Goal: Task Accomplishment & Management: Complete application form

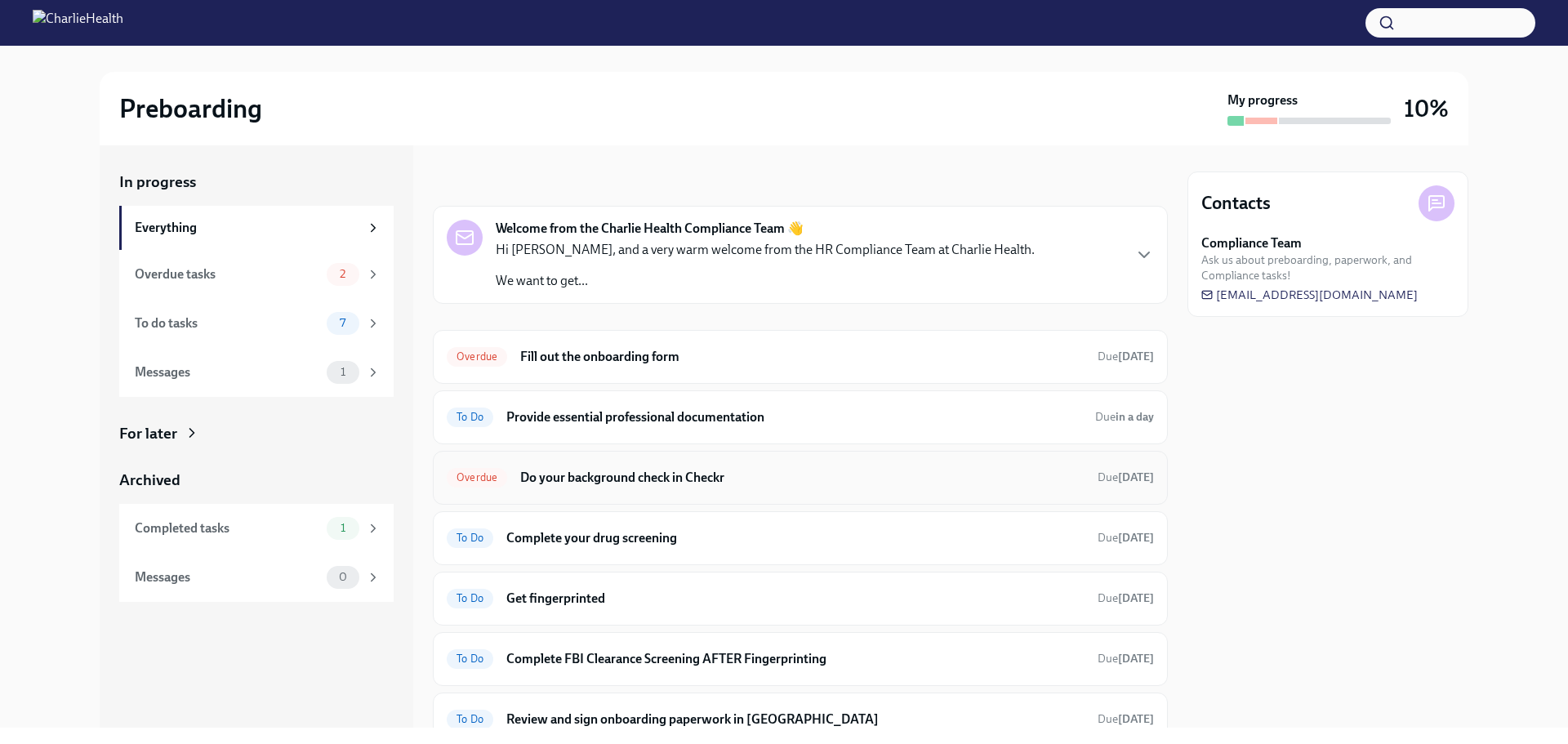
click at [647, 477] on h6 "Do your background check in Checkr" at bounding box center [802, 477] width 565 height 18
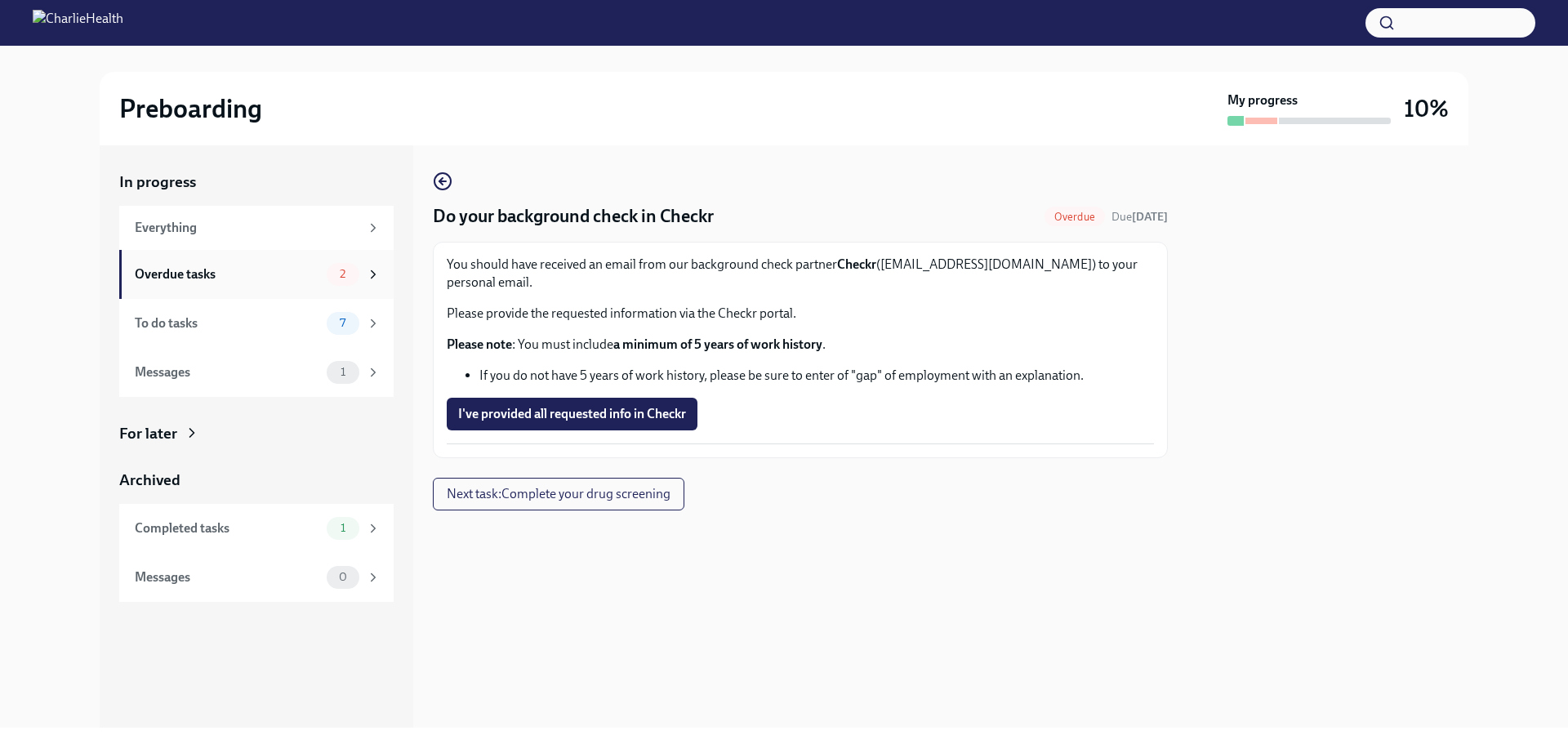
click at [358, 270] on div "2" at bounding box center [343, 275] width 33 height 23
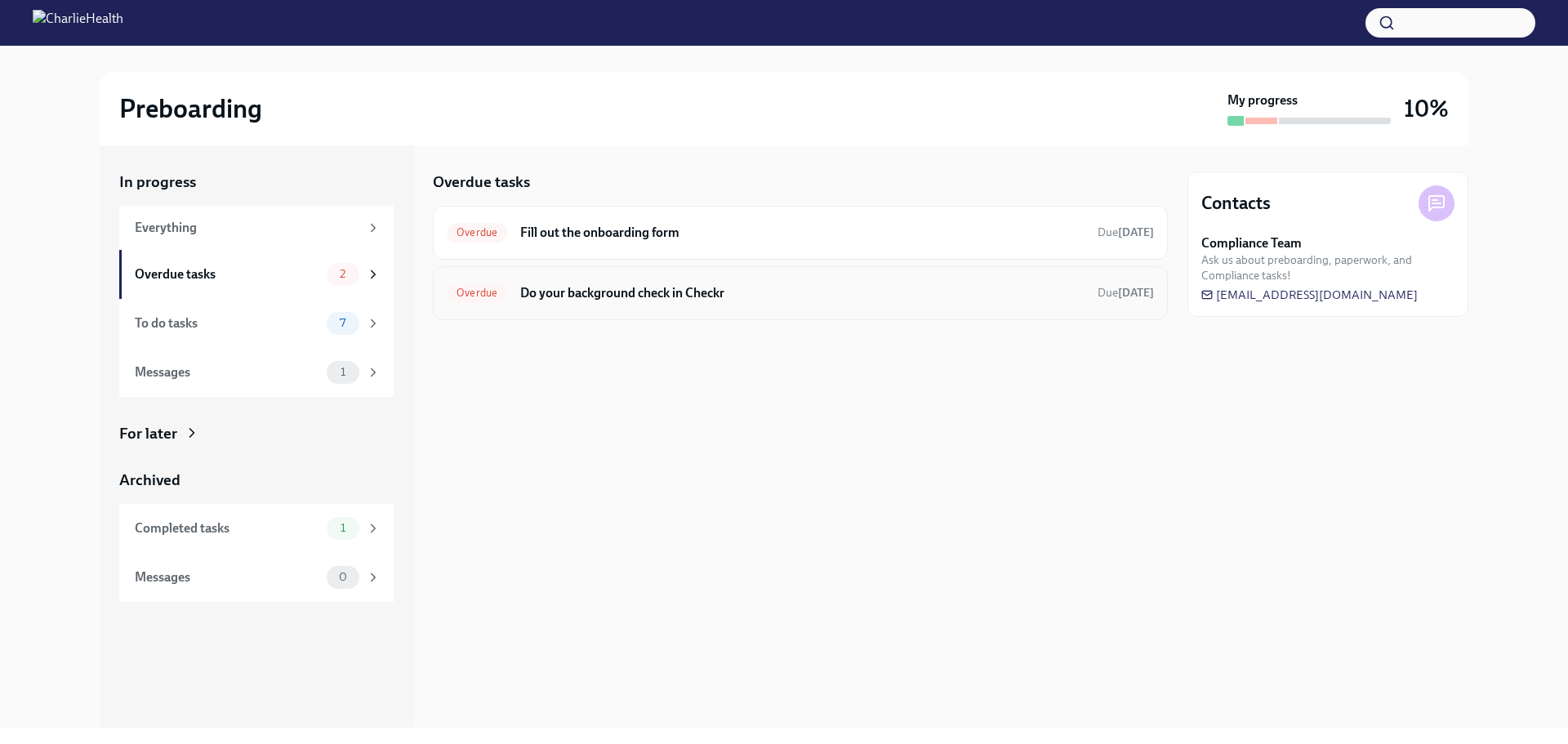
click at [622, 290] on h6 "Do your background check in Checkr" at bounding box center [802, 293] width 565 height 18
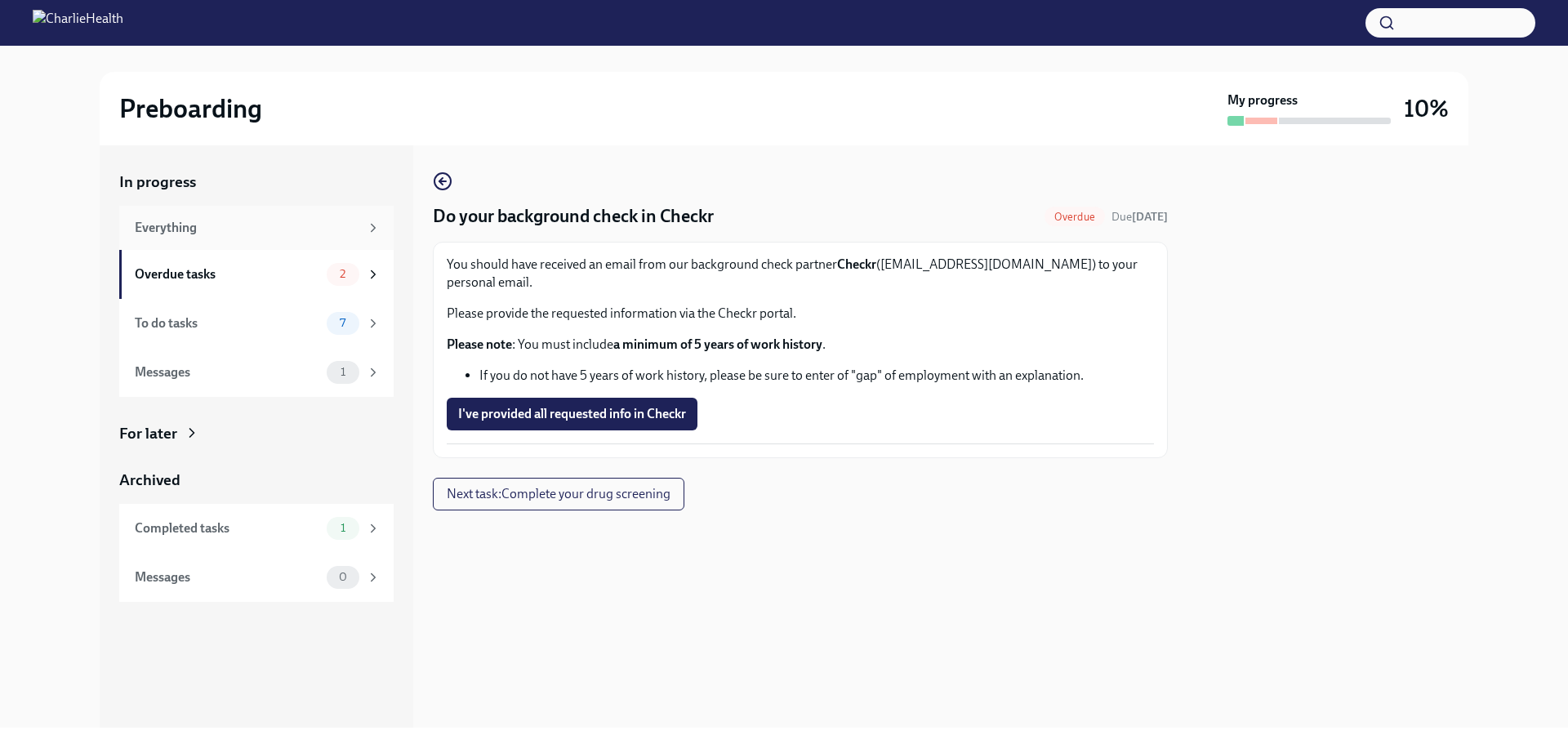
click at [365, 228] on div "Everything" at bounding box center [257, 228] width 246 height 18
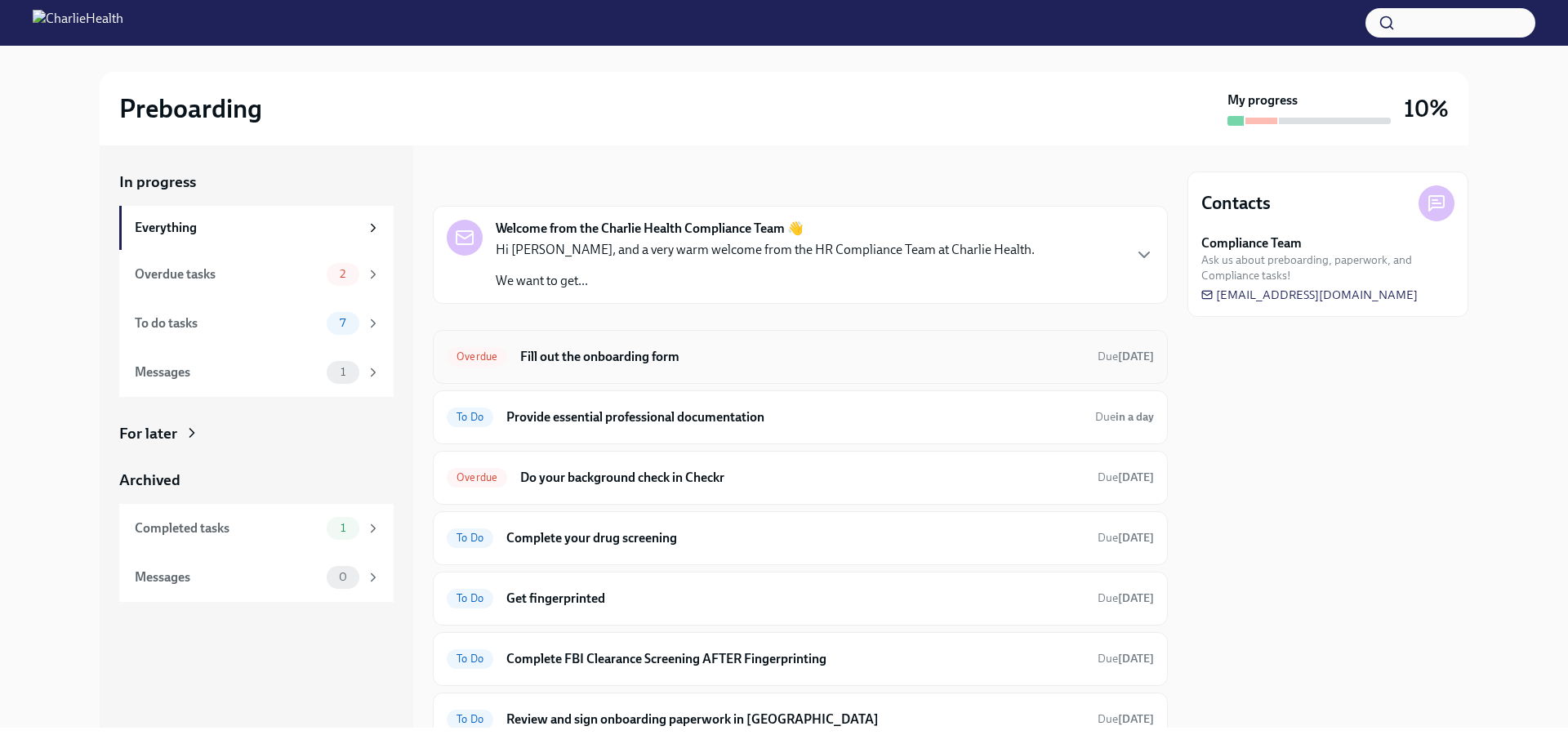
click at [618, 344] on div "Overdue Fill out the onboarding form Due [DATE]" at bounding box center [800, 357] width 707 height 26
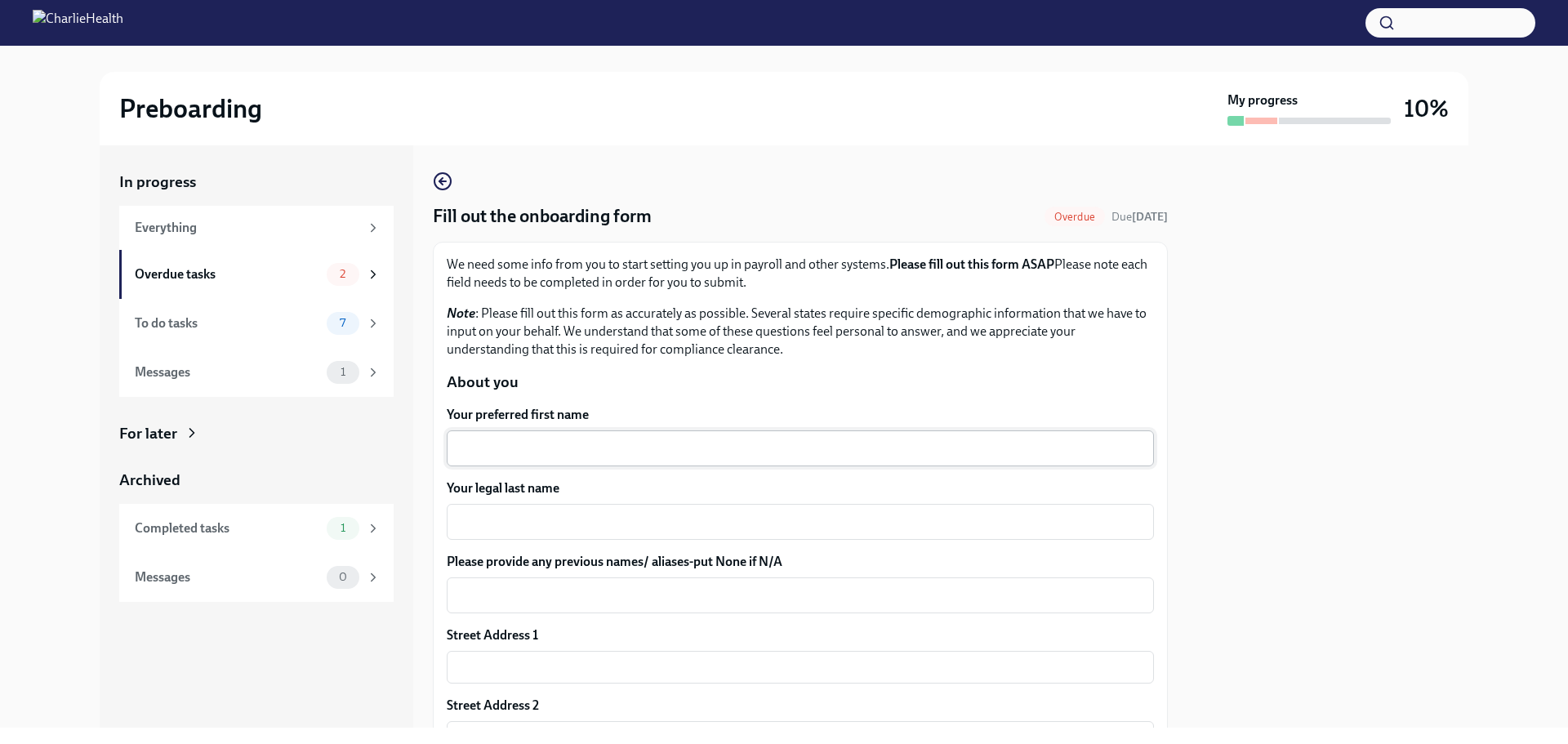
click at [544, 455] on textarea "Your preferred first name" at bounding box center [800, 448] width 688 height 19
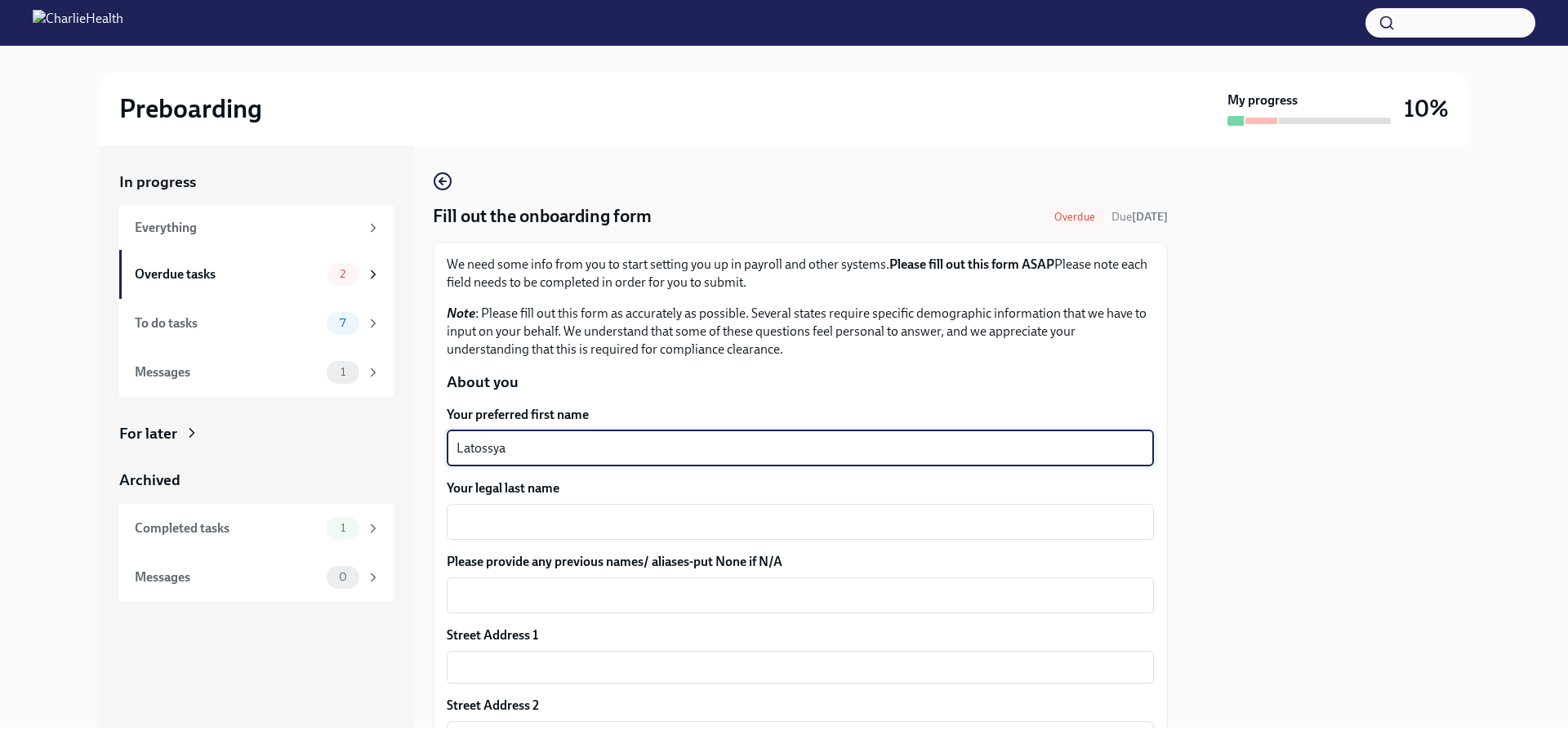
type textarea "Latossya"
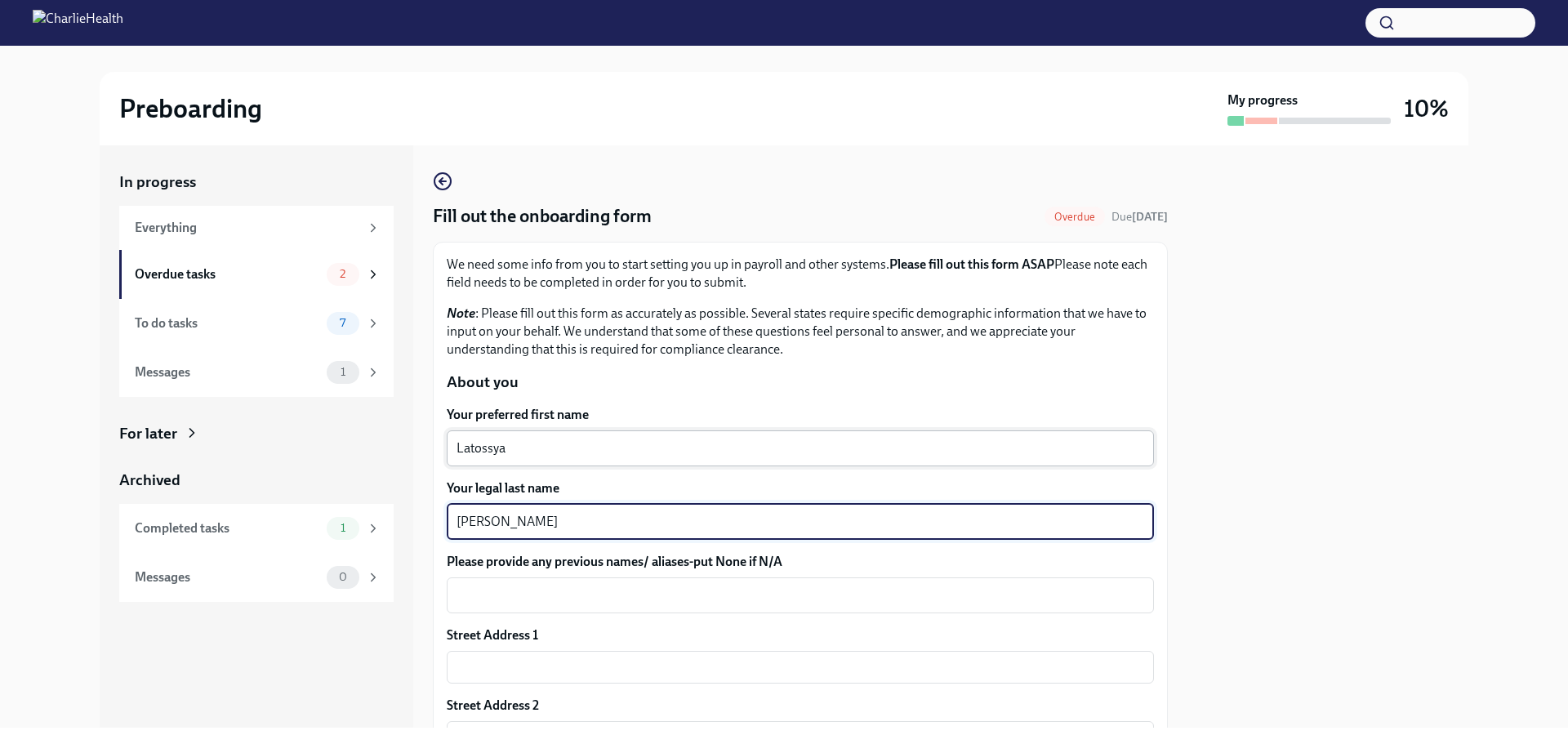
type textarea "[PERSON_NAME]"
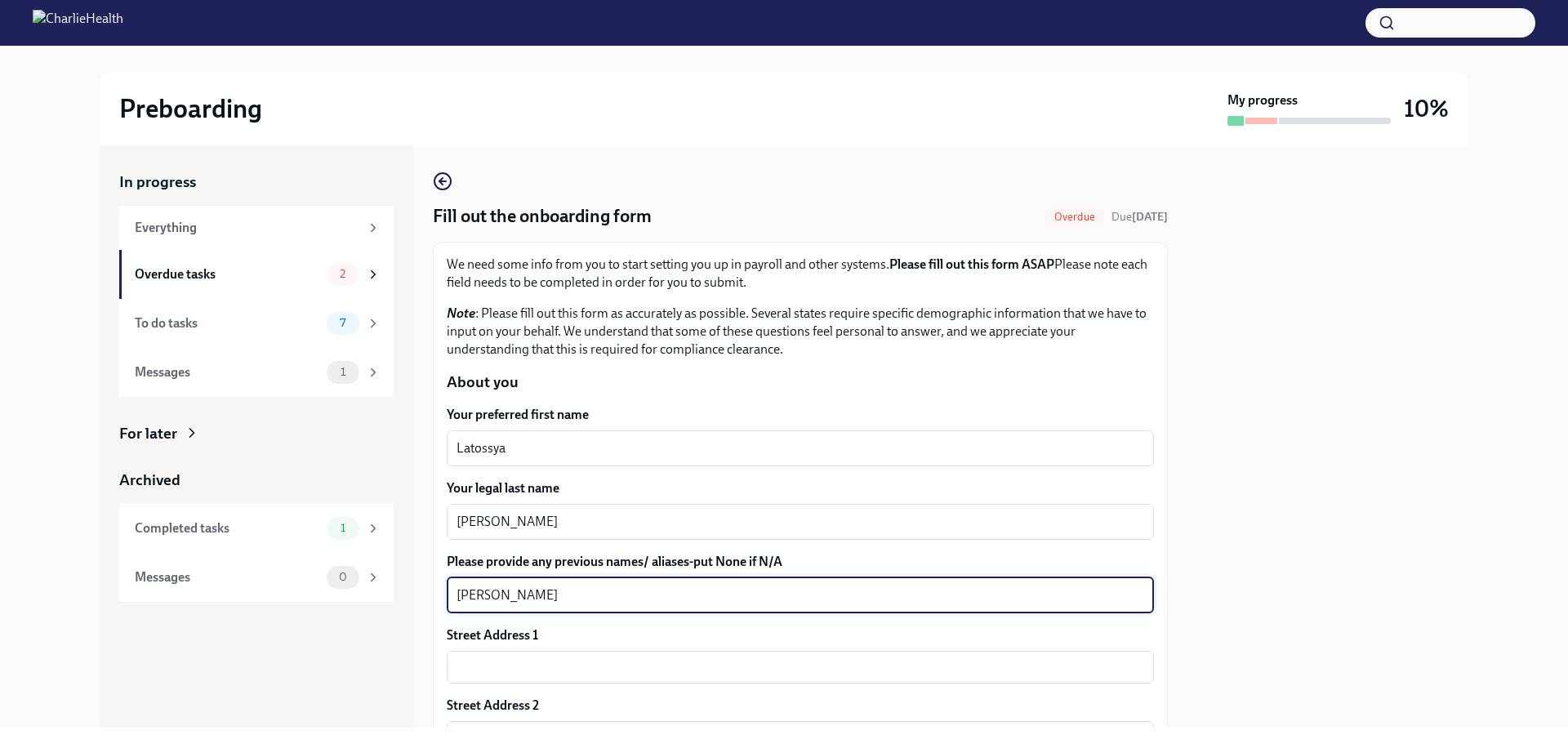
type textarea "[PERSON_NAME]"
click at [489, 644] on label "Street Address 1" at bounding box center [492, 635] width 92 height 18
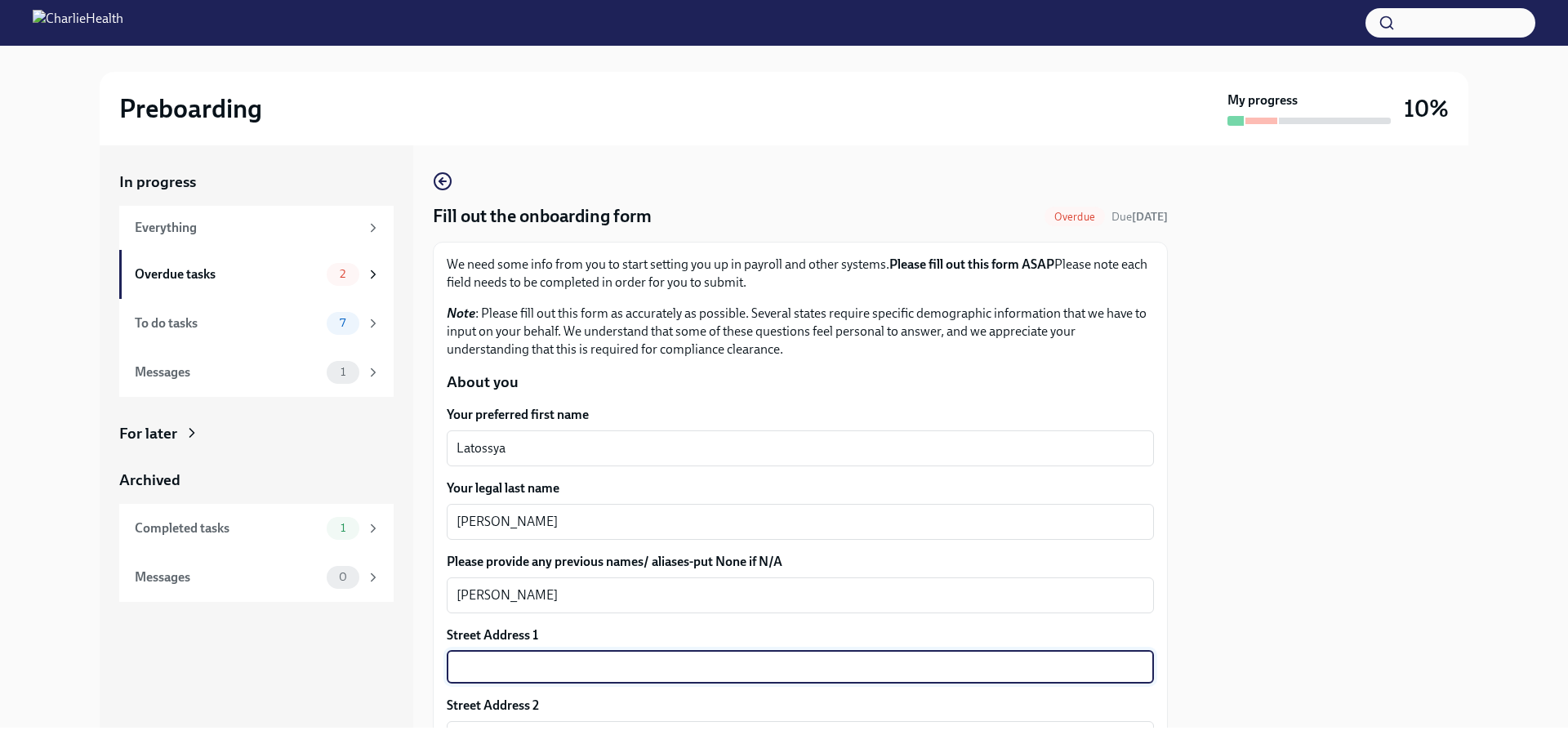
click at [489, 662] on input "text" at bounding box center [800, 667] width 707 height 33
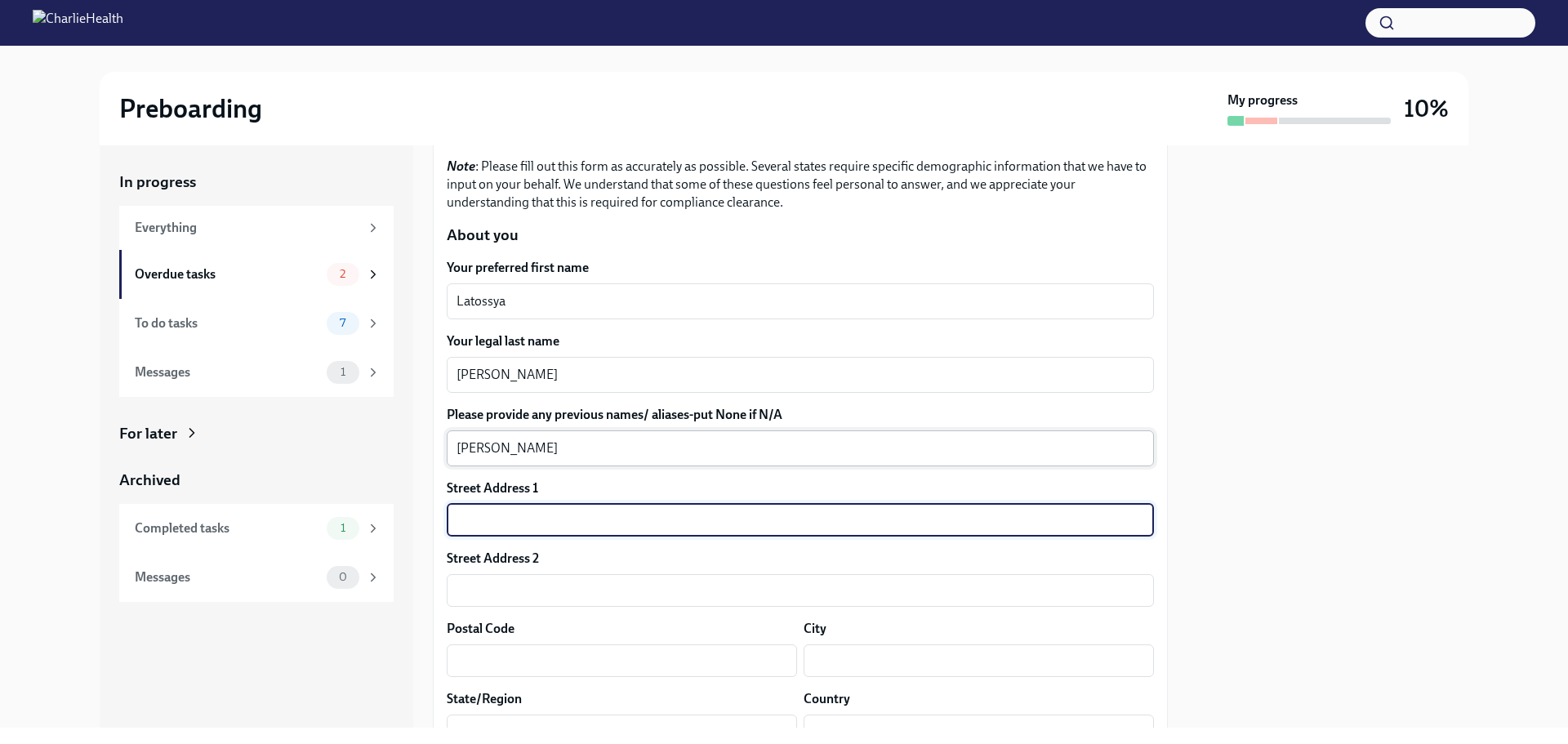
scroll to position [163, 0]
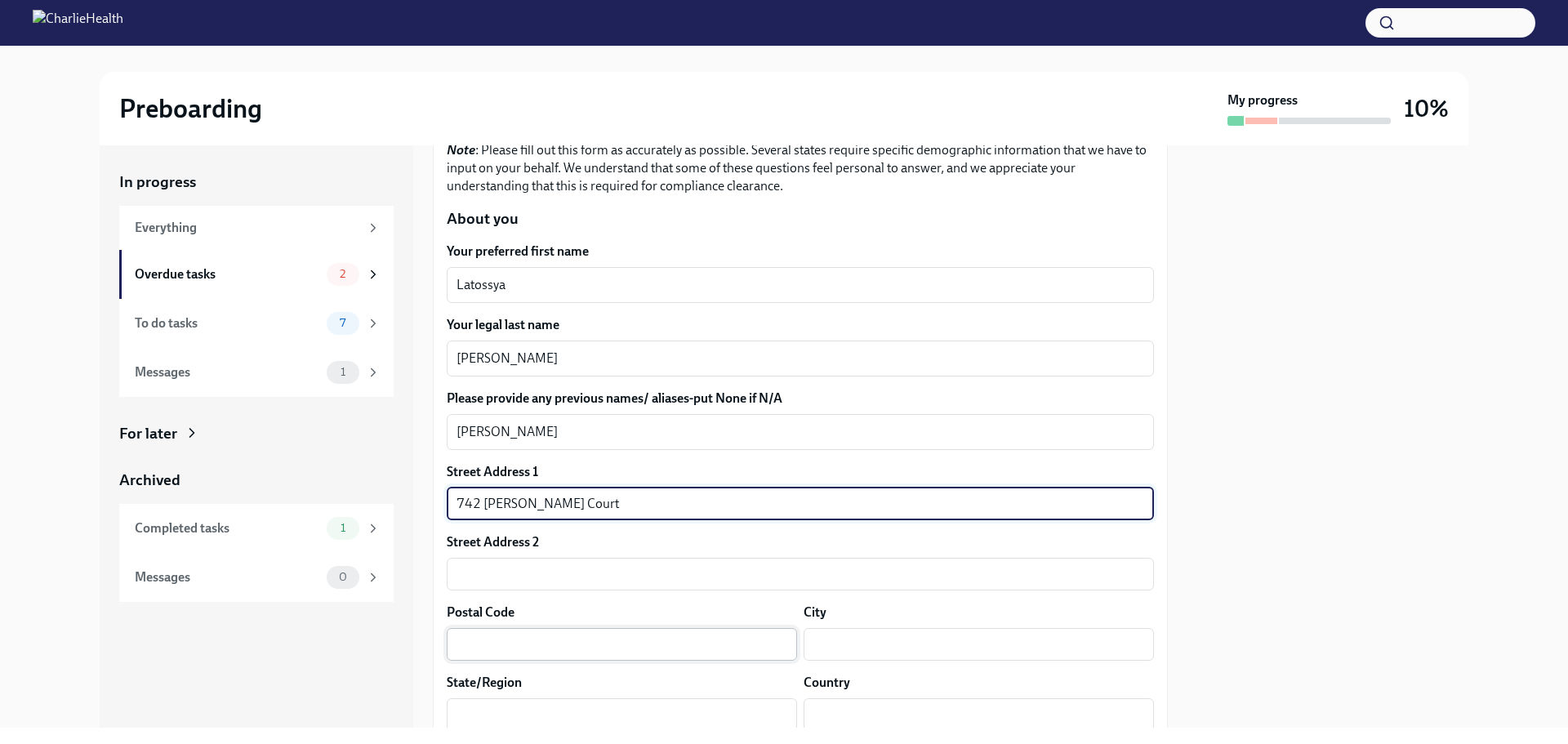
type input "742 [PERSON_NAME] Court"
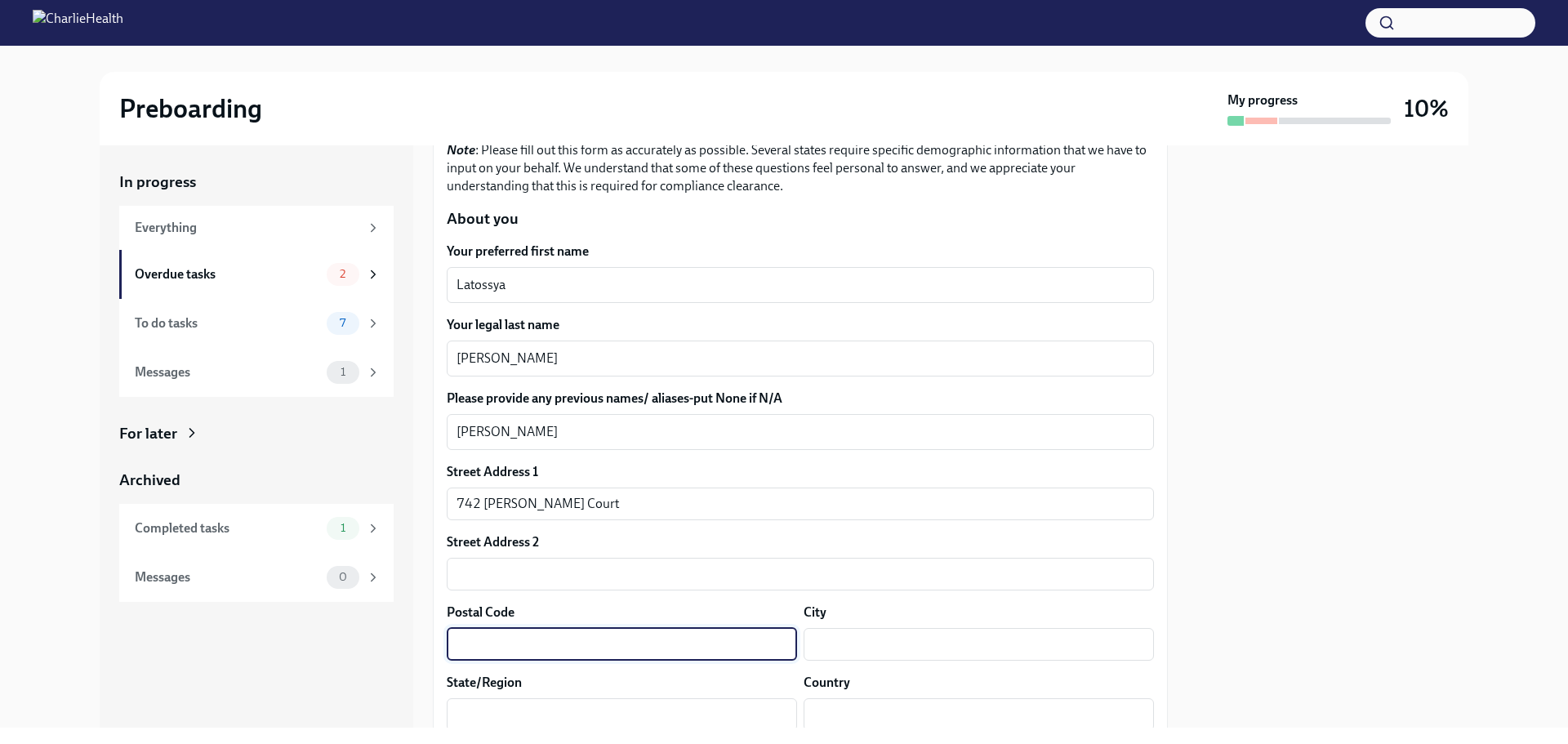
click at [507, 647] on input "text" at bounding box center [622, 644] width 351 height 33
type input "33974"
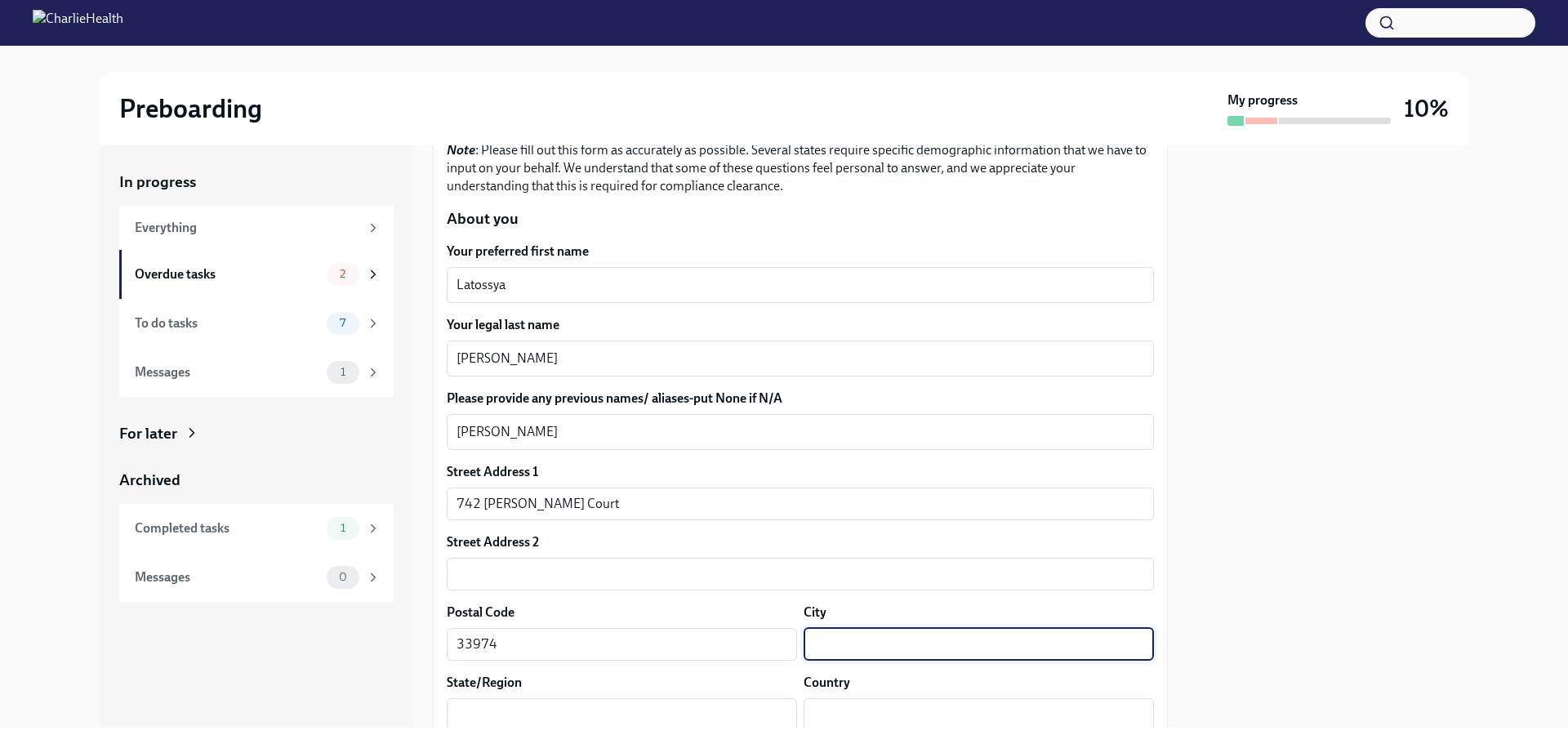
click at [914, 646] on input "text" at bounding box center [979, 644] width 351 height 33
type input "Lehigh Acres"
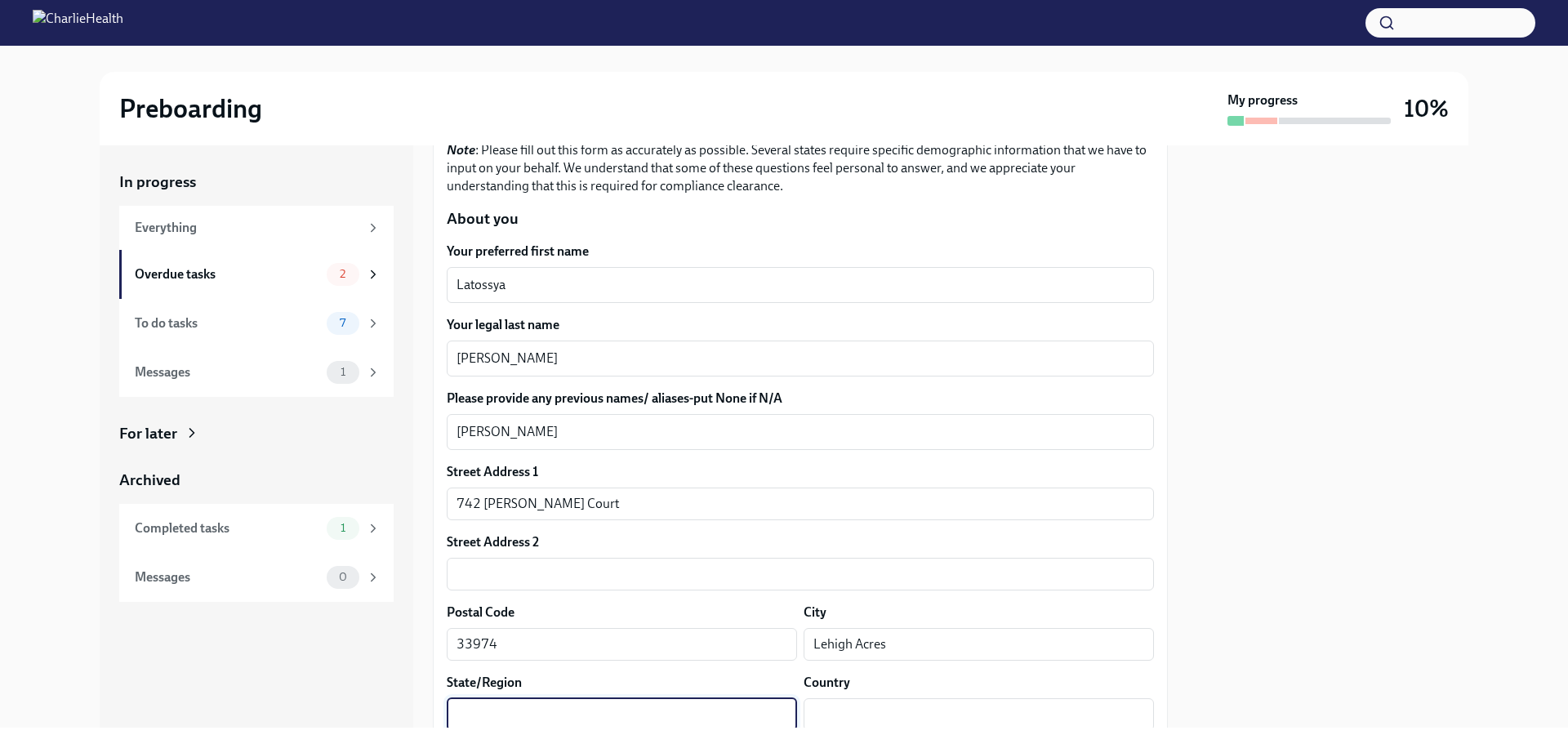
click at [583, 698] on input "text" at bounding box center [622, 714] width 351 height 33
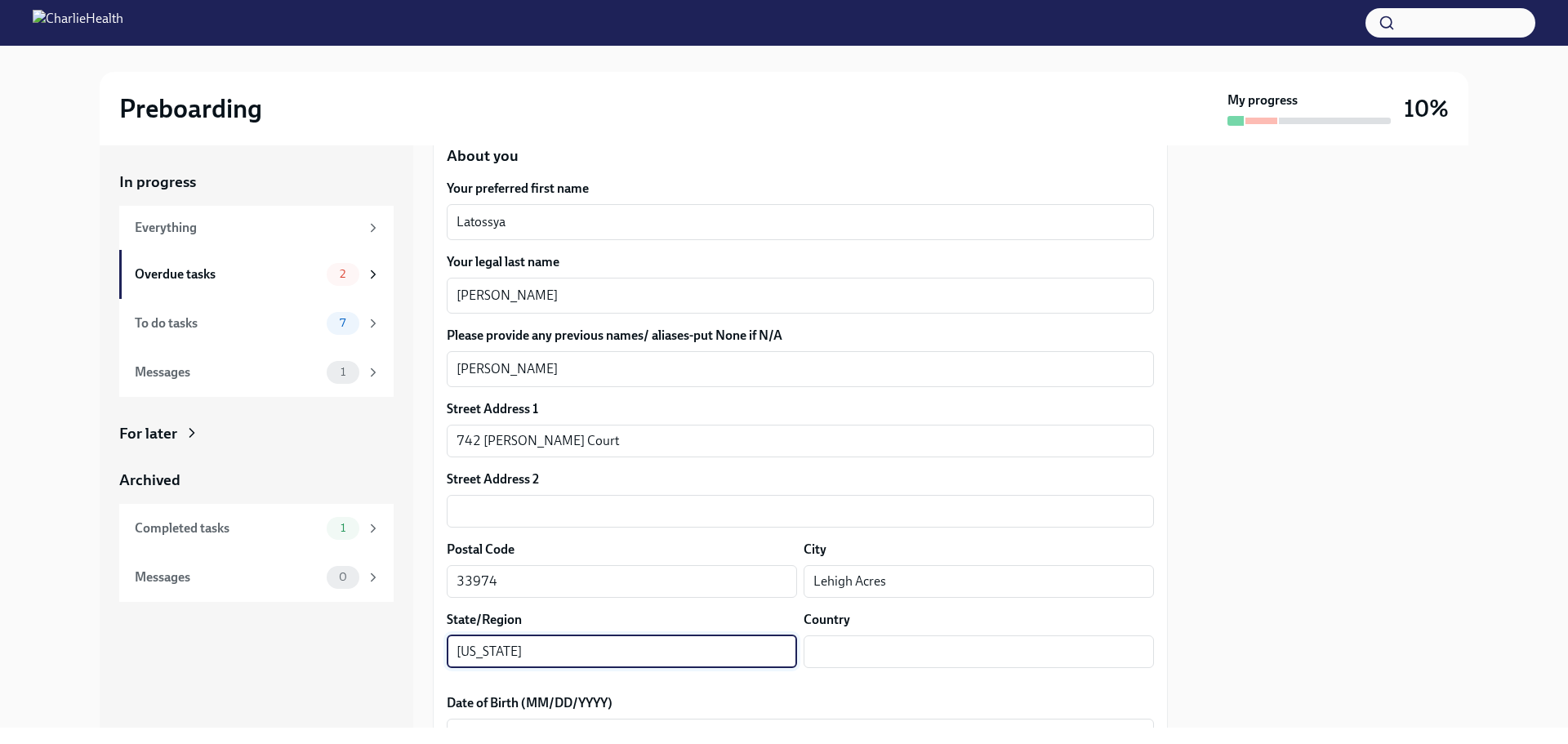
scroll to position [327, 0]
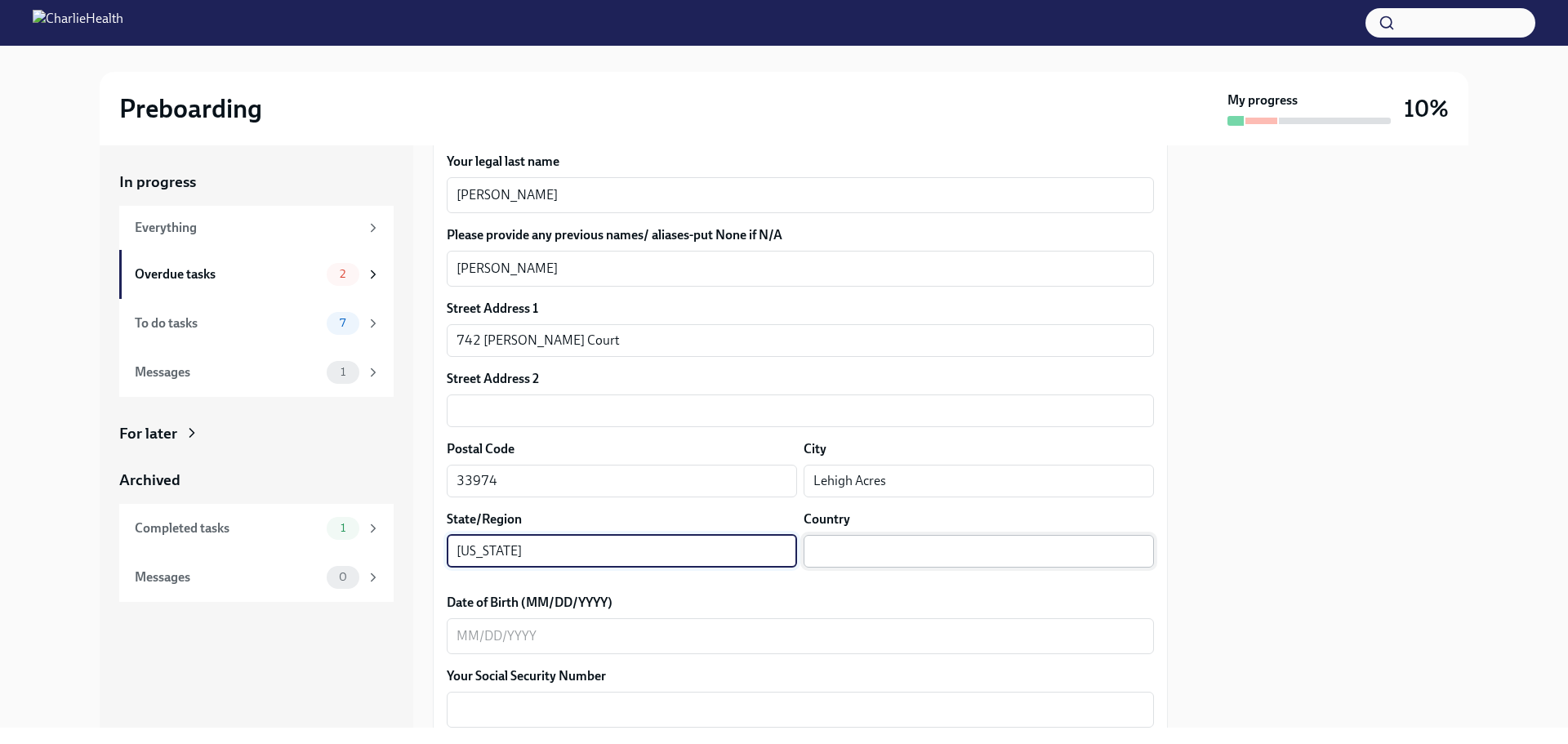
type input "[US_STATE]"
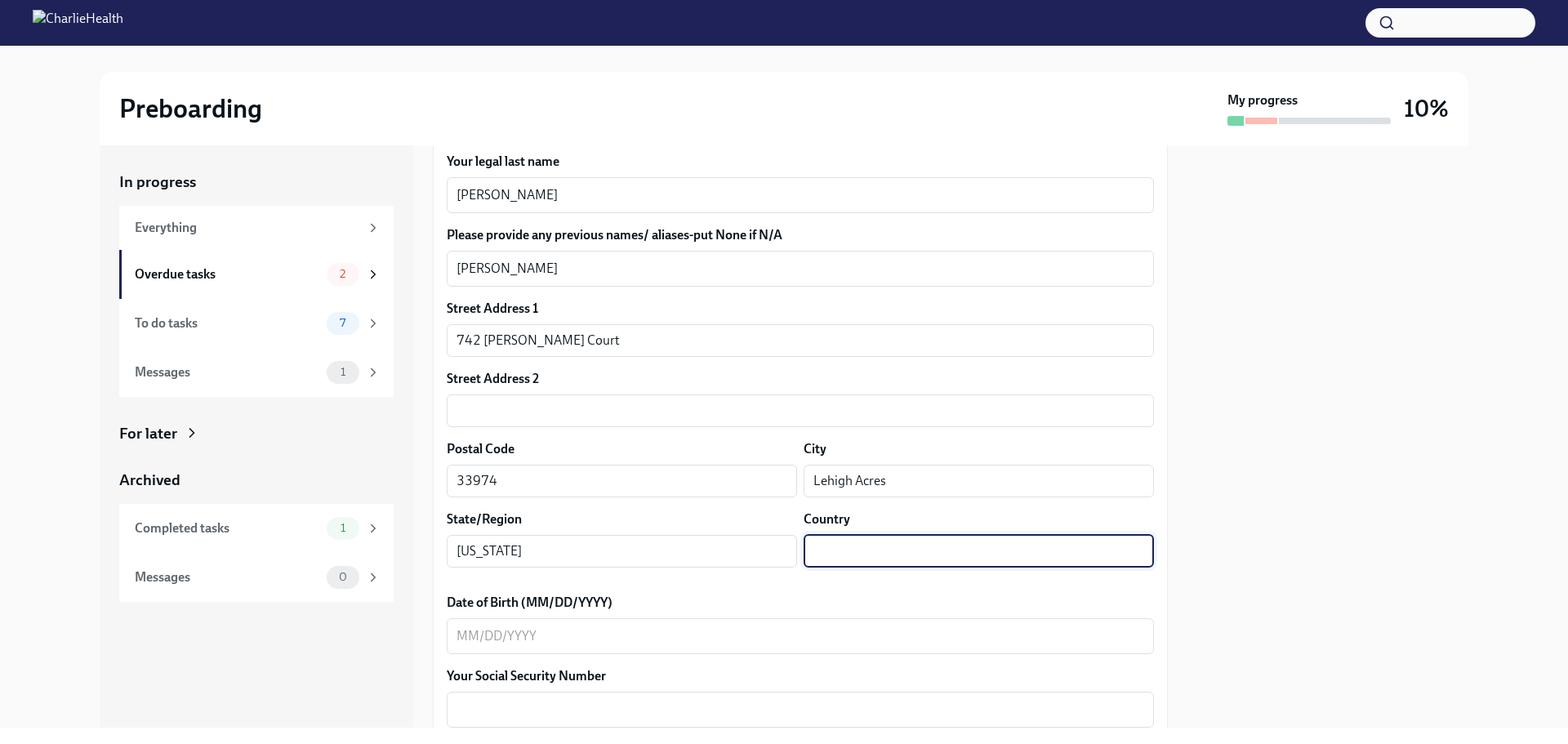
click at [869, 556] on input "text" at bounding box center [979, 550] width 351 height 33
type input "[GEOGRAPHIC_DATA]"
click at [579, 641] on textarea "Date of Birth (MM/DD/YYYY)" at bounding box center [800, 636] width 688 height 19
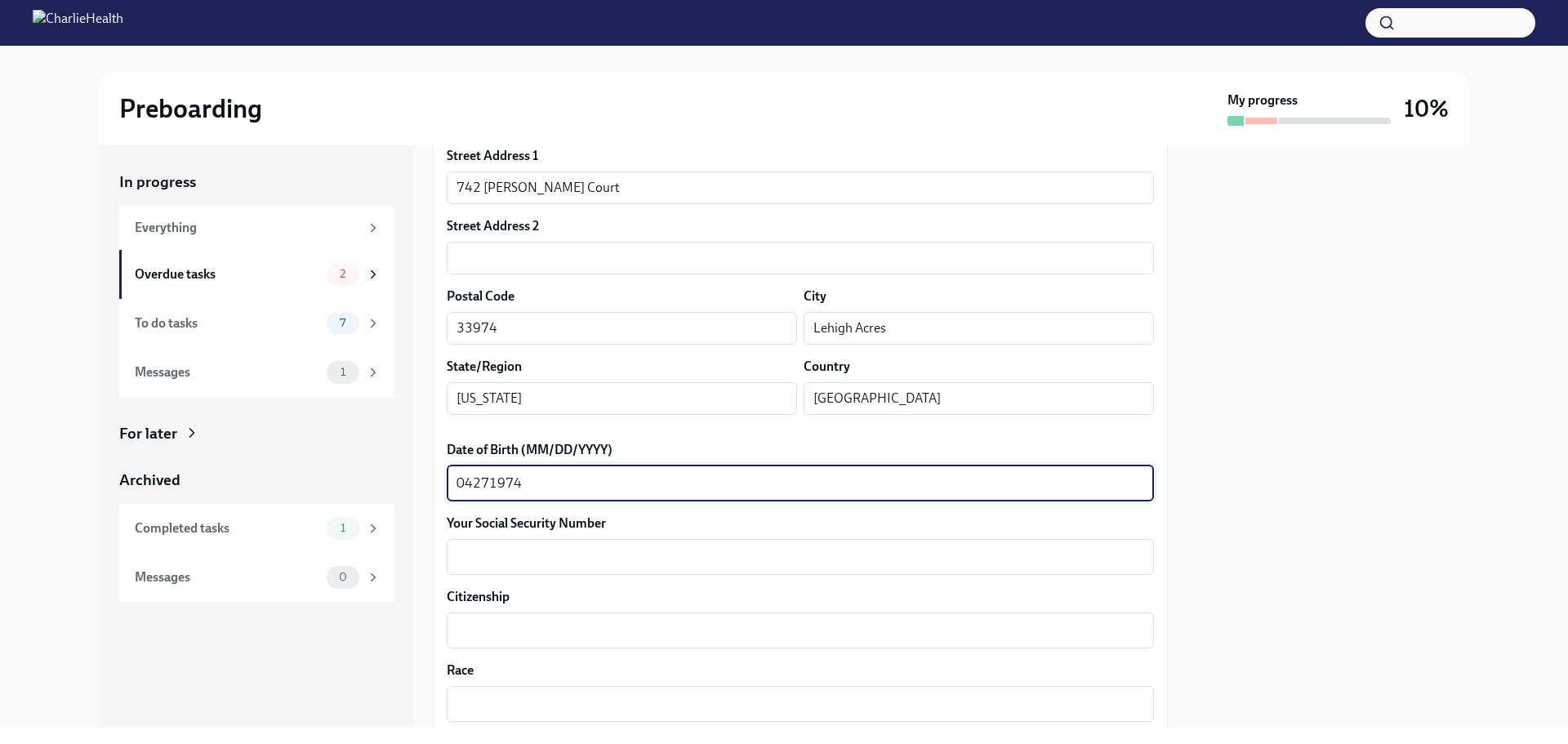
scroll to position [490, 0]
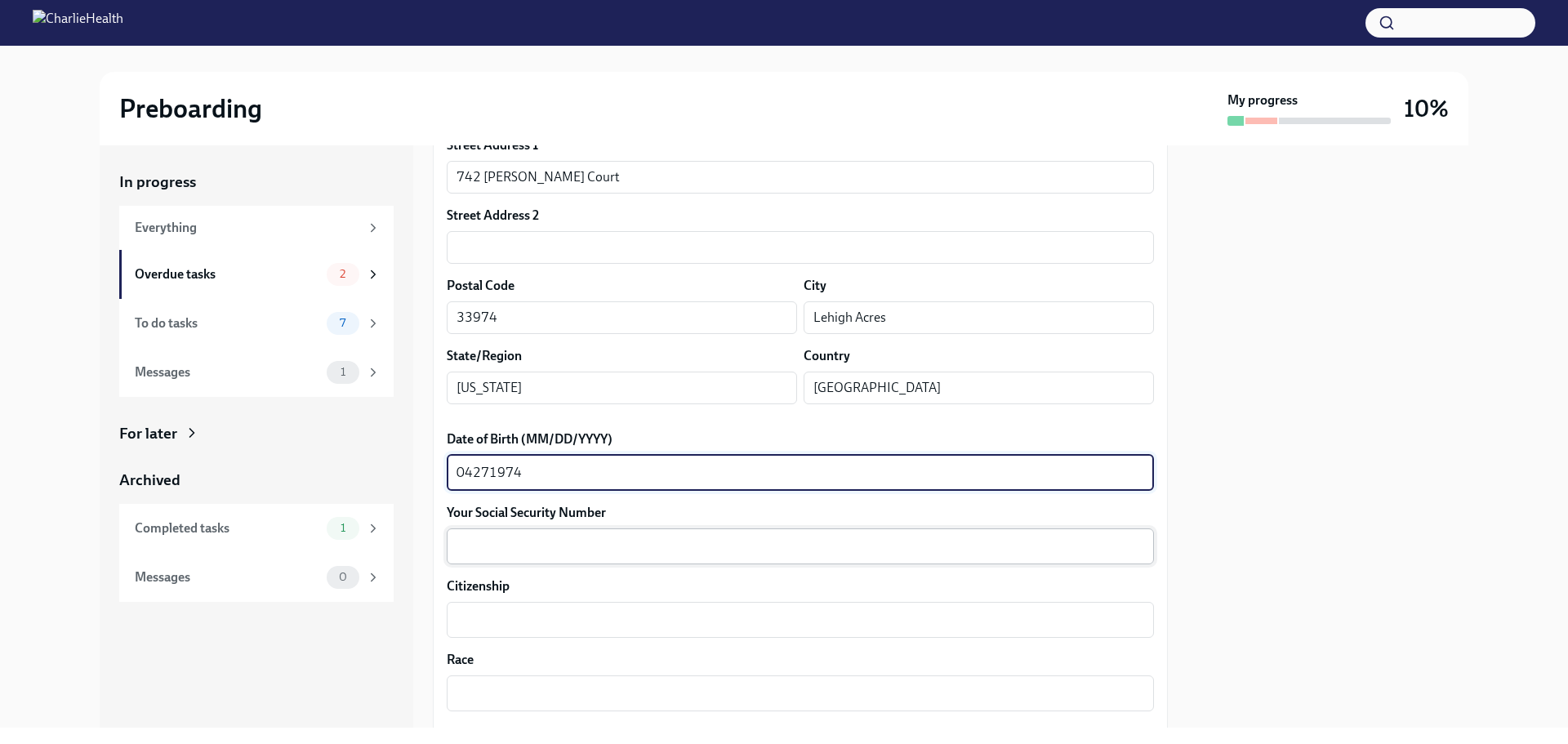
type textarea "04271974"
click at [514, 545] on textarea "Your Social Security Number" at bounding box center [800, 546] width 688 height 19
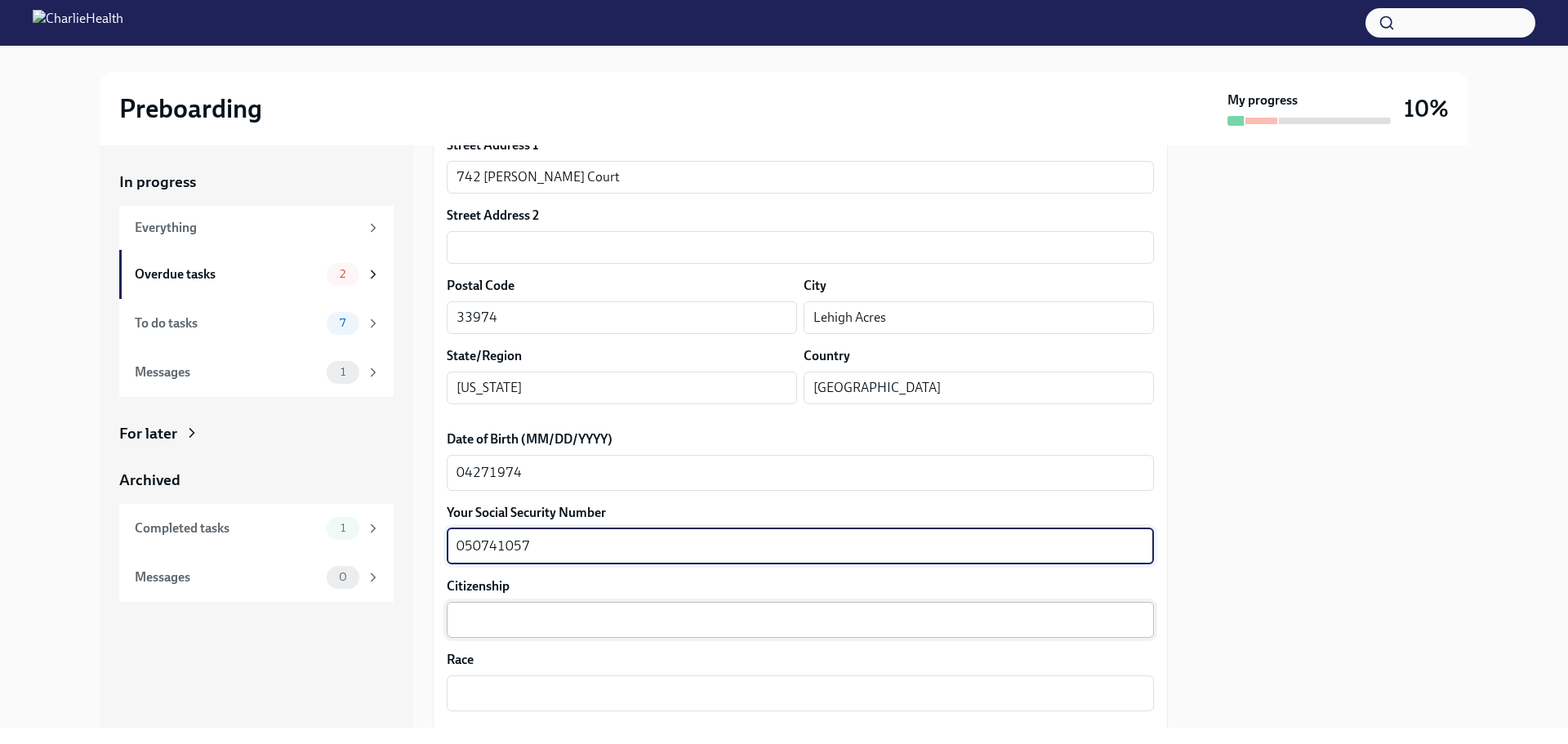
type textarea "050741057"
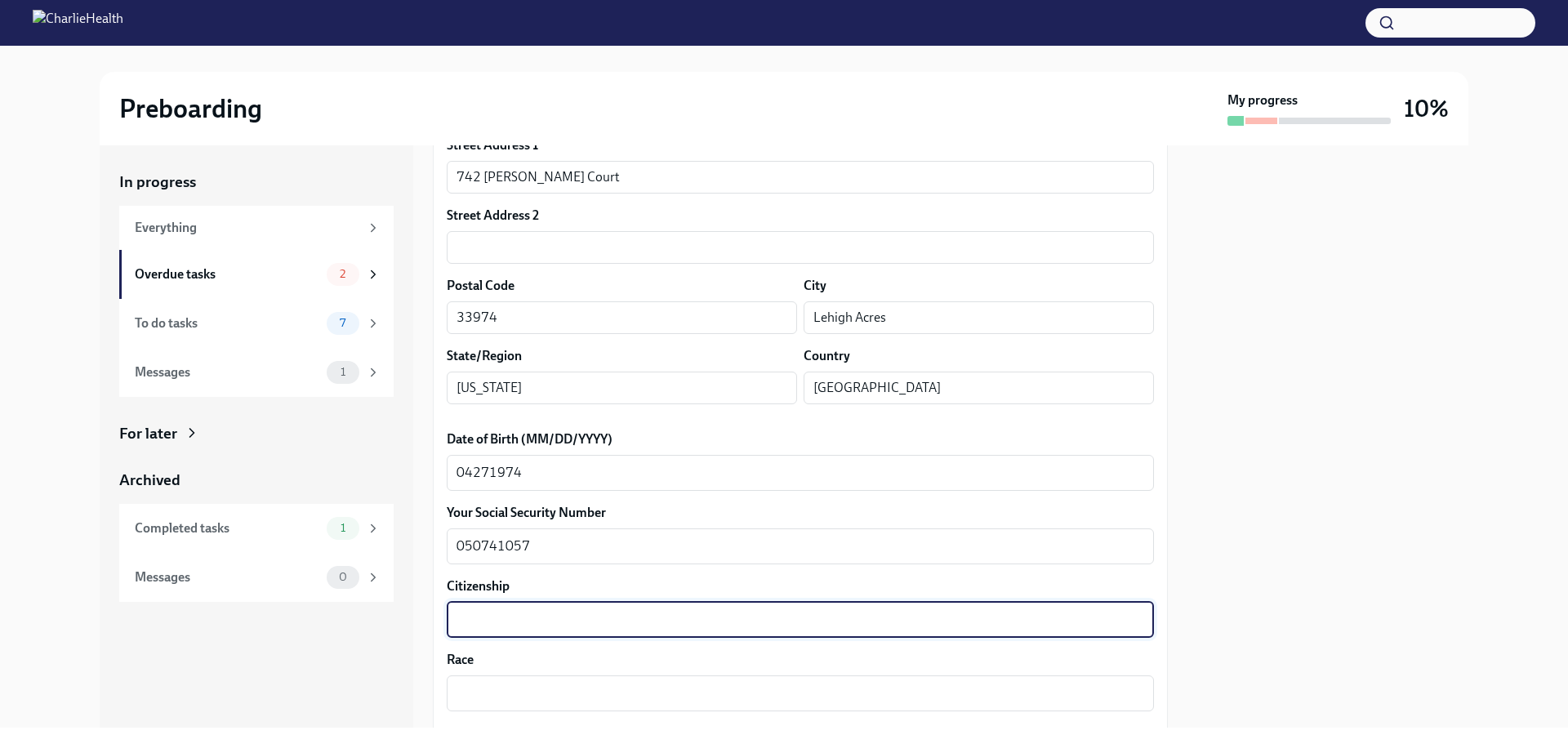
click at [477, 620] on textarea "Citizenship" at bounding box center [800, 620] width 688 height 19
type textarea "[GEOGRAPHIC_DATA]"
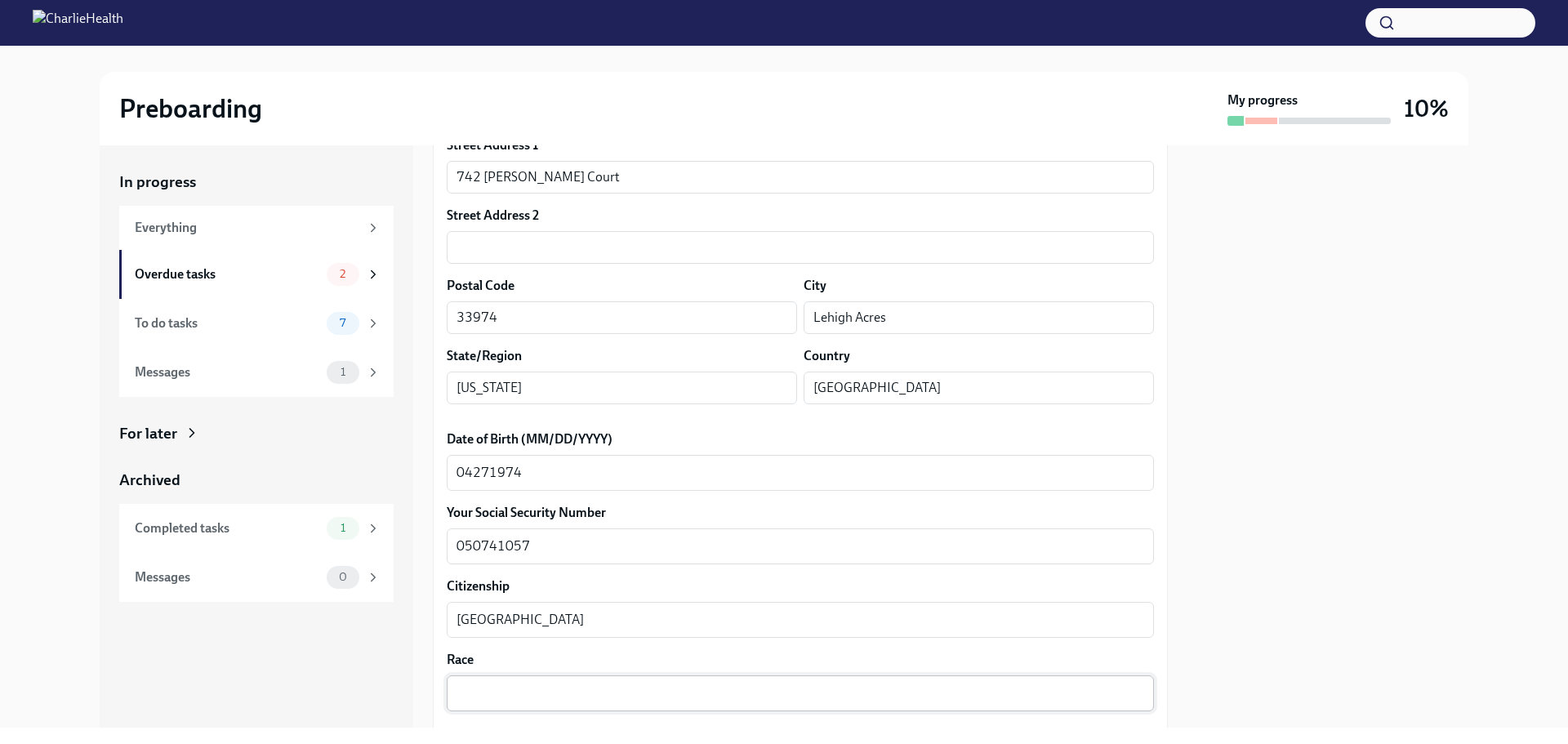
click at [637, 703] on div "x ​" at bounding box center [800, 693] width 707 height 36
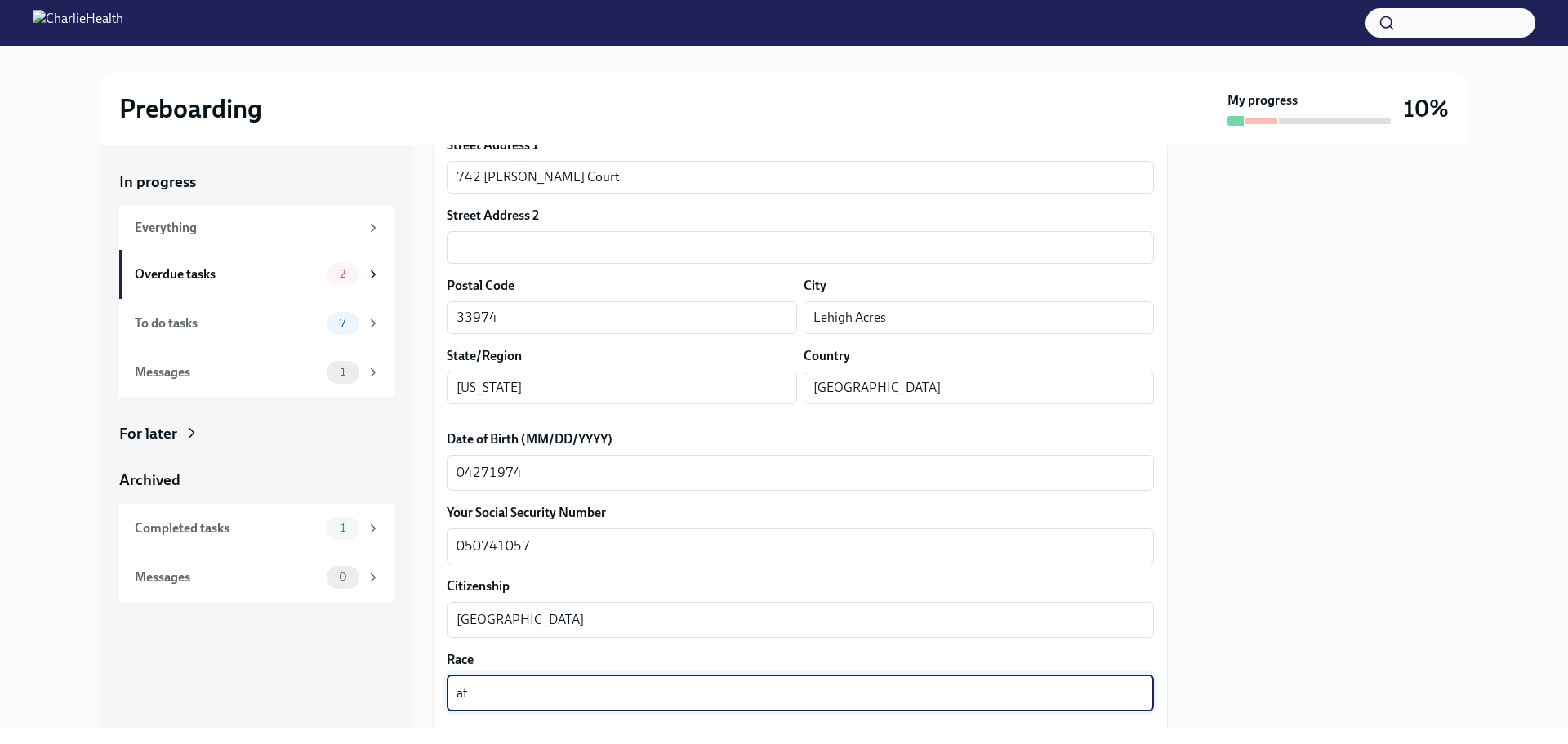
type textarea "a"
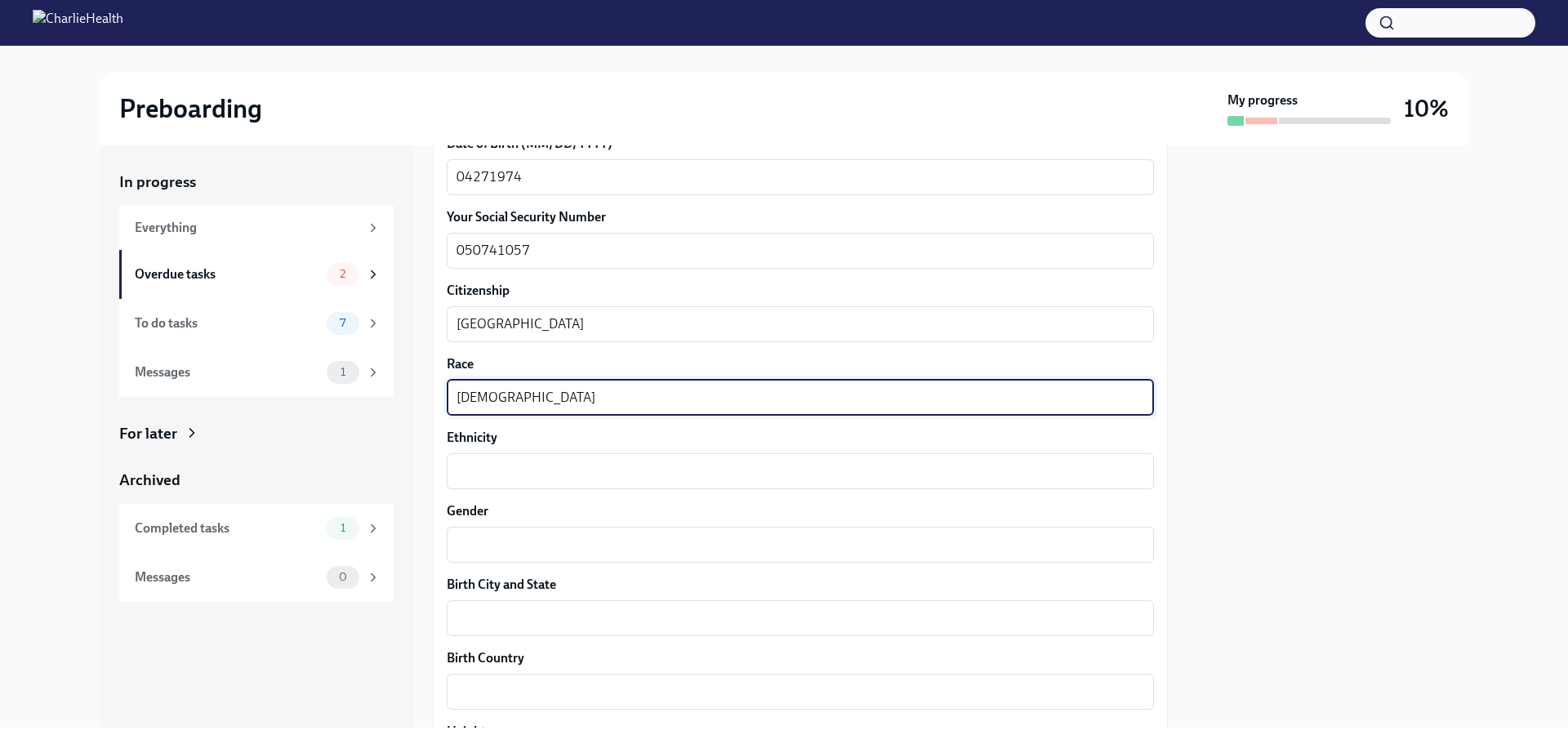
scroll to position [816, 0]
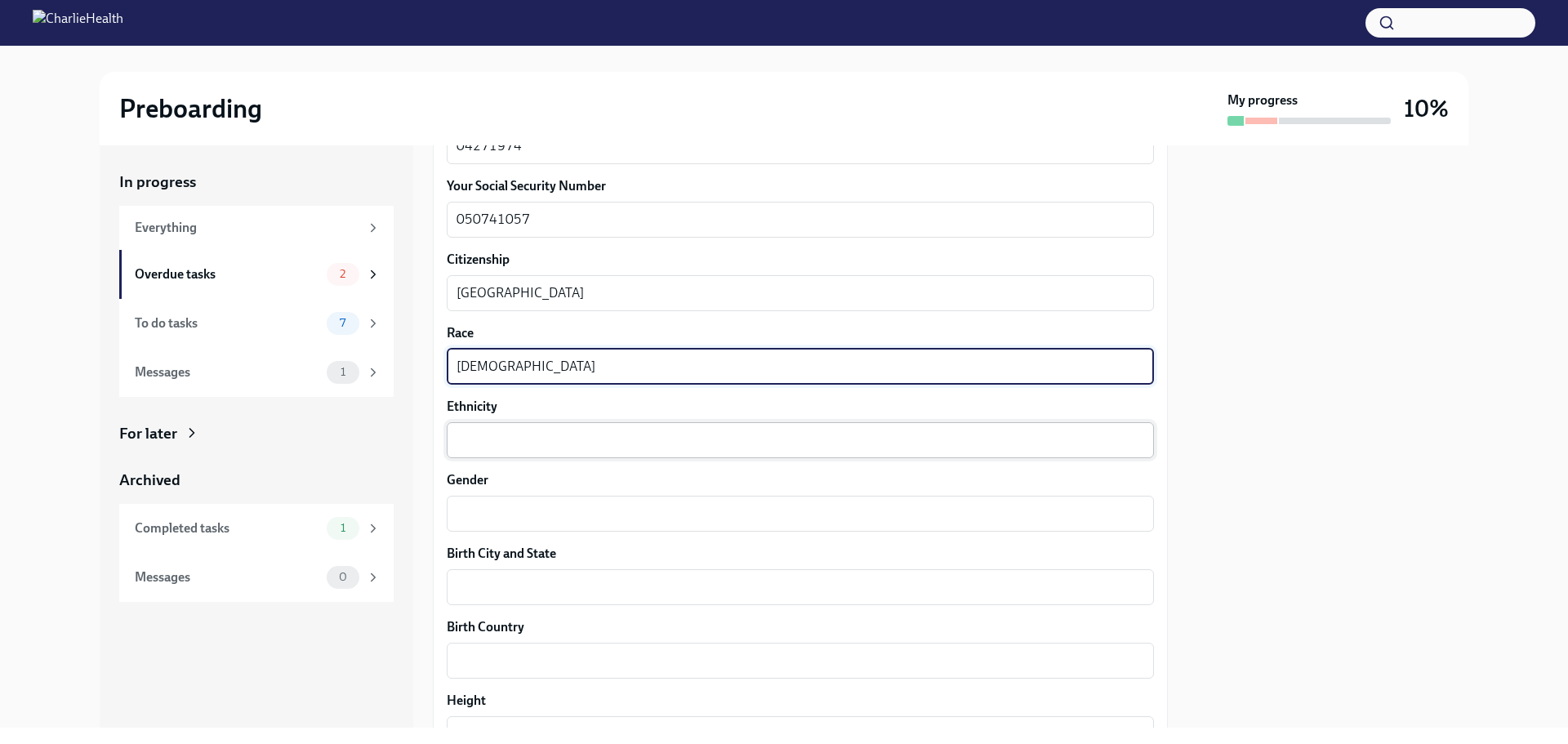
type textarea "[DEMOGRAPHIC_DATA]"
click at [559, 440] on textarea "Ethnicity" at bounding box center [800, 440] width 688 height 19
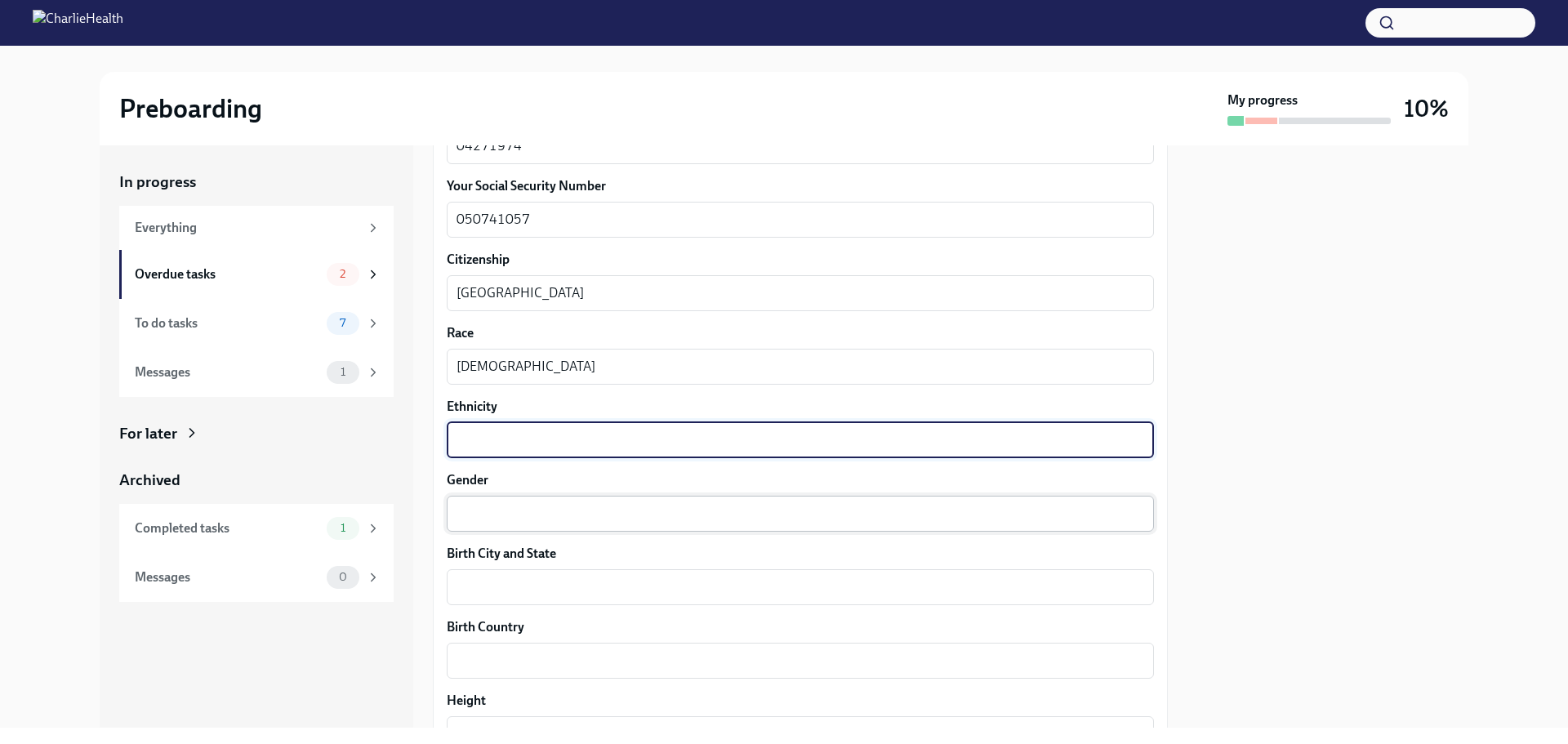
click at [517, 511] on textarea "Gender" at bounding box center [800, 513] width 688 height 19
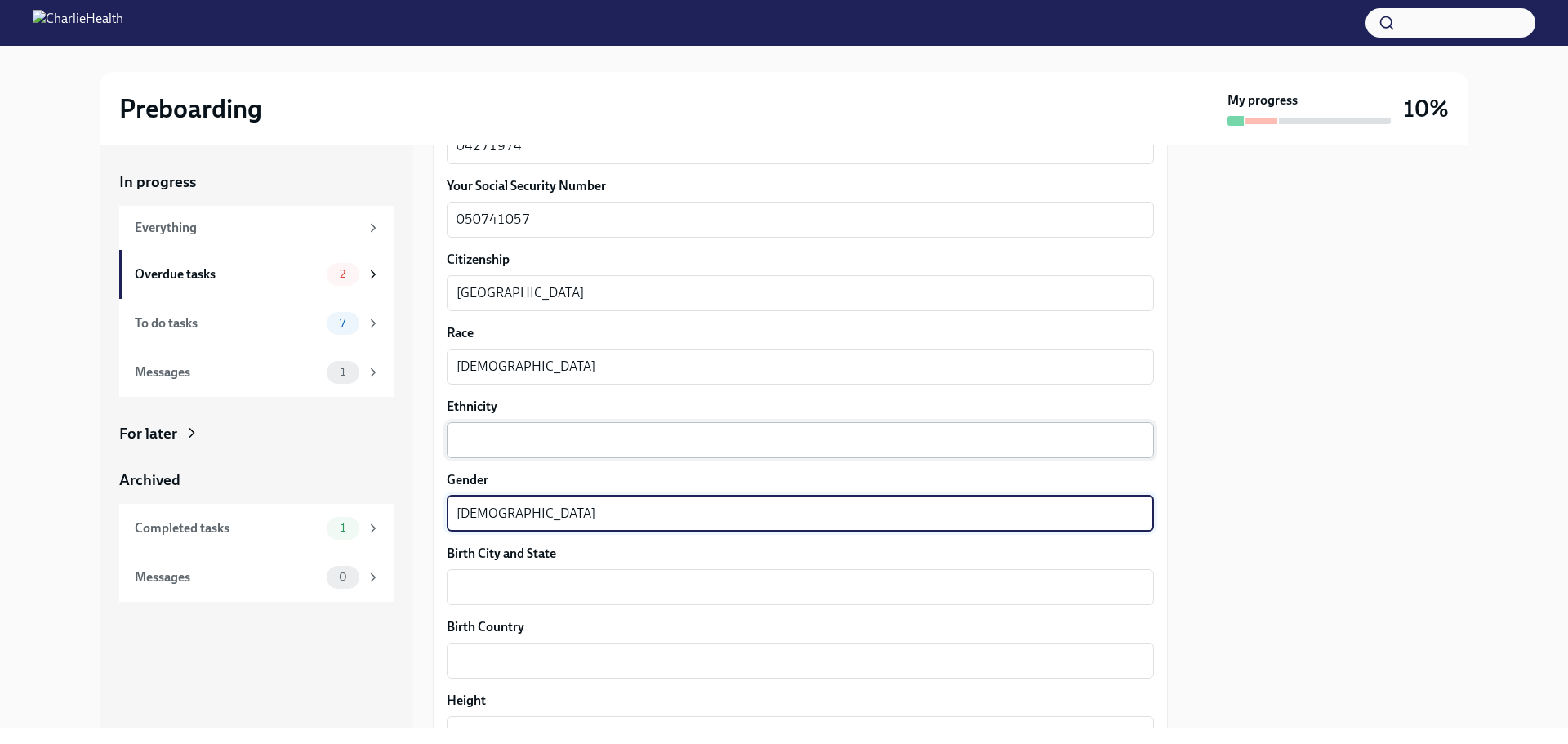
type textarea "[DEMOGRAPHIC_DATA]"
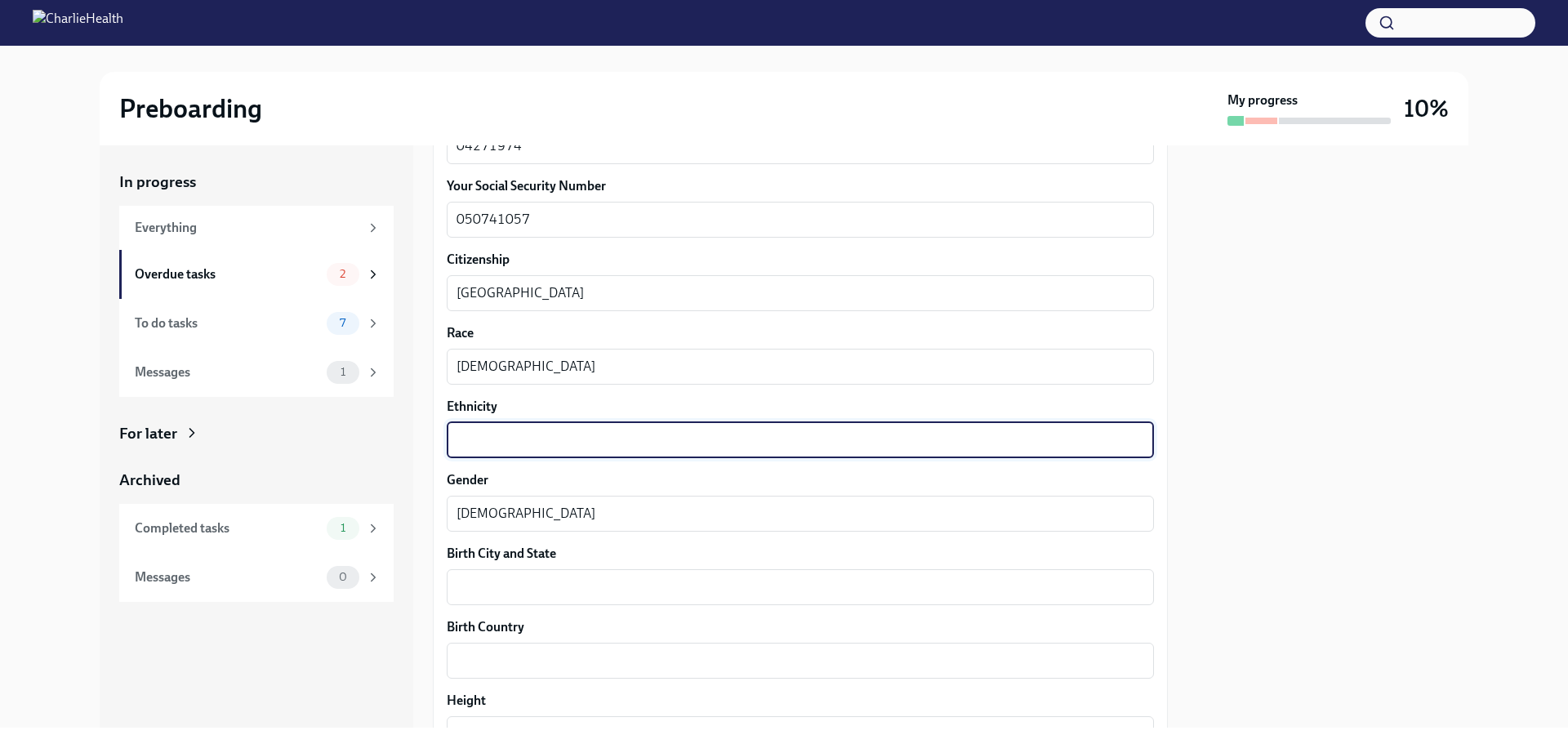
click at [478, 438] on textarea "Ethnicity" at bounding box center [800, 440] width 688 height 19
type textarea "b"
type textarea "non-hispanic"
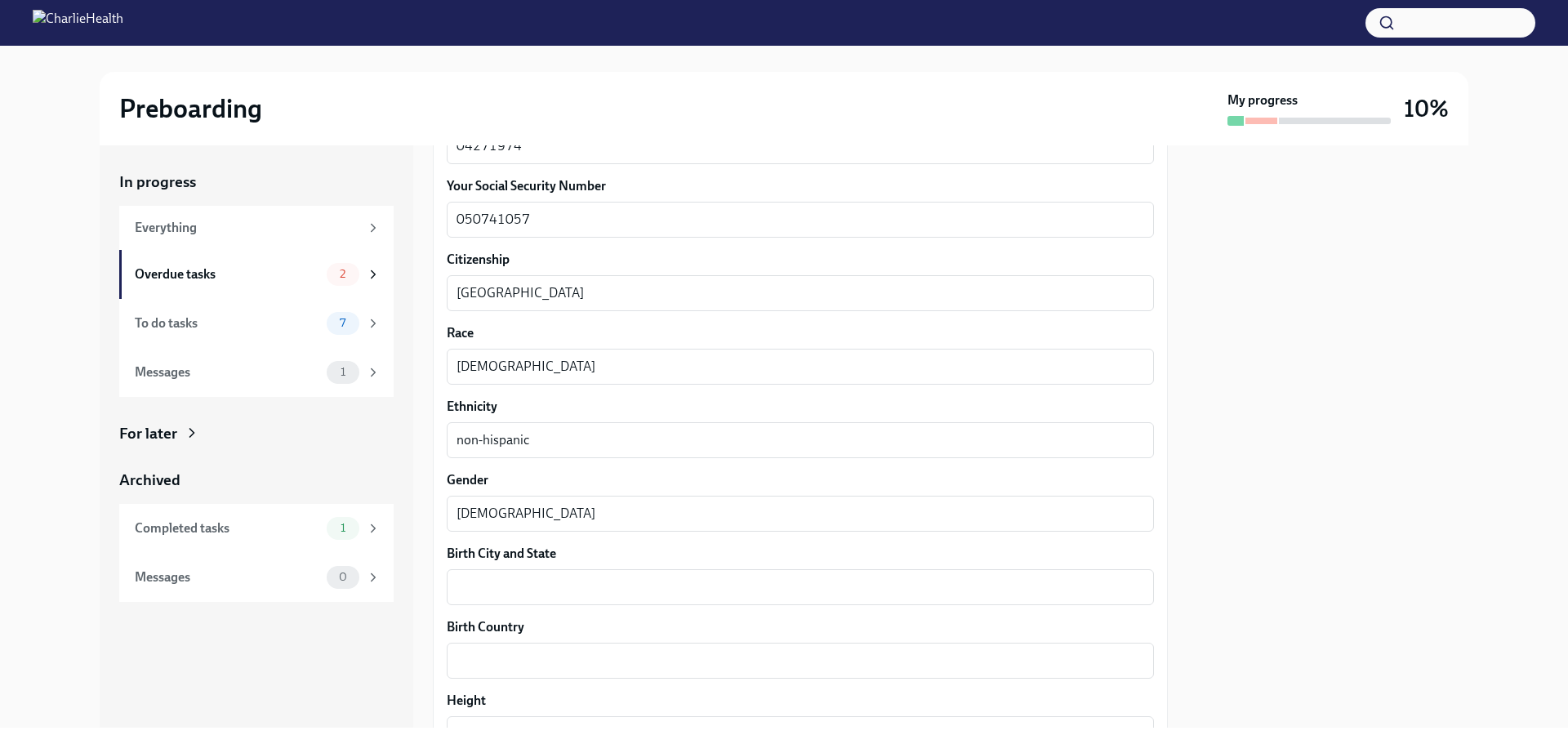
drag, startPoint x: 499, startPoint y: 612, endPoint x: 497, endPoint y: 586, distance: 26.1
click at [499, 609] on div "Your preferred first name [PERSON_NAME] x ​ Your legal last name [PERSON_NAME] …" at bounding box center [800, 377] width 707 height 1574
click at [497, 586] on textarea "Birth City and State" at bounding box center [800, 587] width 688 height 19
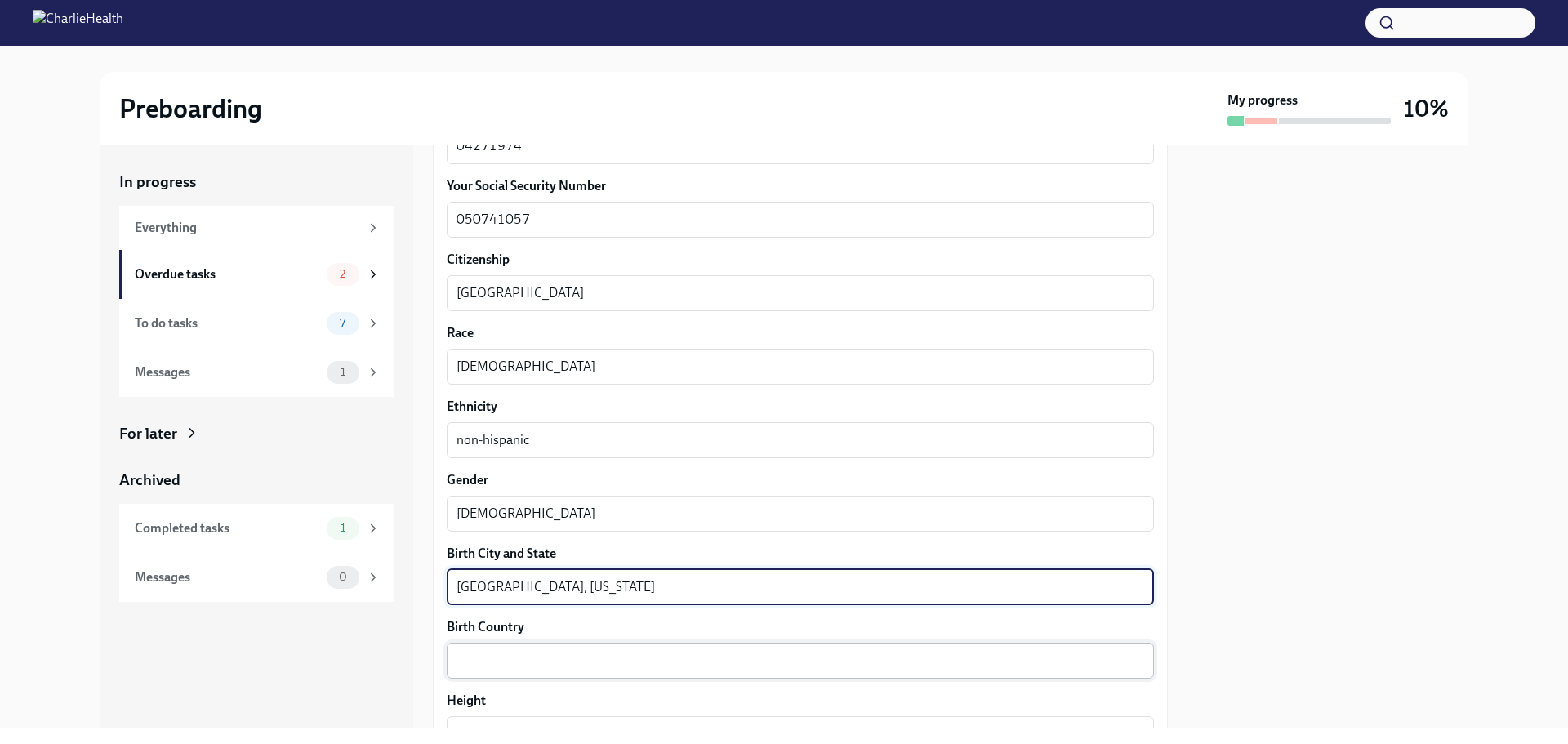
type textarea "[GEOGRAPHIC_DATA], [US_STATE]"
click at [516, 674] on div "x ​" at bounding box center [800, 660] width 707 height 36
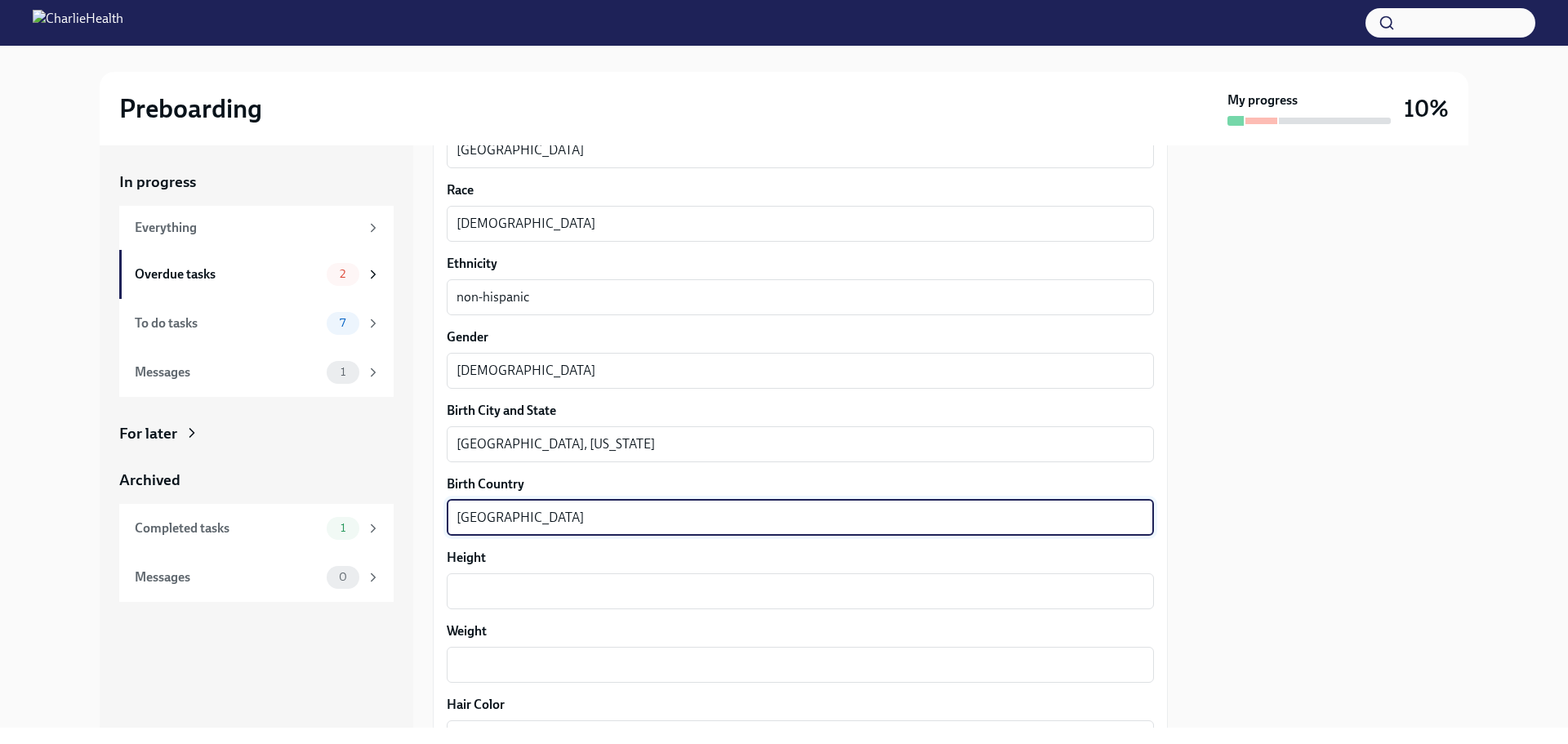
scroll to position [980, 0]
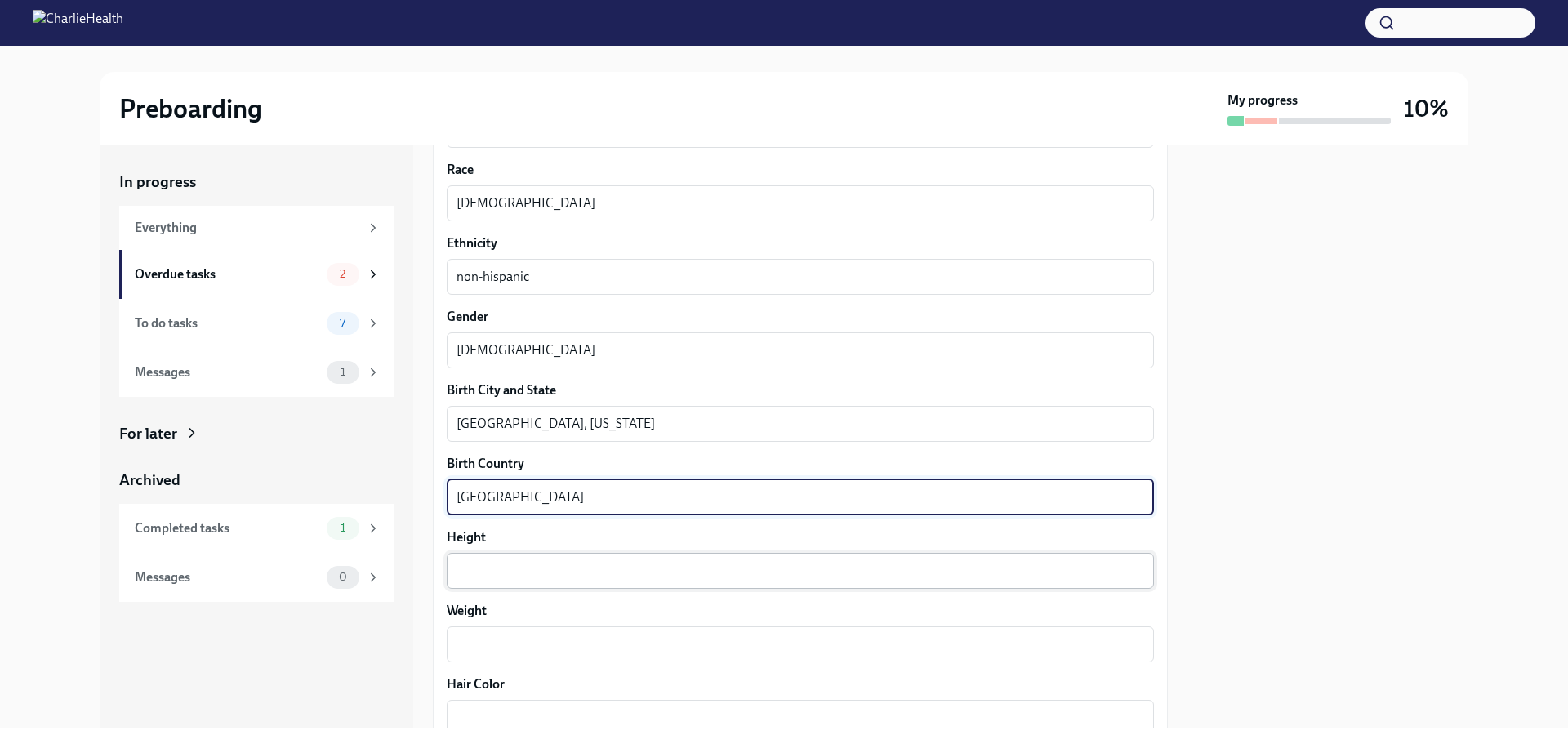
type textarea "[GEOGRAPHIC_DATA]"
click at [489, 564] on textarea "Height" at bounding box center [800, 571] width 688 height 19
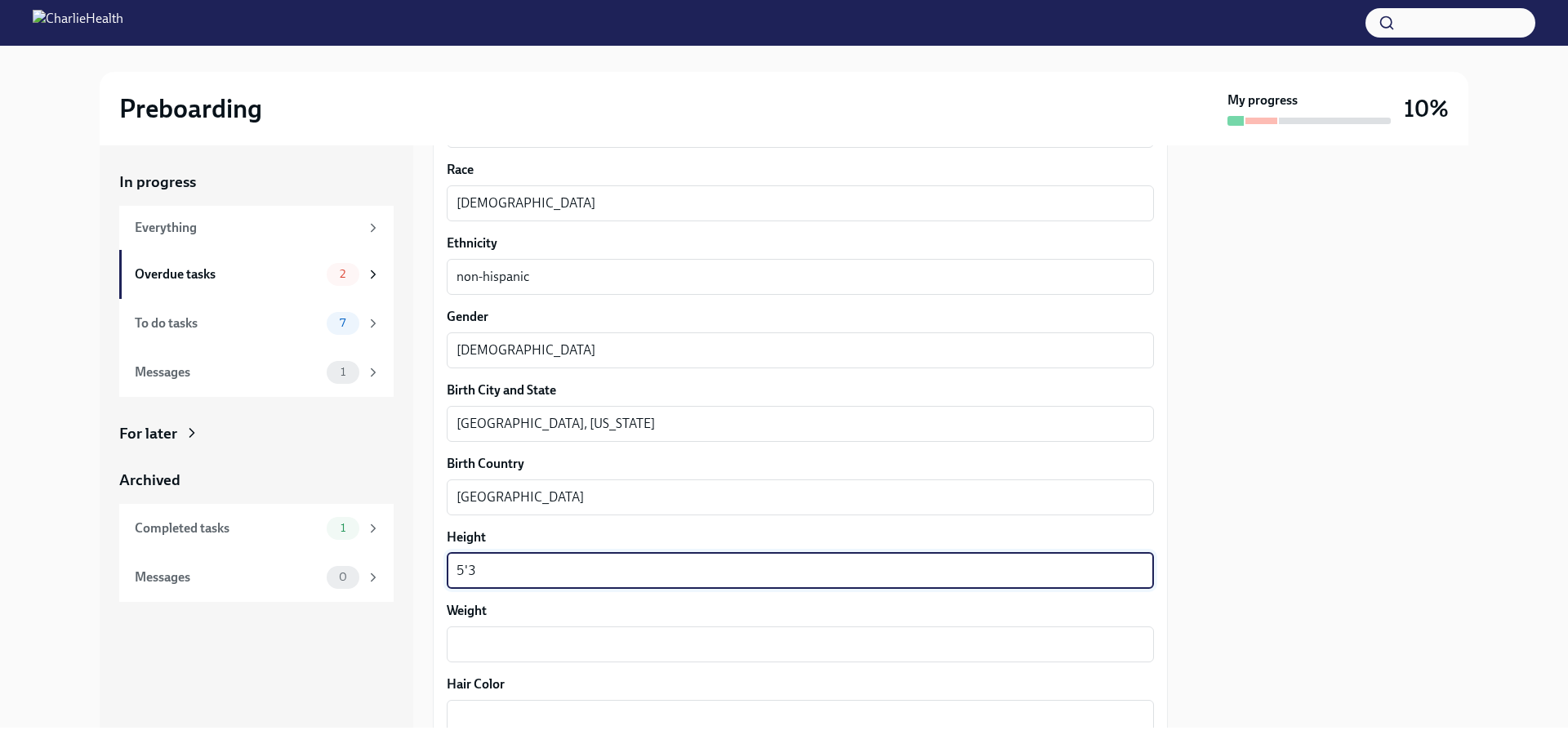
type textarea "5'3"
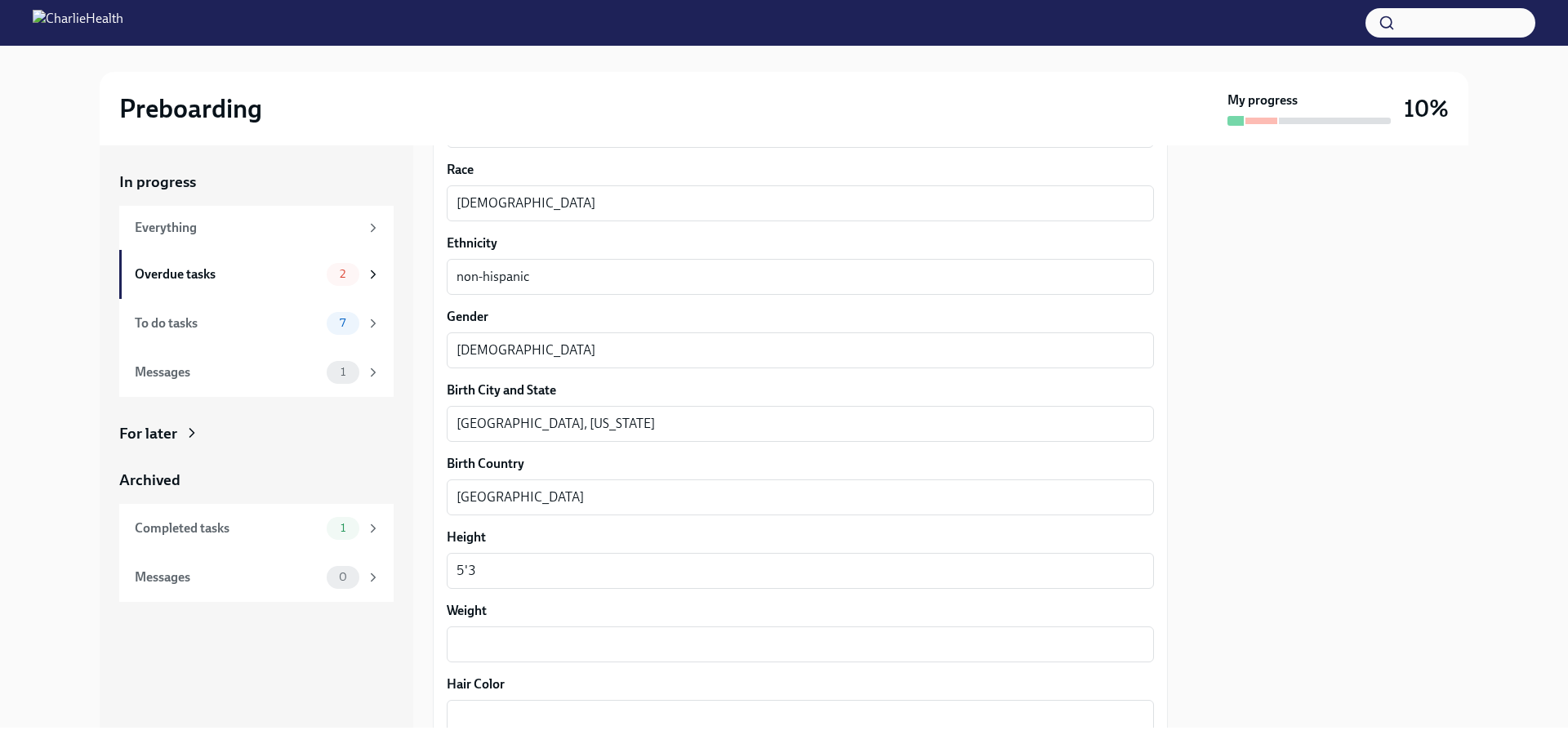
click at [477, 668] on div "Your preferred first name [PERSON_NAME] x ​ Your legal last name [PERSON_NAME] …" at bounding box center [800, 213] width 707 height 1574
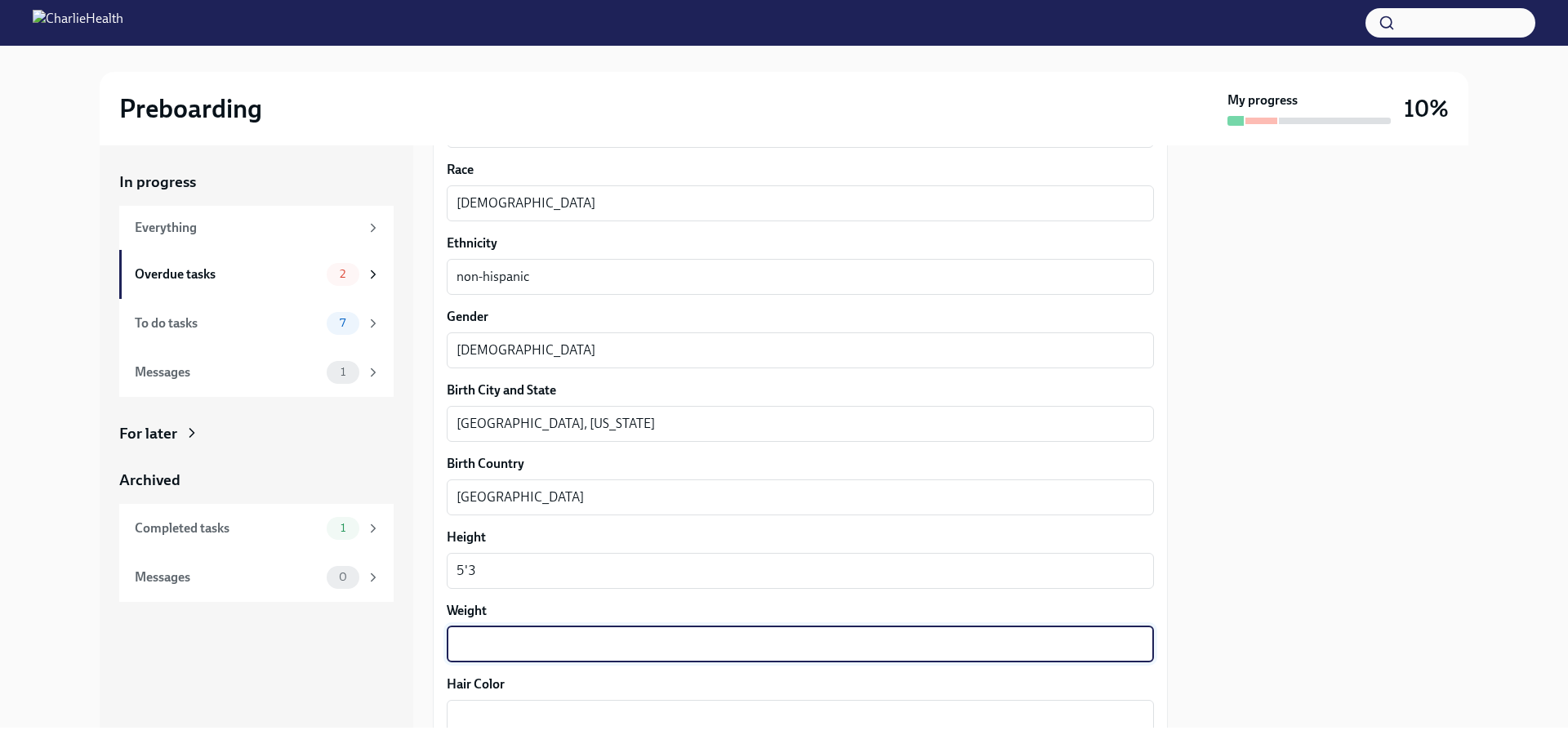
click at [472, 650] on textarea "Weight" at bounding box center [800, 645] width 688 height 19
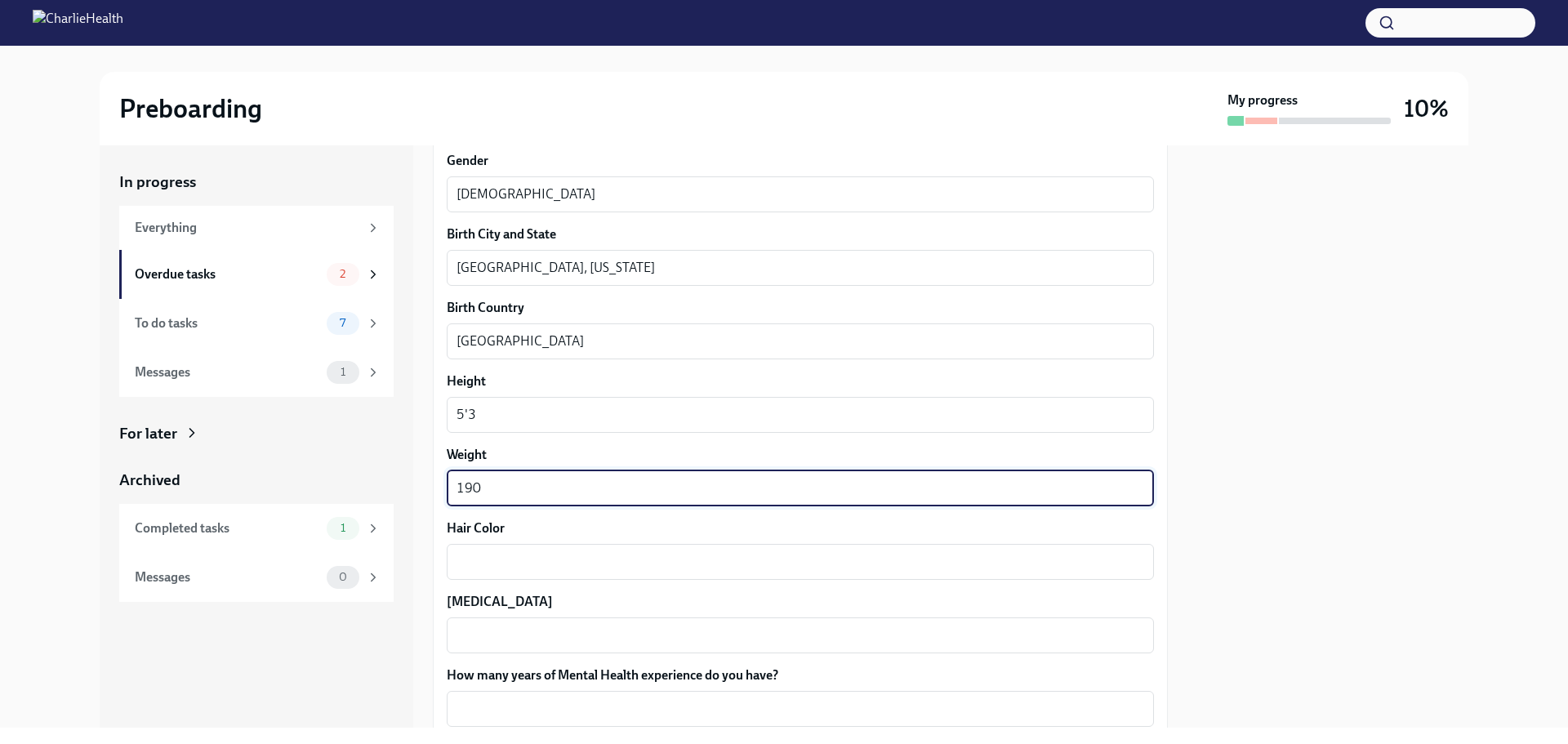
scroll to position [1143, 0]
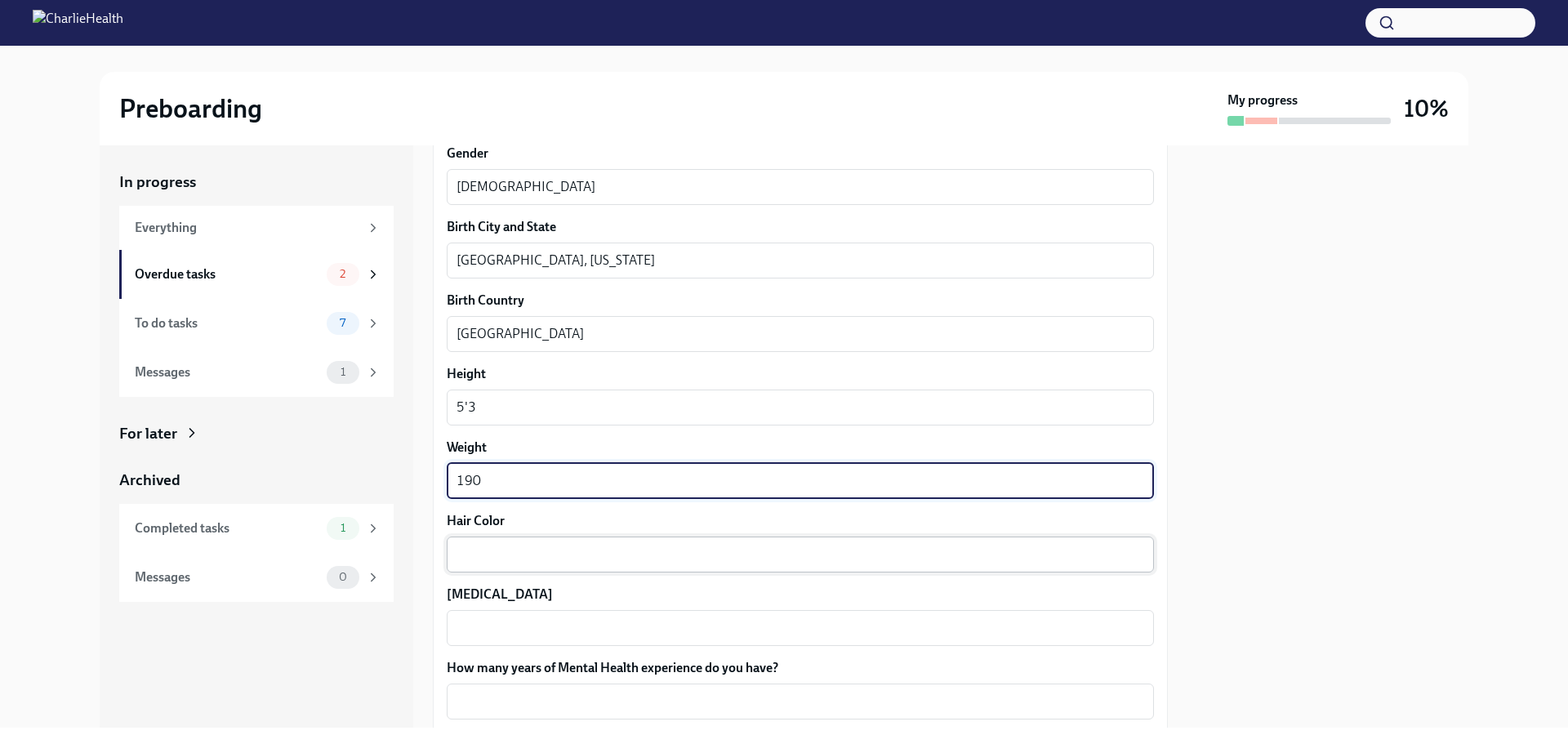
type textarea "190"
click at [471, 552] on textarea "Hair Color" at bounding box center [800, 555] width 688 height 19
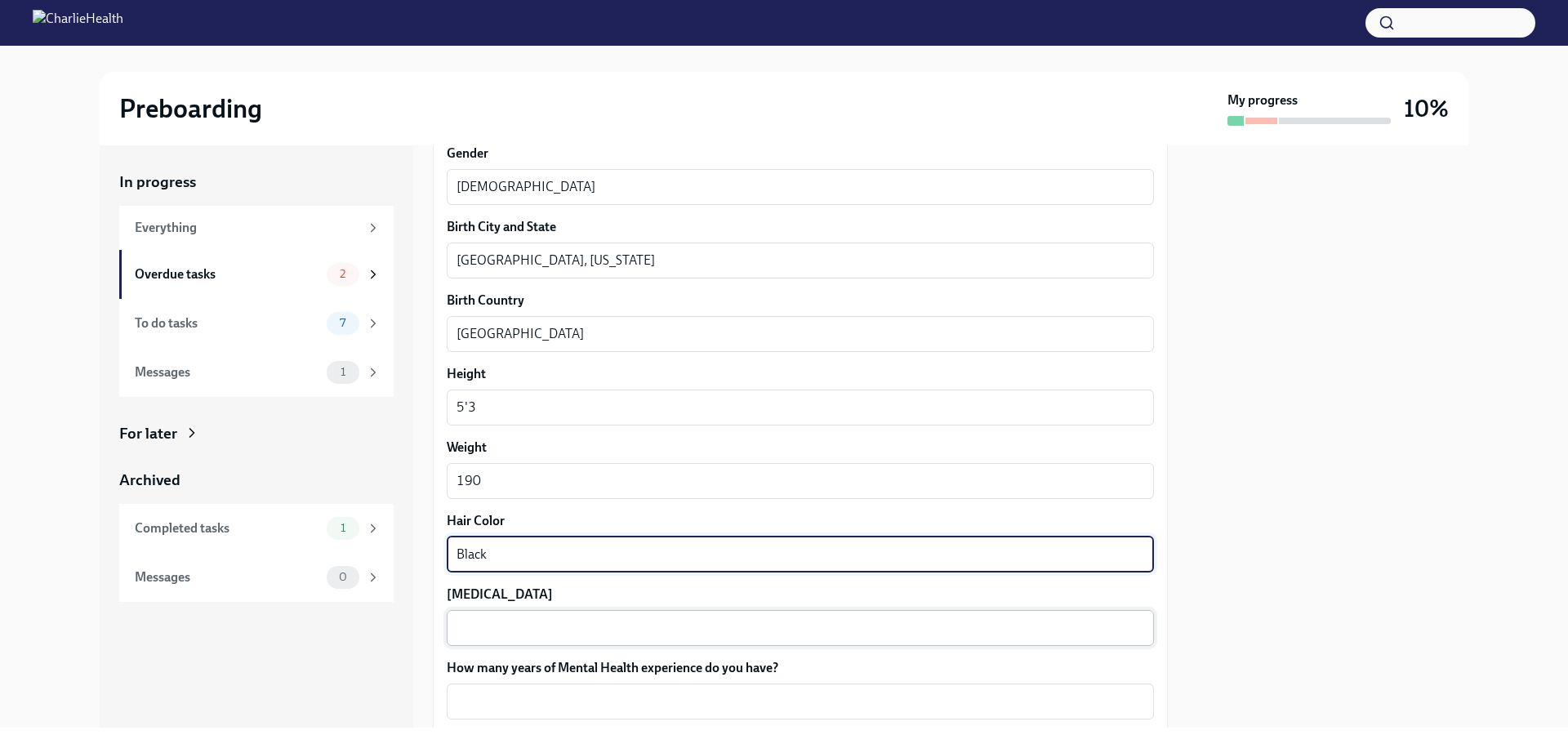
type textarea "Black"
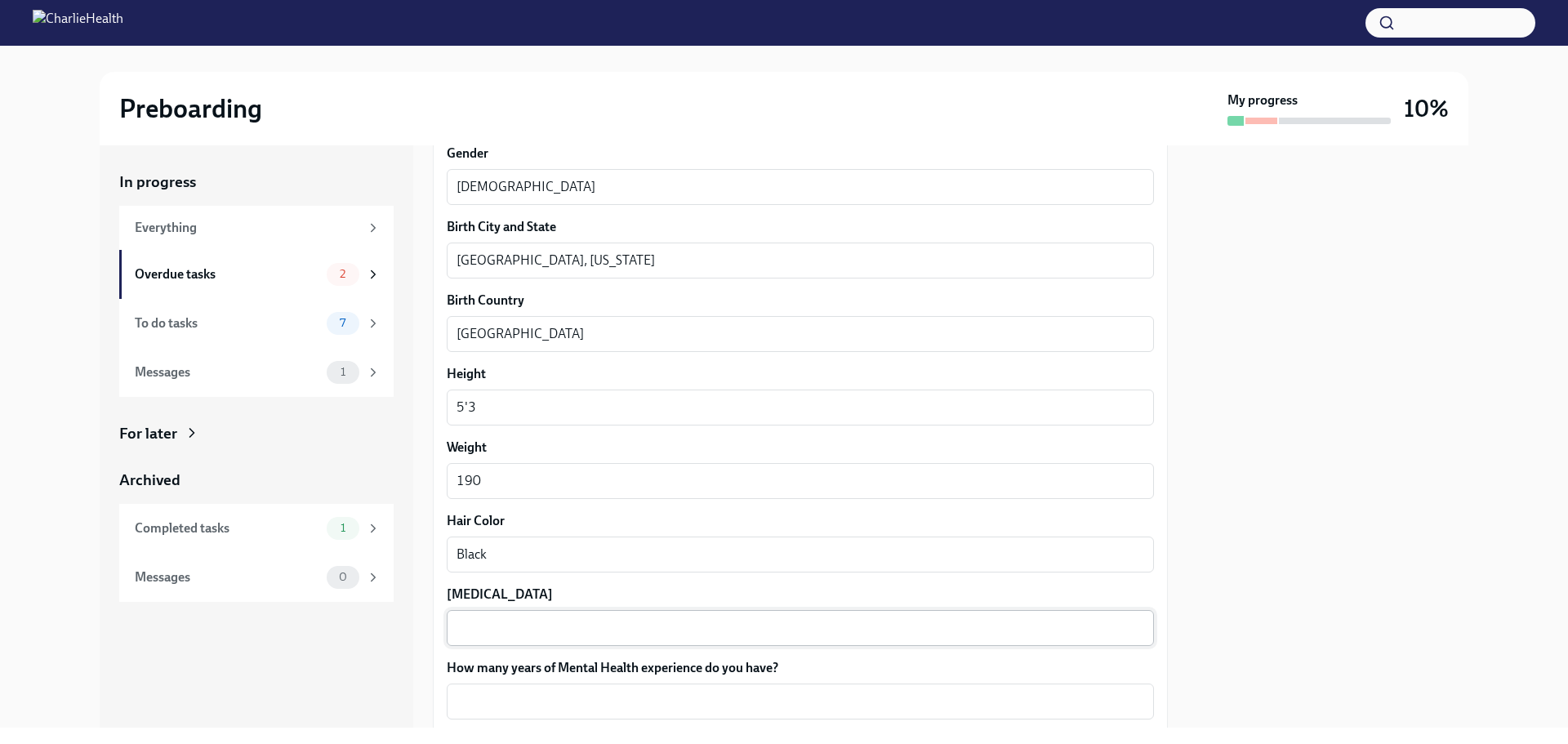
click at [488, 641] on div "x ​" at bounding box center [800, 628] width 707 height 36
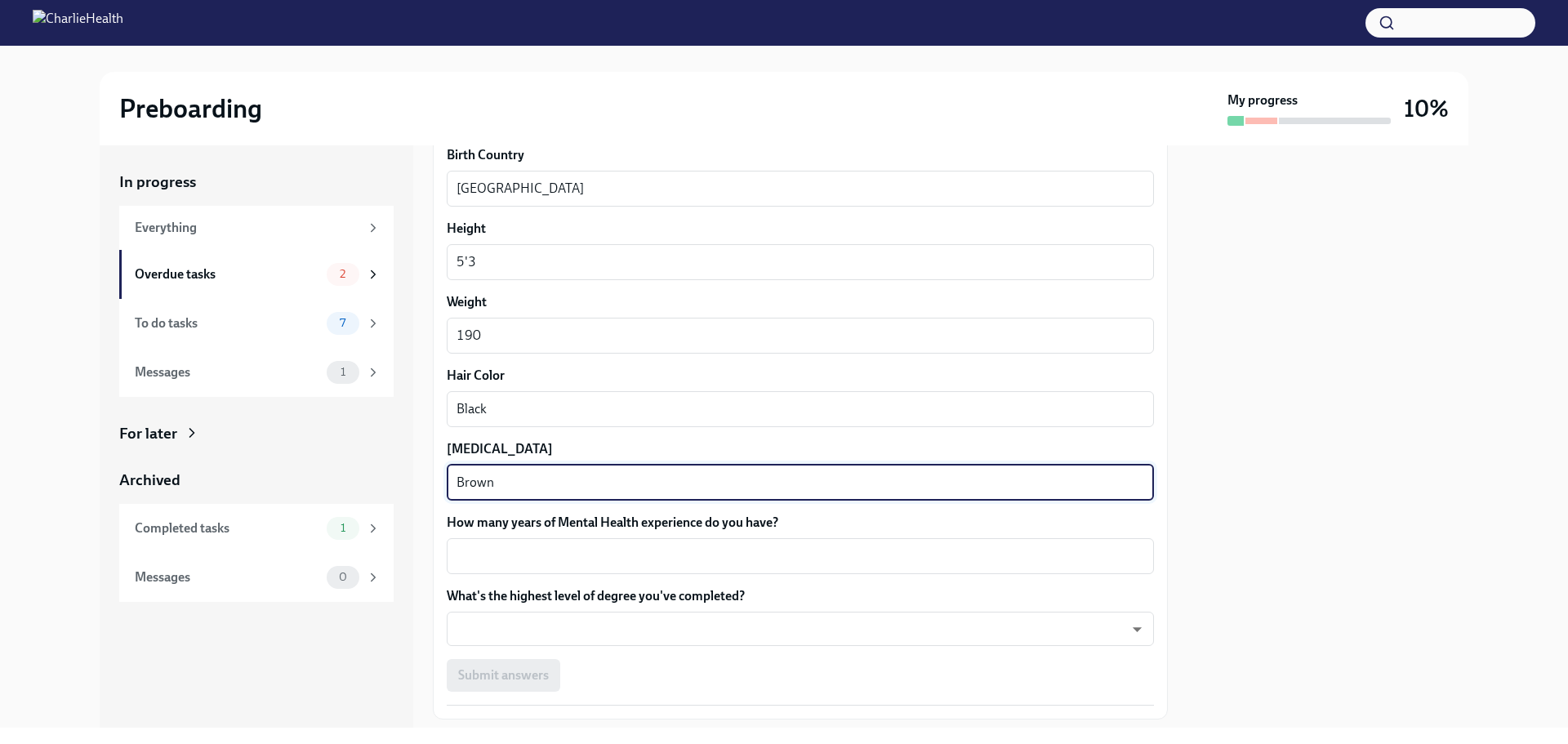
scroll to position [1307, 0]
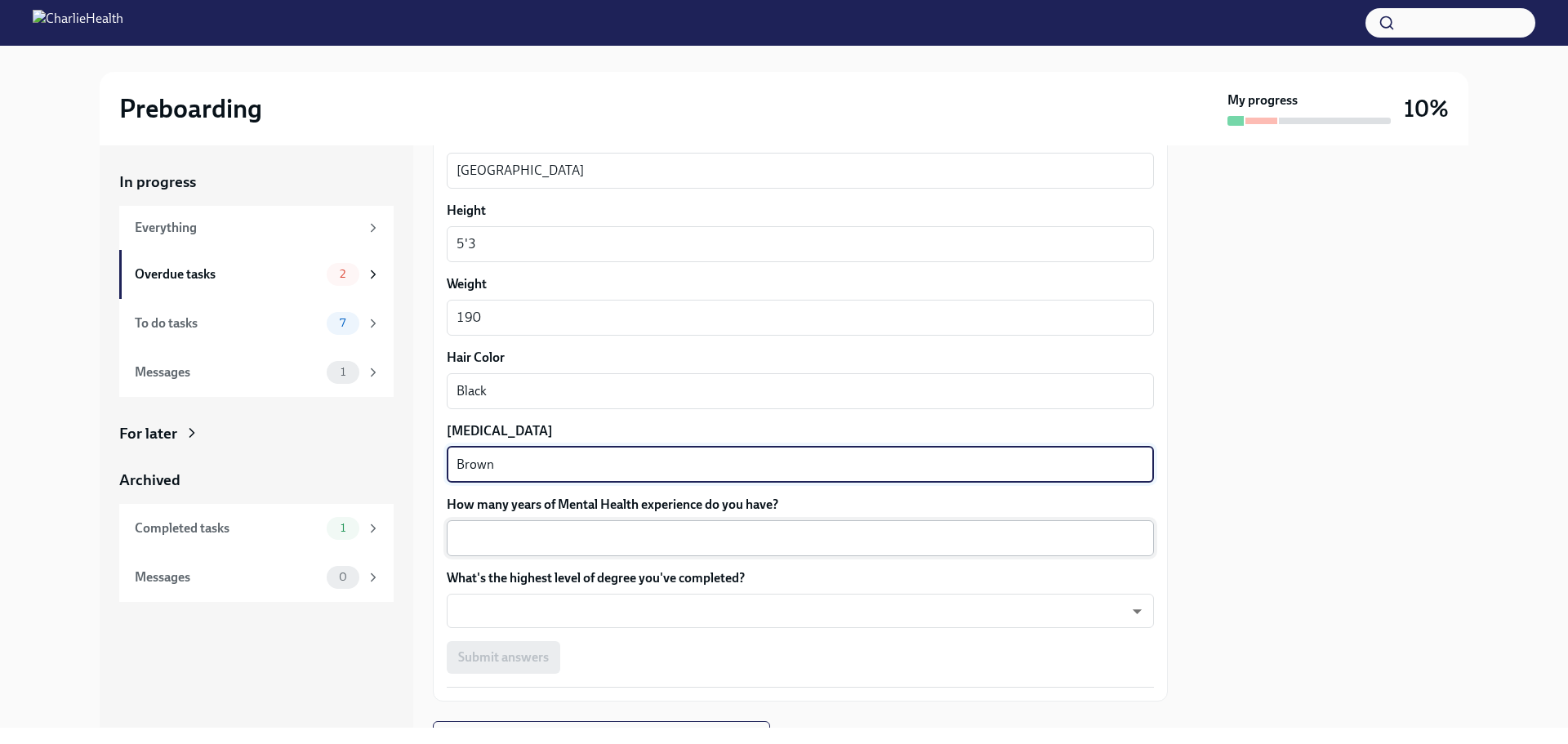
type textarea "Brown"
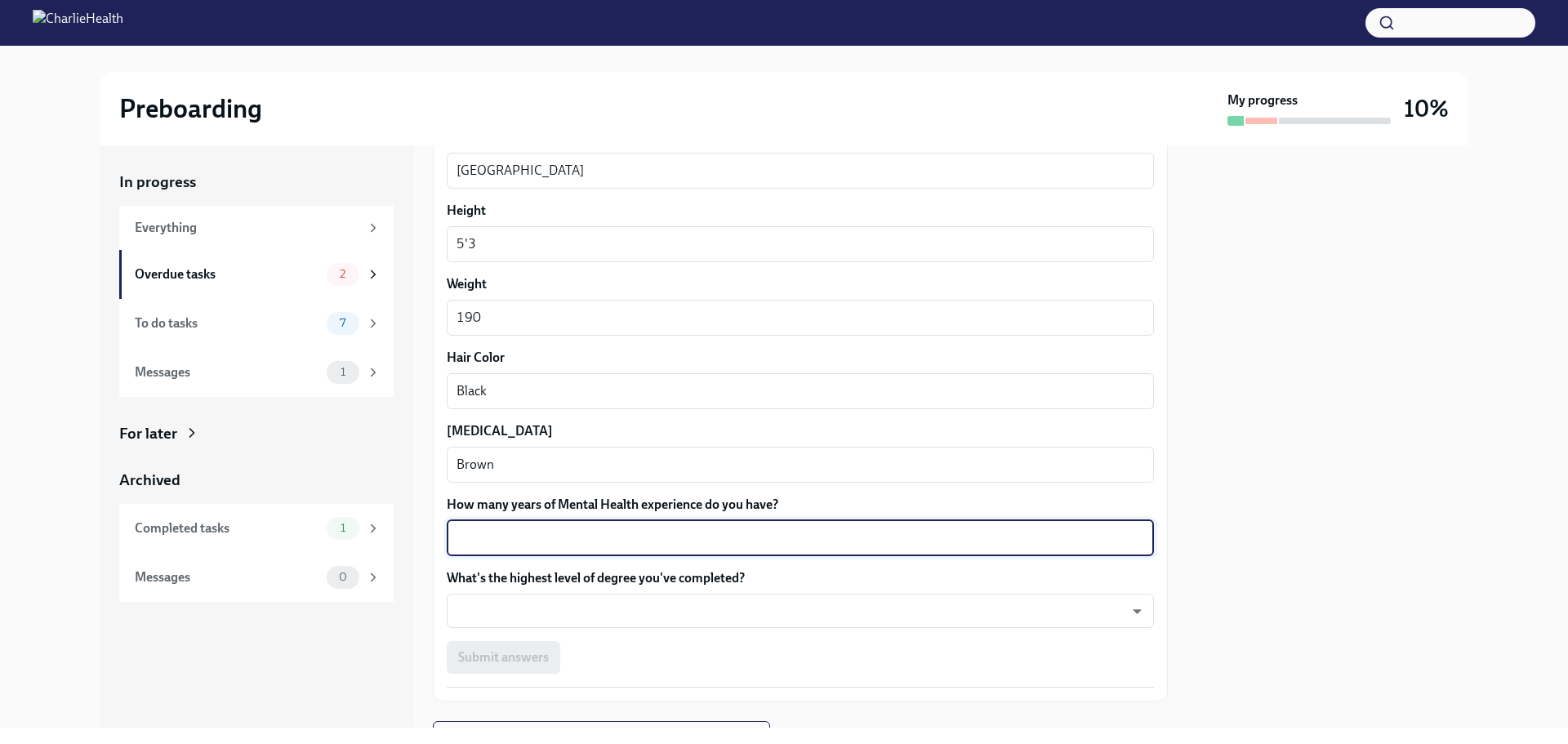
click at [499, 539] on textarea "How many years of Mental Health experience do you have?" at bounding box center [800, 538] width 688 height 19
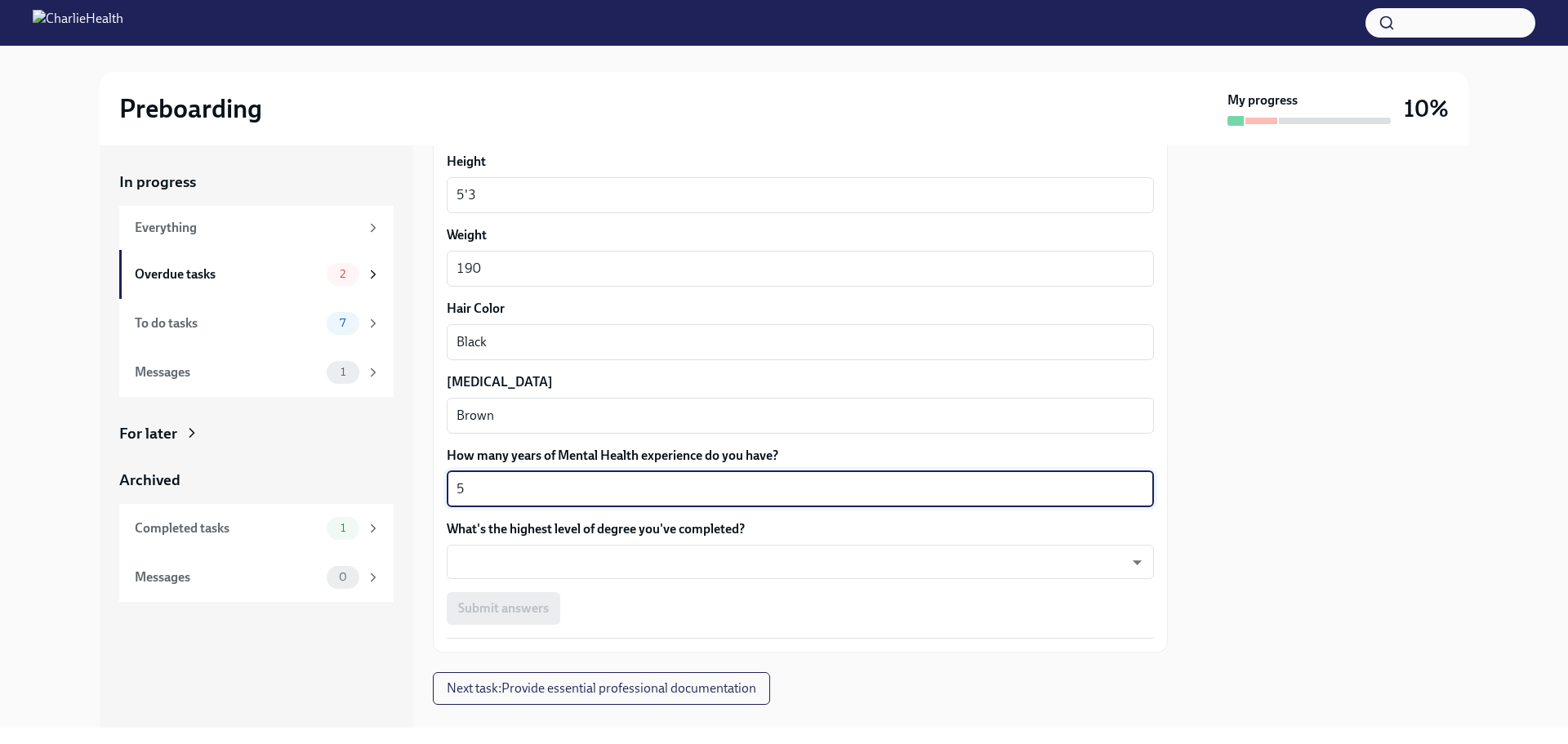
scroll to position [1385, 0]
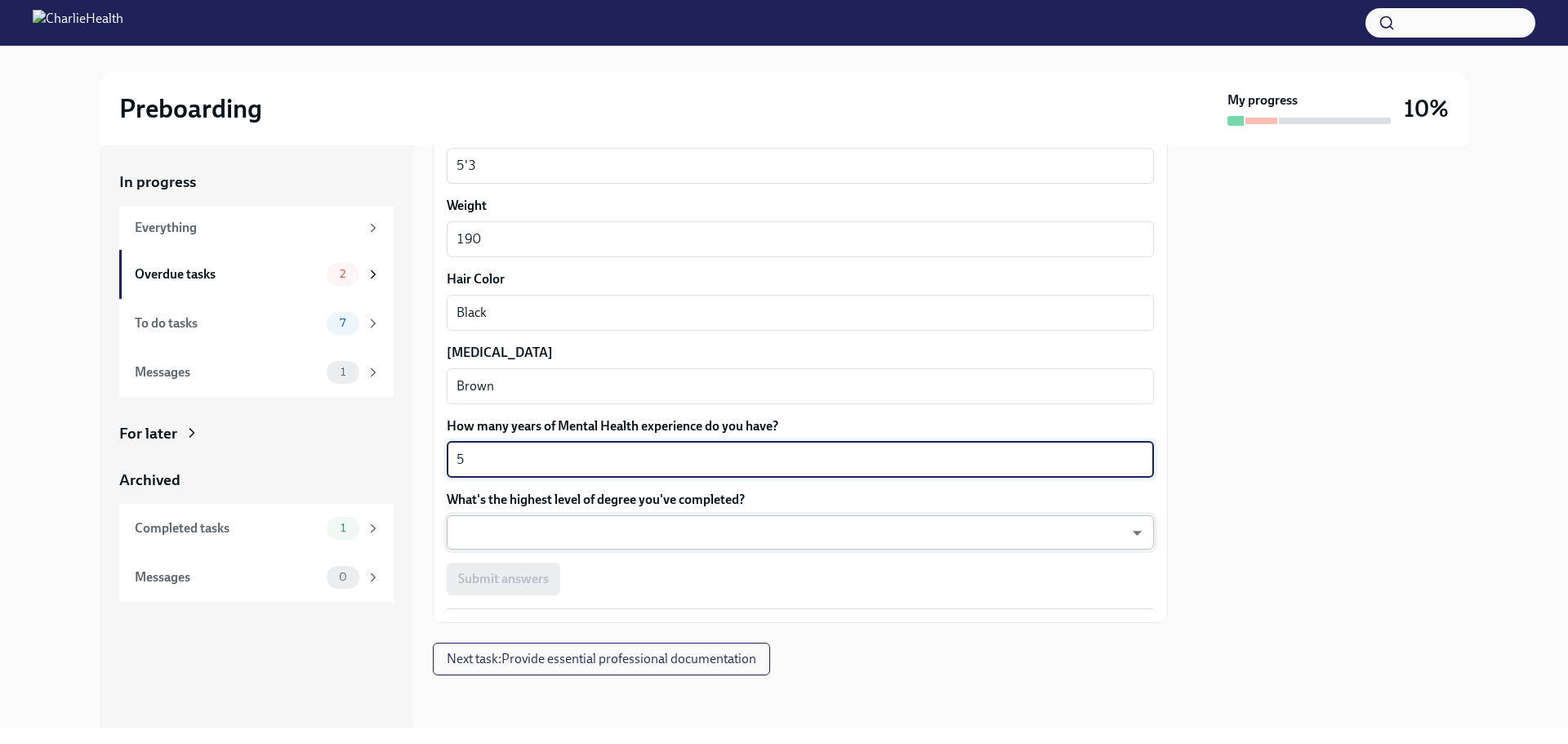
type textarea "5"
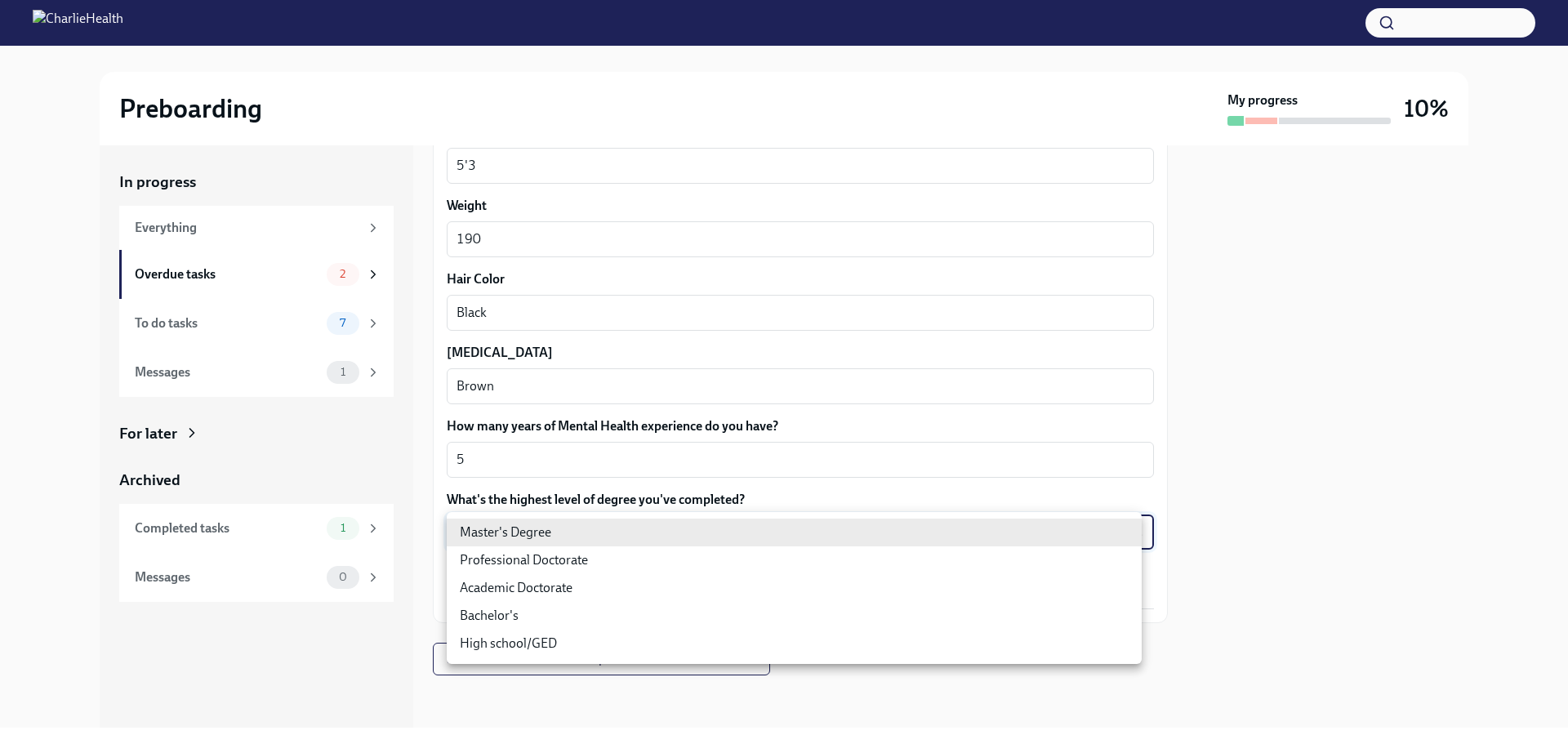
click at [499, 534] on body "Preboarding My progress 10% In progress Everything Overdue tasks 2 To do tasks …" at bounding box center [784, 372] width 1568 height 744
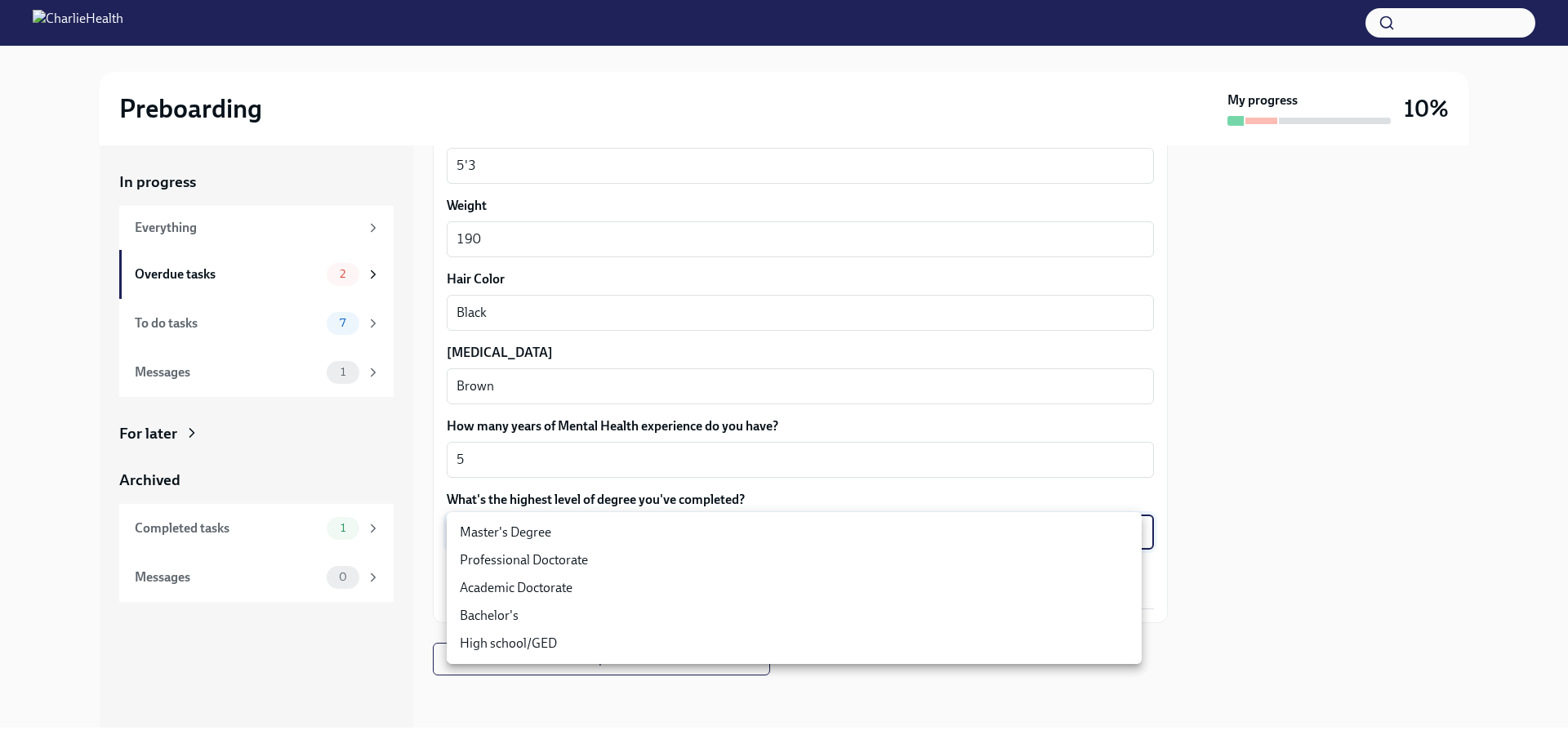
click at [499, 535] on li "Master's Degree" at bounding box center [794, 533] width 695 height 28
type input "2vBr-ghkD"
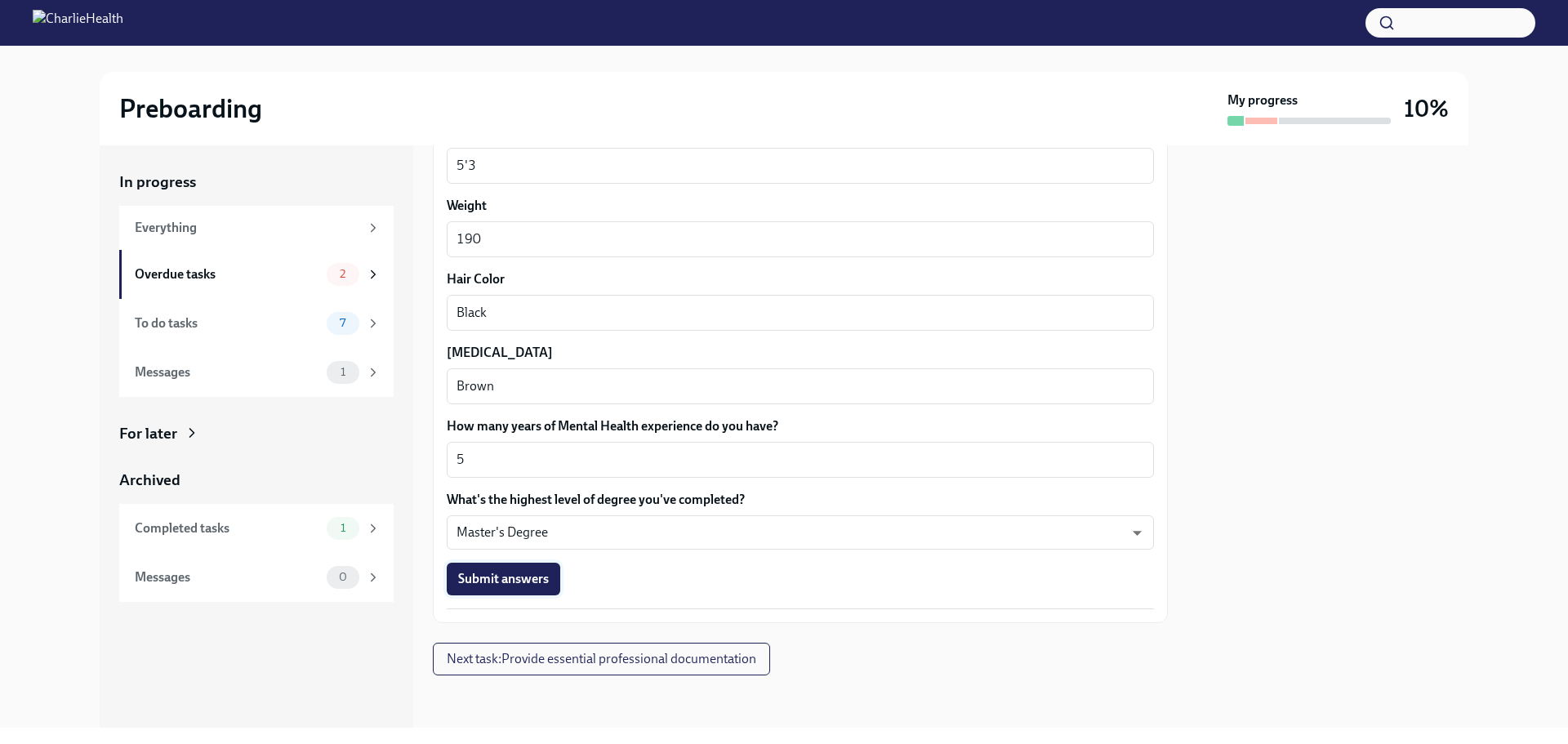
click at [499, 573] on span "Submit answers" at bounding box center [503, 578] width 91 height 17
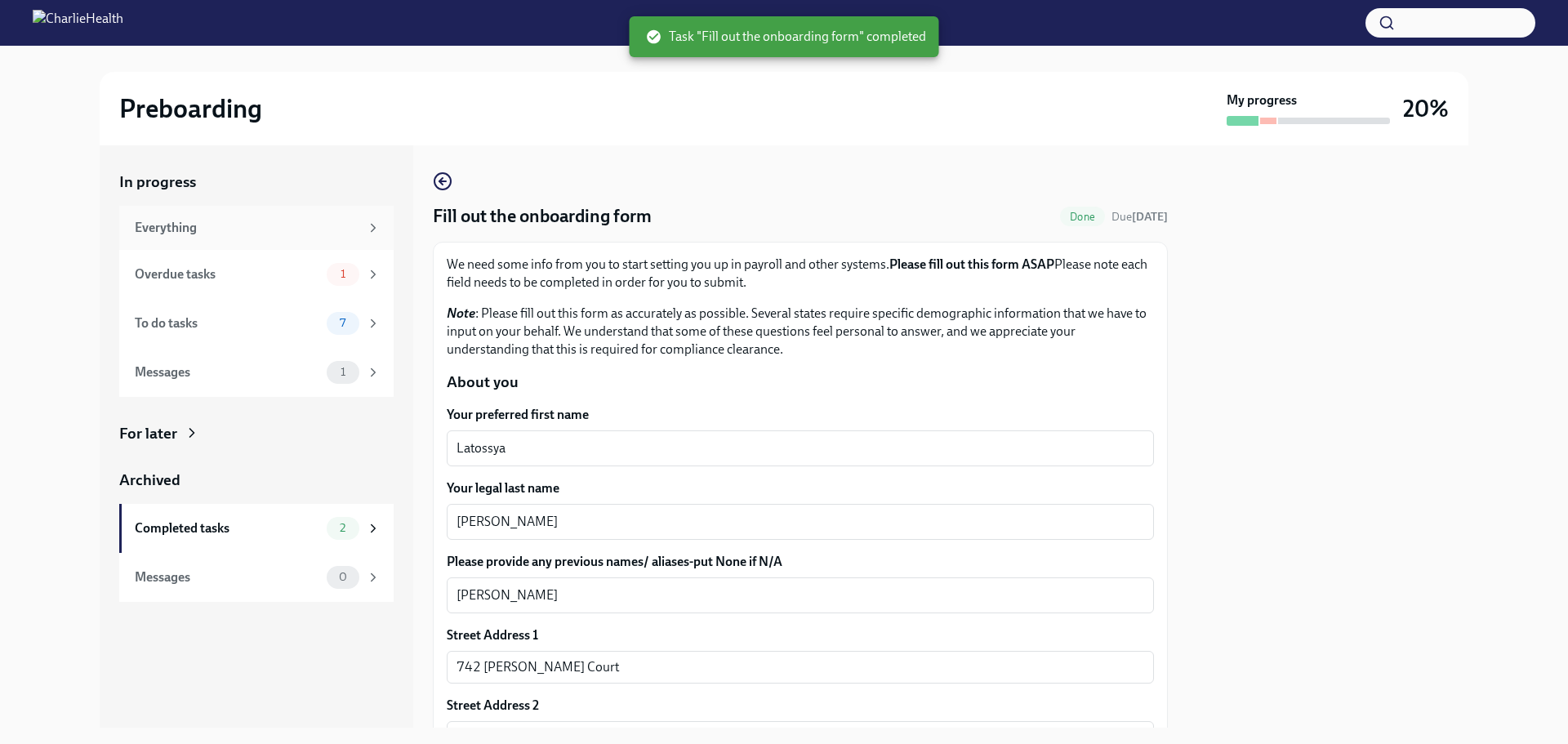
click at [195, 231] on div "Everything" at bounding box center [247, 228] width 225 height 18
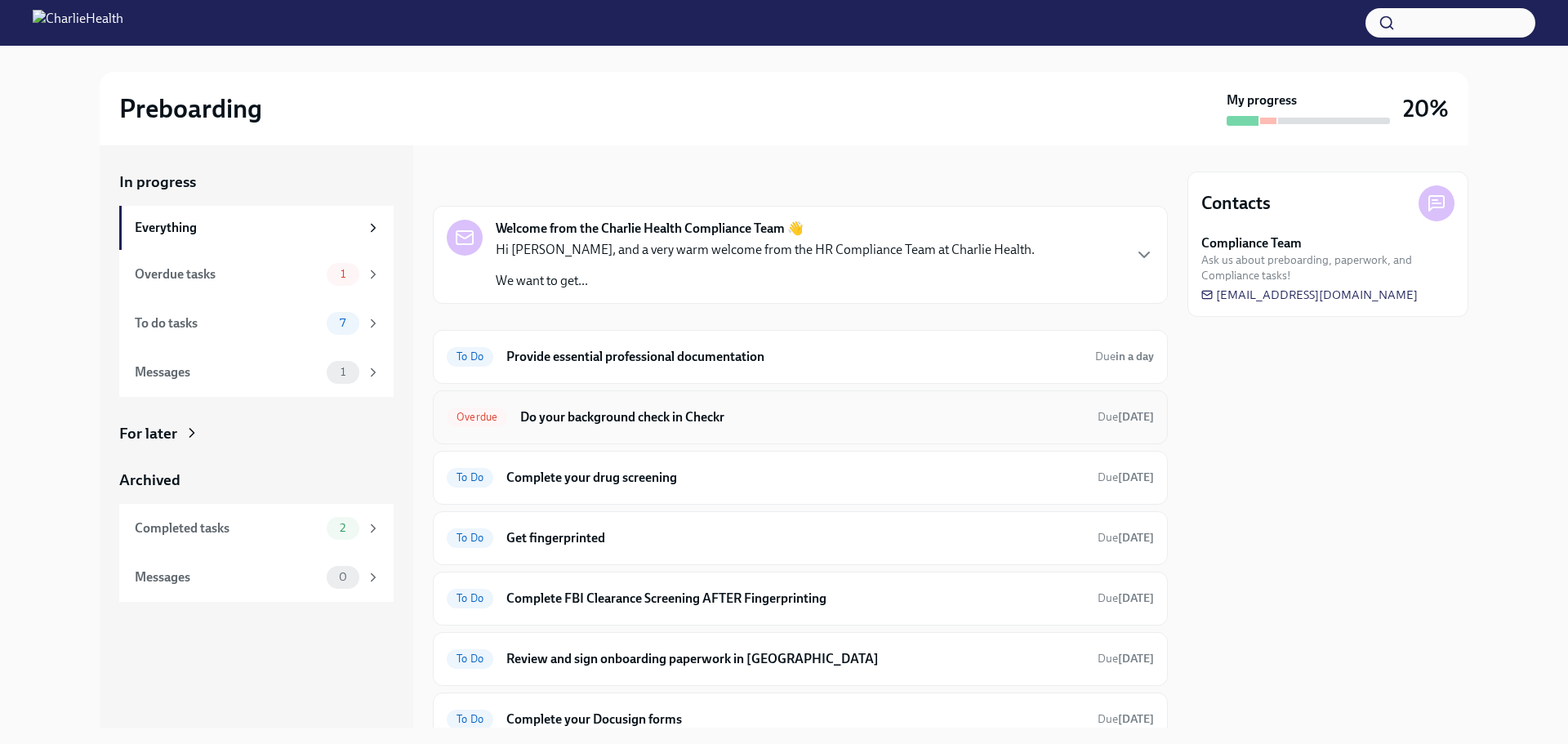
click at [579, 415] on h6 "Do your background check in Checkr" at bounding box center [802, 417] width 565 height 18
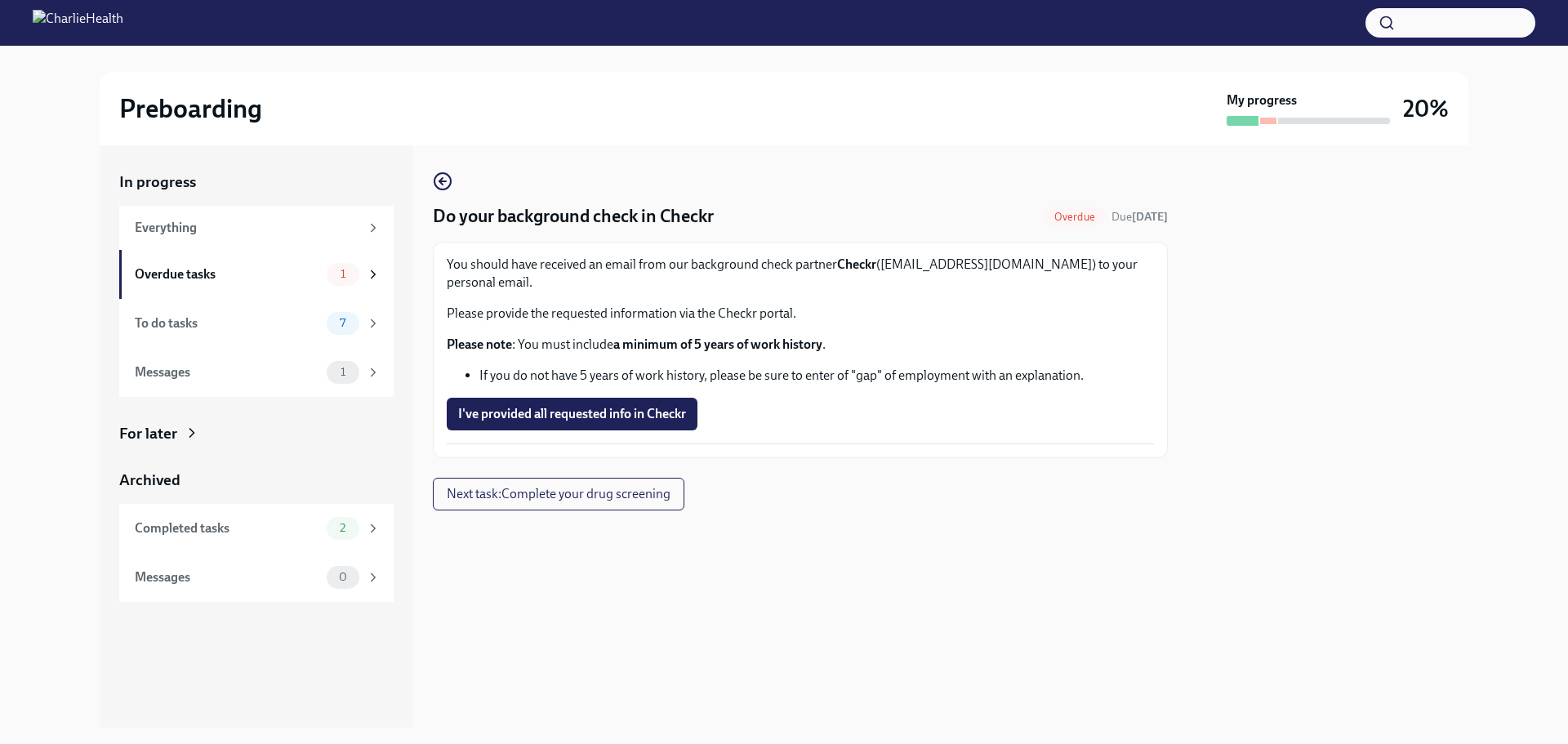
click at [575, 406] on span "I've provided all requested info in Checkr" at bounding box center [572, 414] width 228 height 17
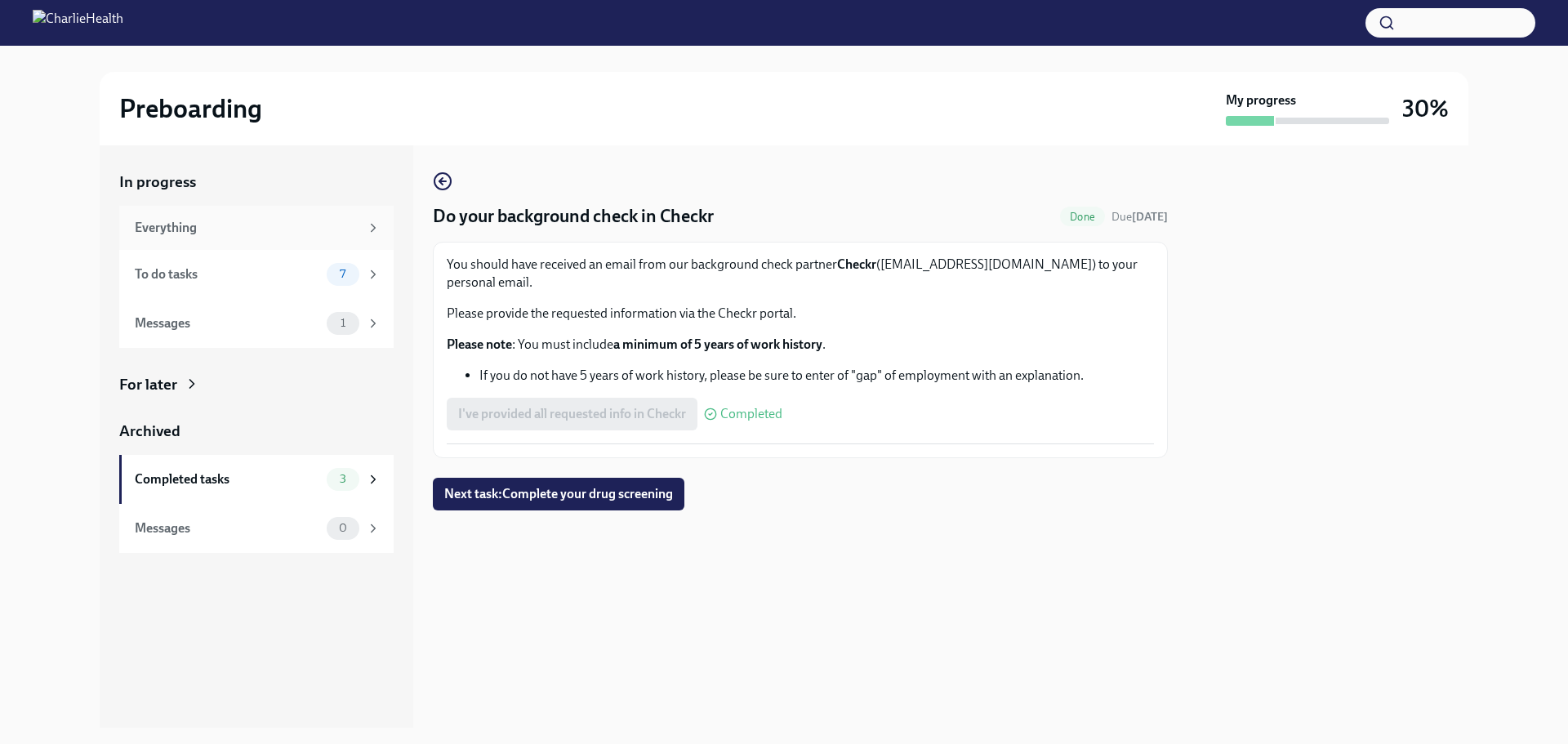
click at [347, 230] on div "Everything" at bounding box center [247, 228] width 225 height 18
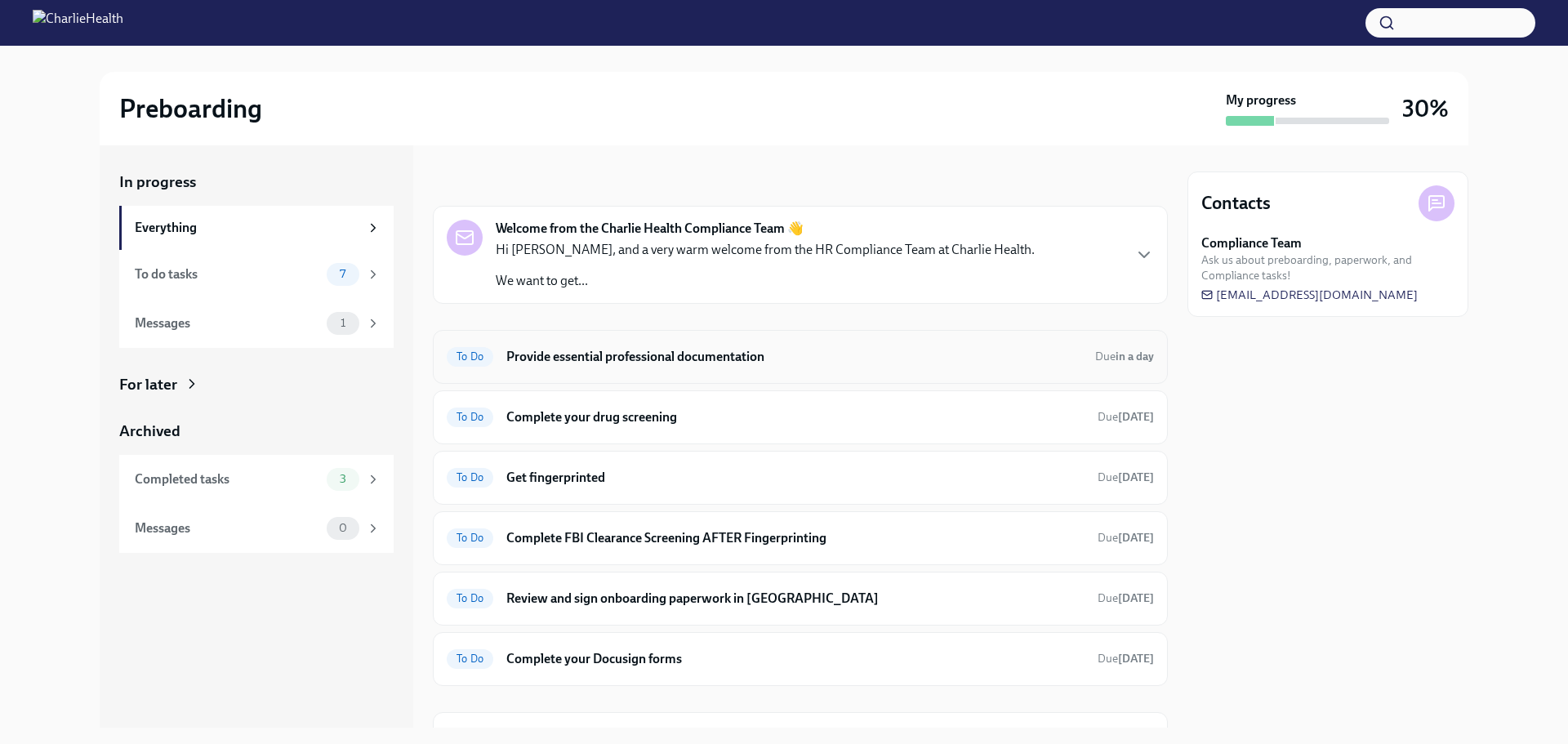
click at [549, 359] on h6 "Provide essential professional documentation" at bounding box center [795, 357] width 576 height 18
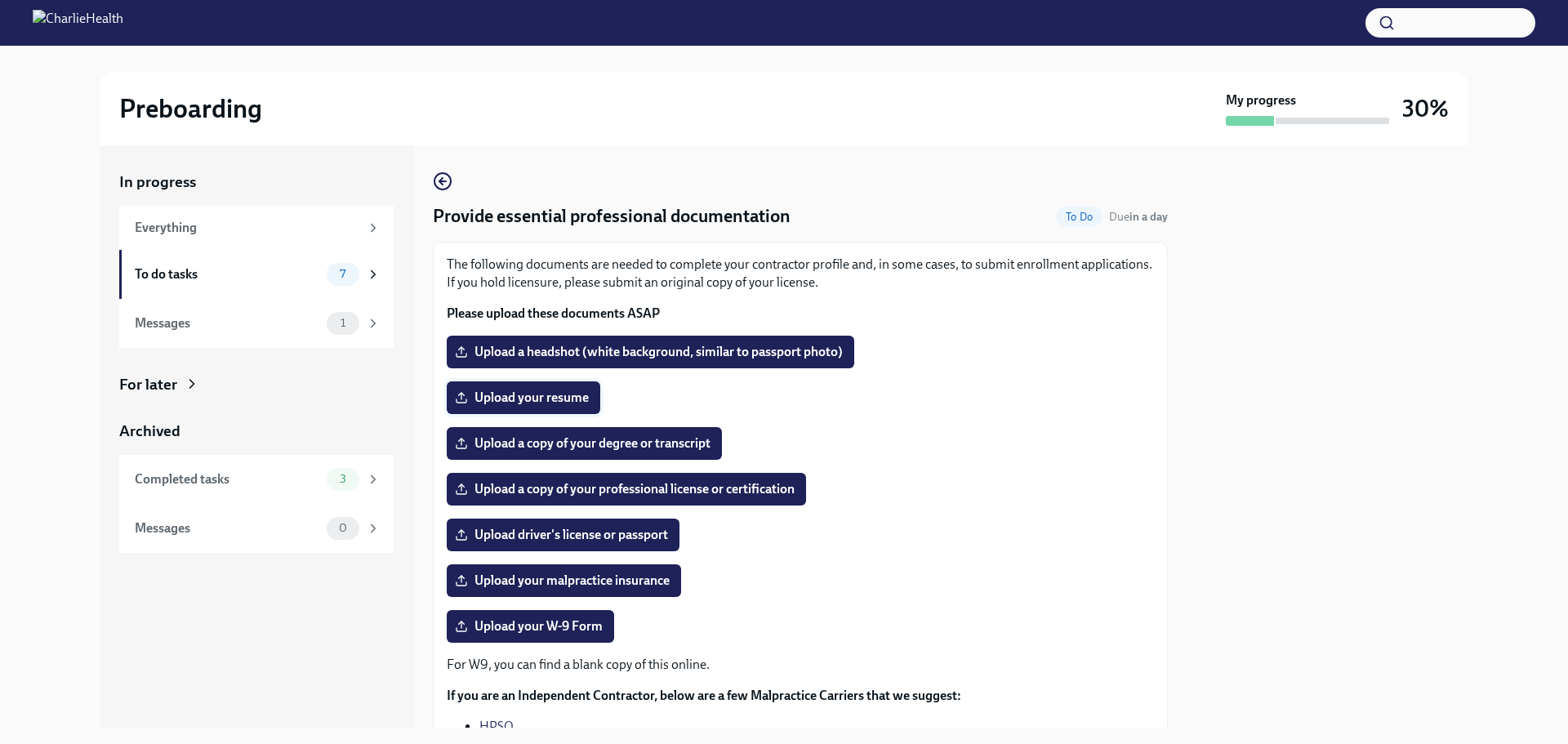
click at [545, 390] on span "Upload your resume" at bounding box center [523, 397] width 130 height 17
click at [0, 0] on input "Upload your resume" at bounding box center [0, 0] width 0 height 0
click at [578, 441] on span "Upload a copy of your degree or transcript" at bounding box center [584, 443] width 253 height 17
click at [0, 0] on input "Upload a copy of your degree or transcript" at bounding box center [0, 0] width 0 height 0
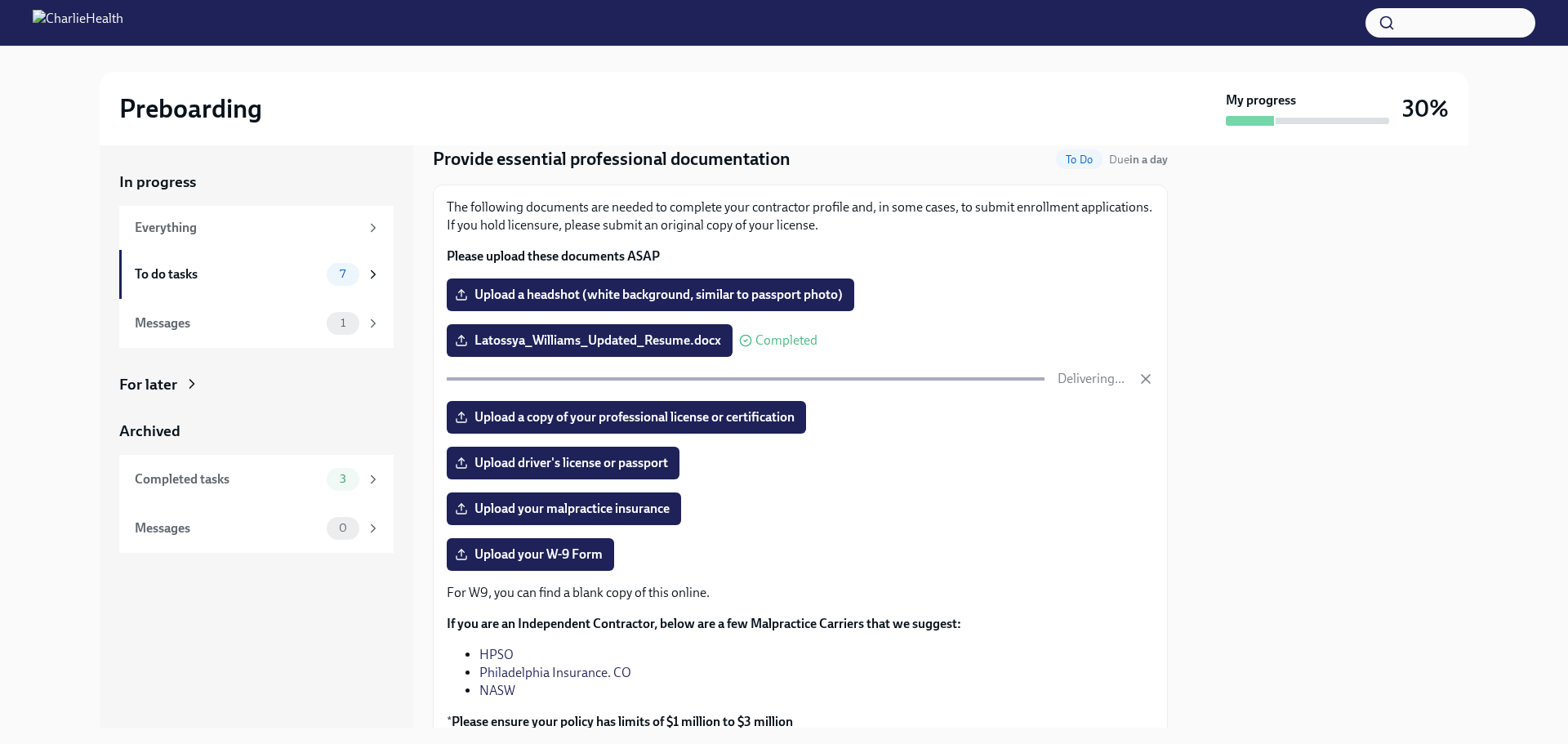
scroll to position [29, 0]
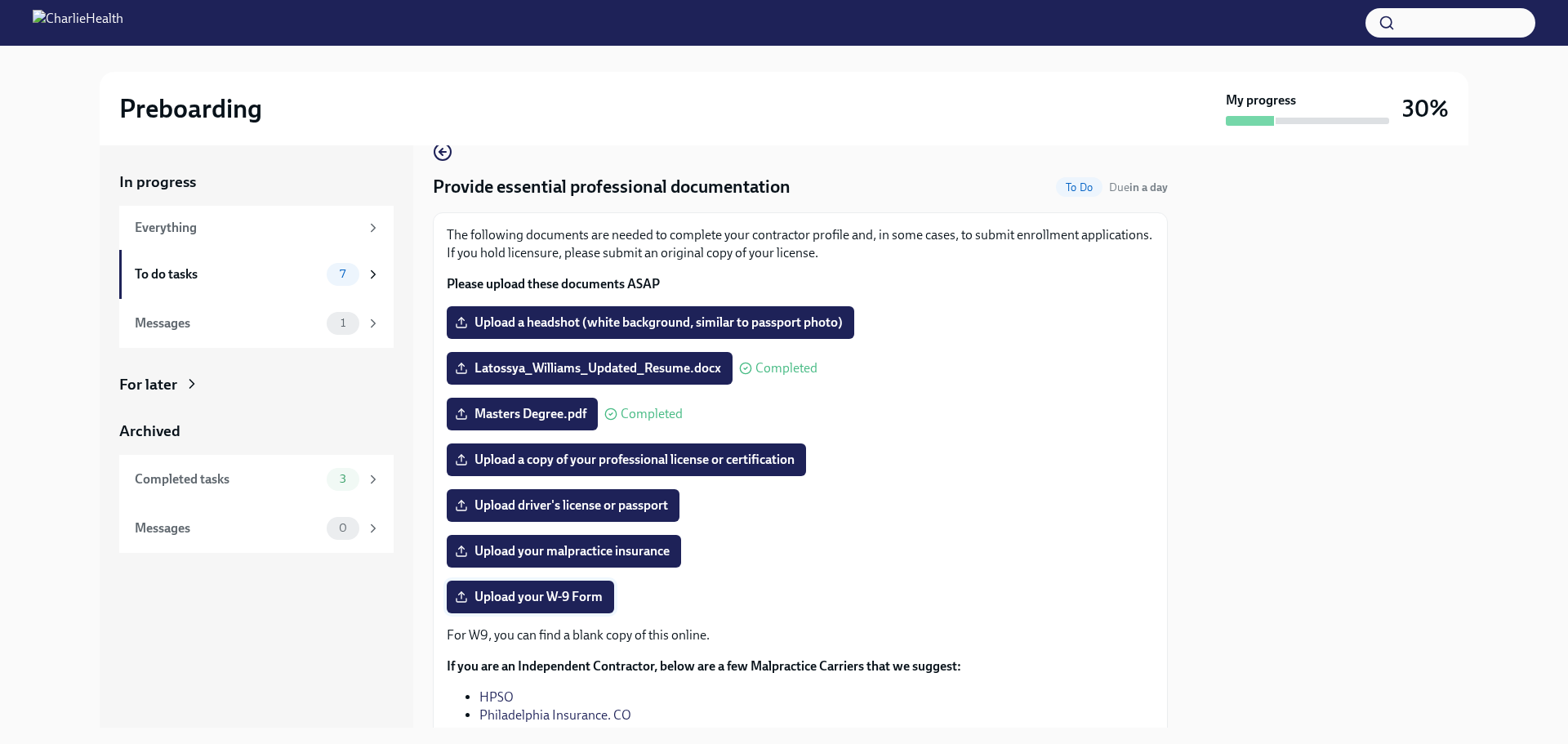
click at [542, 601] on span "Upload your W-9 Form" at bounding box center [530, 597] width 144 height 17
click at [0, 0] on input "Upload your W-9 Form" at bounding box center [0, 0] width 0 height 0
click at [583, 587] on label "Upload your W-9 Form" at bounding box center [530, 596] width 167 height 33
click at [0, 0] on input "Upload your W-9 Form" at bounding box center [0, 0] width 0 height 0
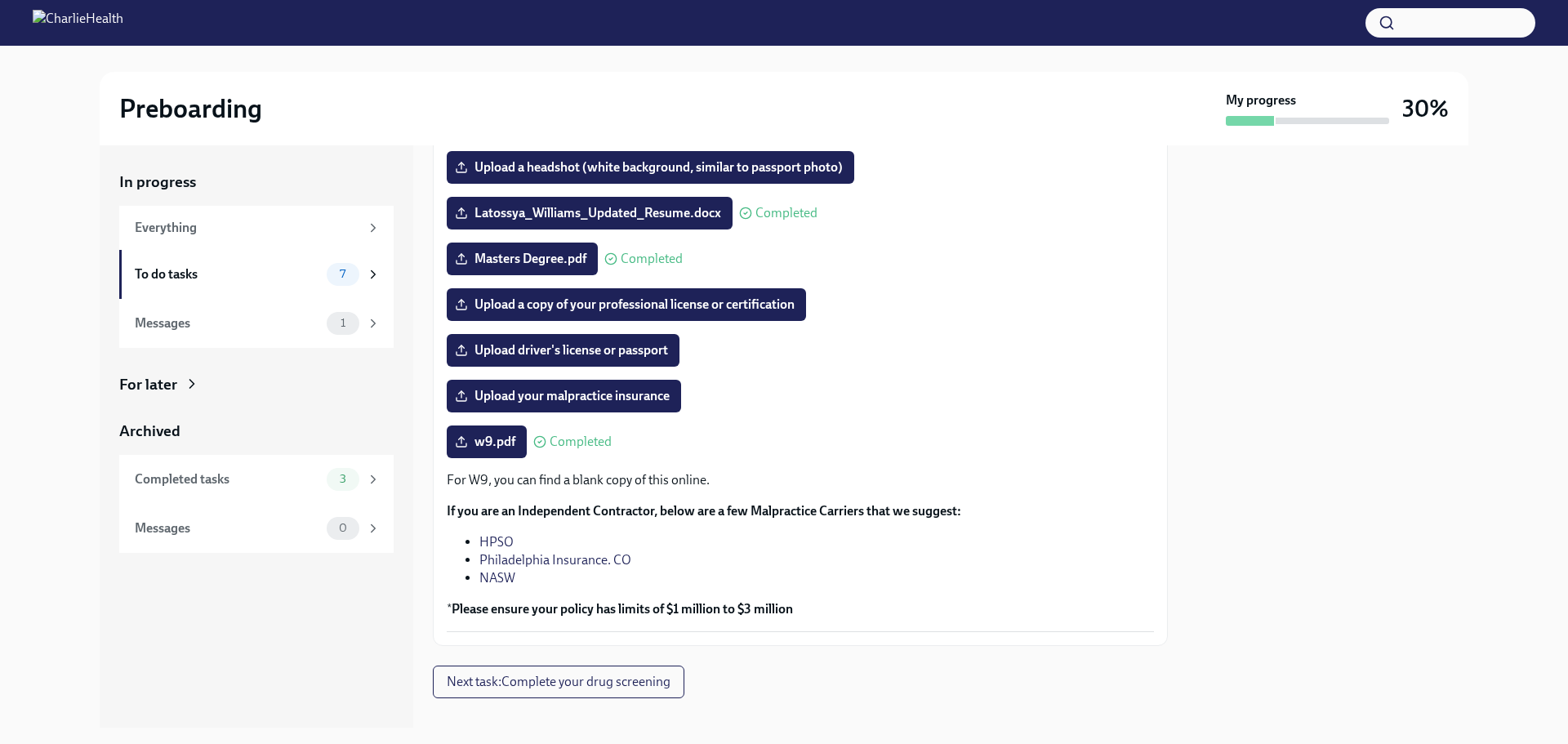
scroll to position [208, 0]
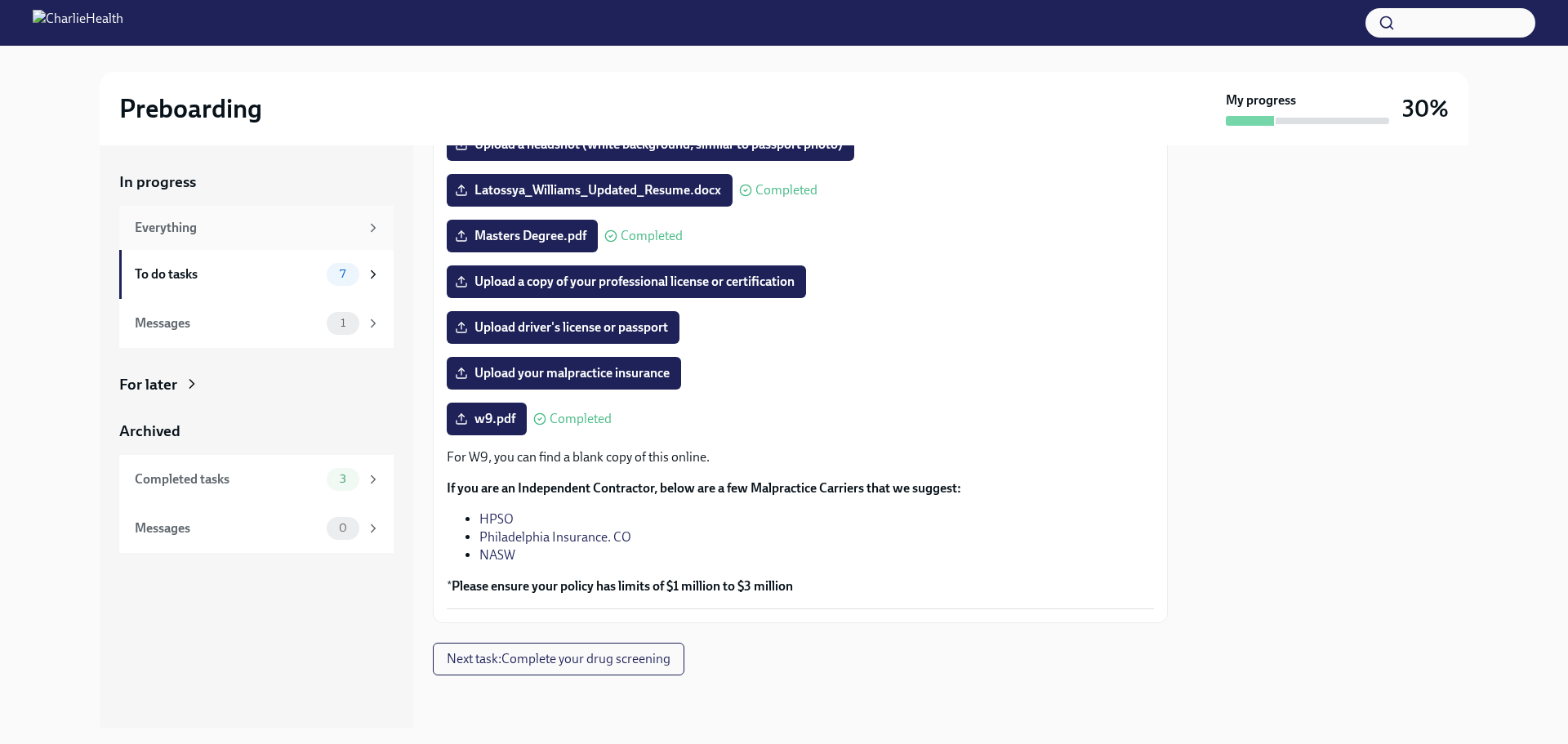
click at [320, 232] on div "Everything" at bounding box center [247, 228] width 225 height 18
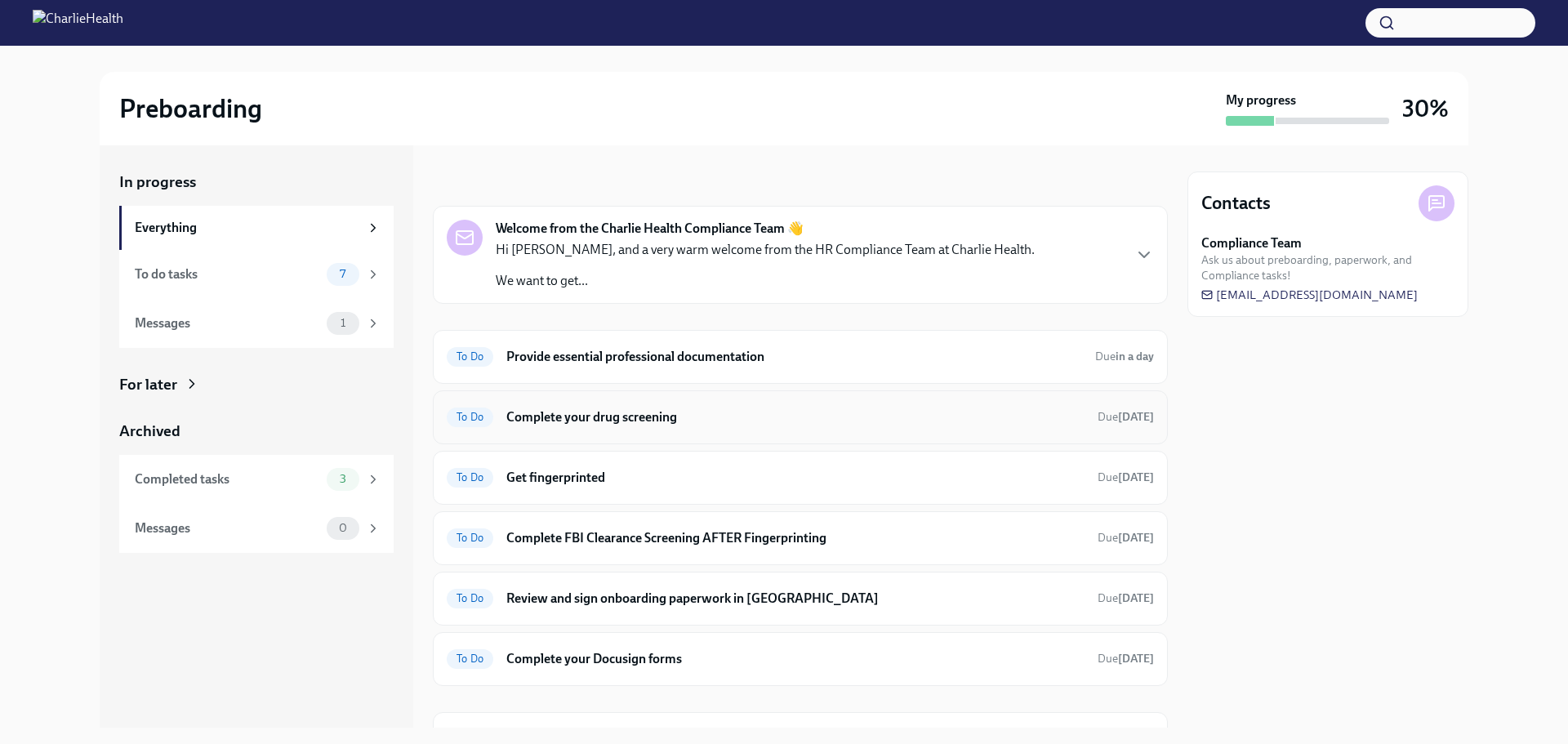
click at [608, 414] on h6 "Complete your drug screening" at bounding box center [795, 417] width 579 height 18
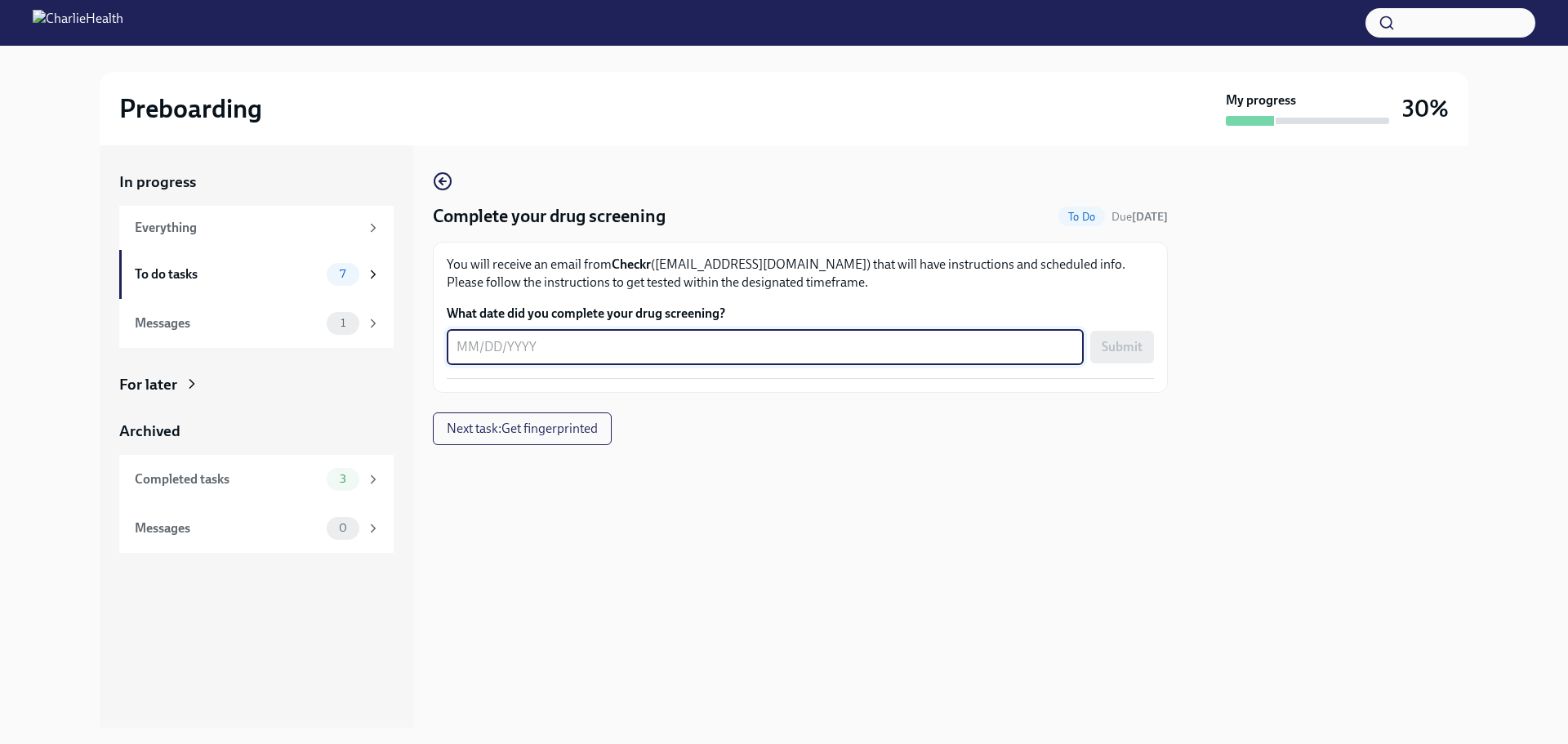
click at [461, 342] on textarea "What date did you complete your drug screening?" at bounding box center [765, 347] width 618 height 19
type textarea "0"
type textarea "[DATE]"
click at [1114, 331] on button "Submit" at bounding box center [1122, 347] width 63 height 33
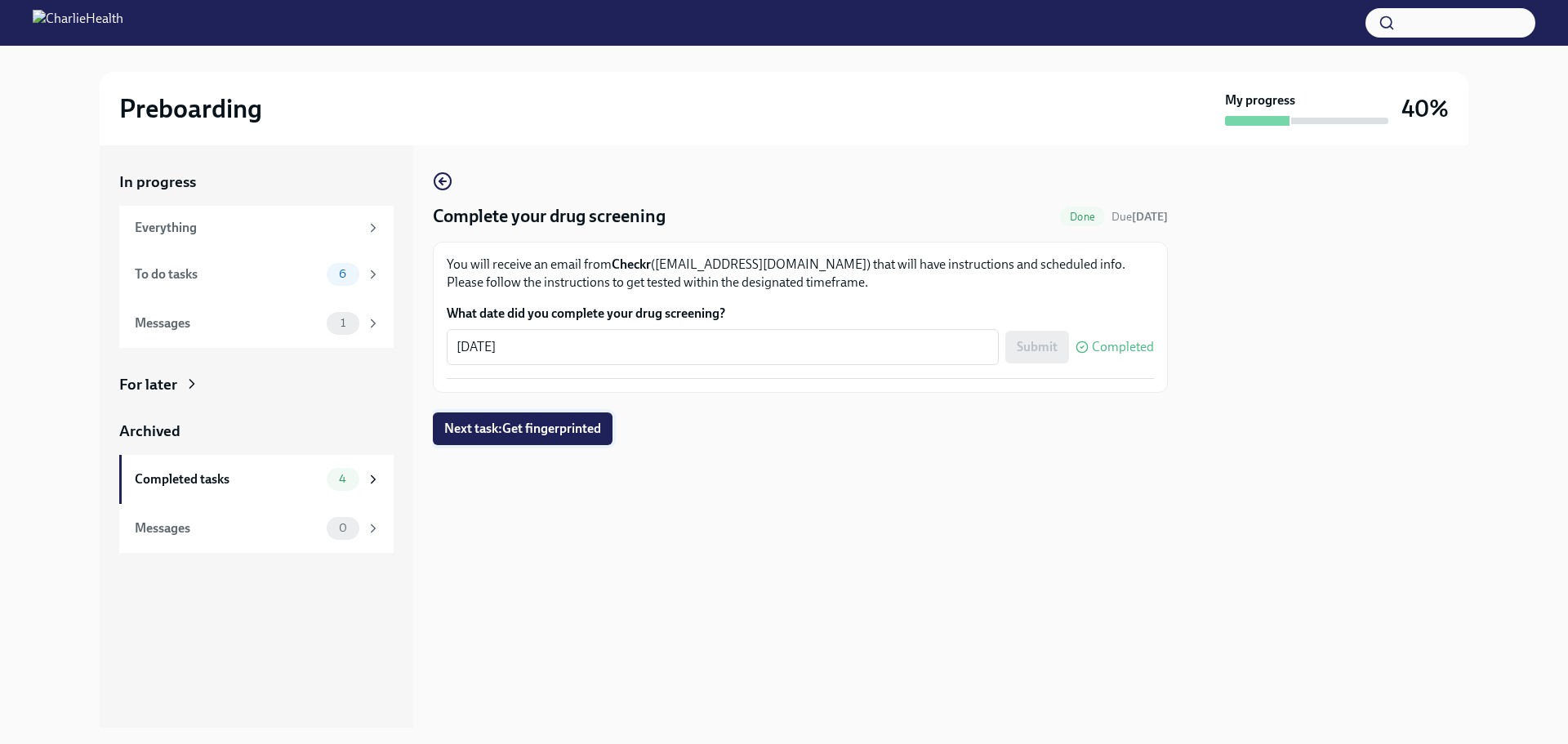
click at [500, 424] on span "Next task : Get fingerprinted" at bounding box center [522, 429] width 157 height 17
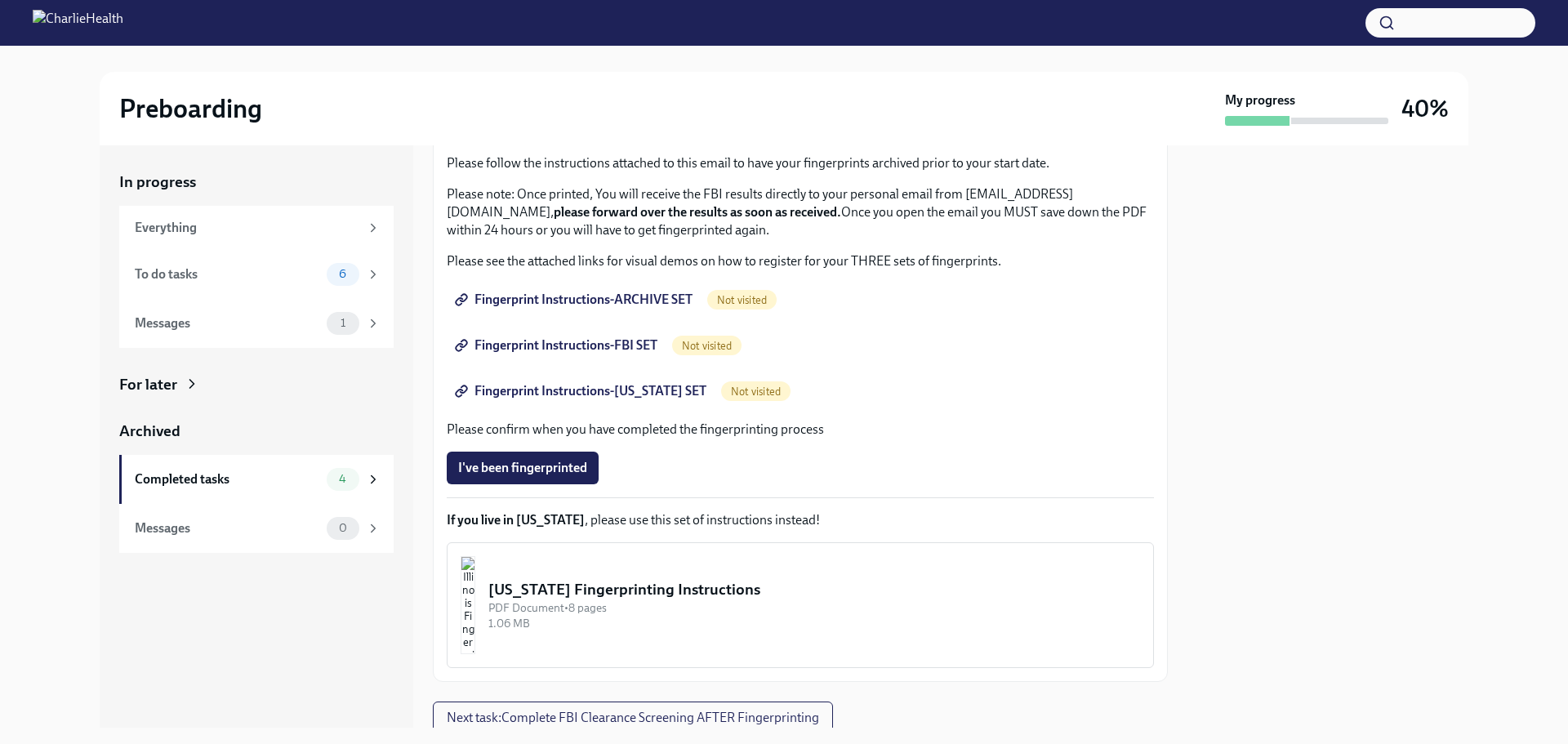
scroll to position [163, 0]
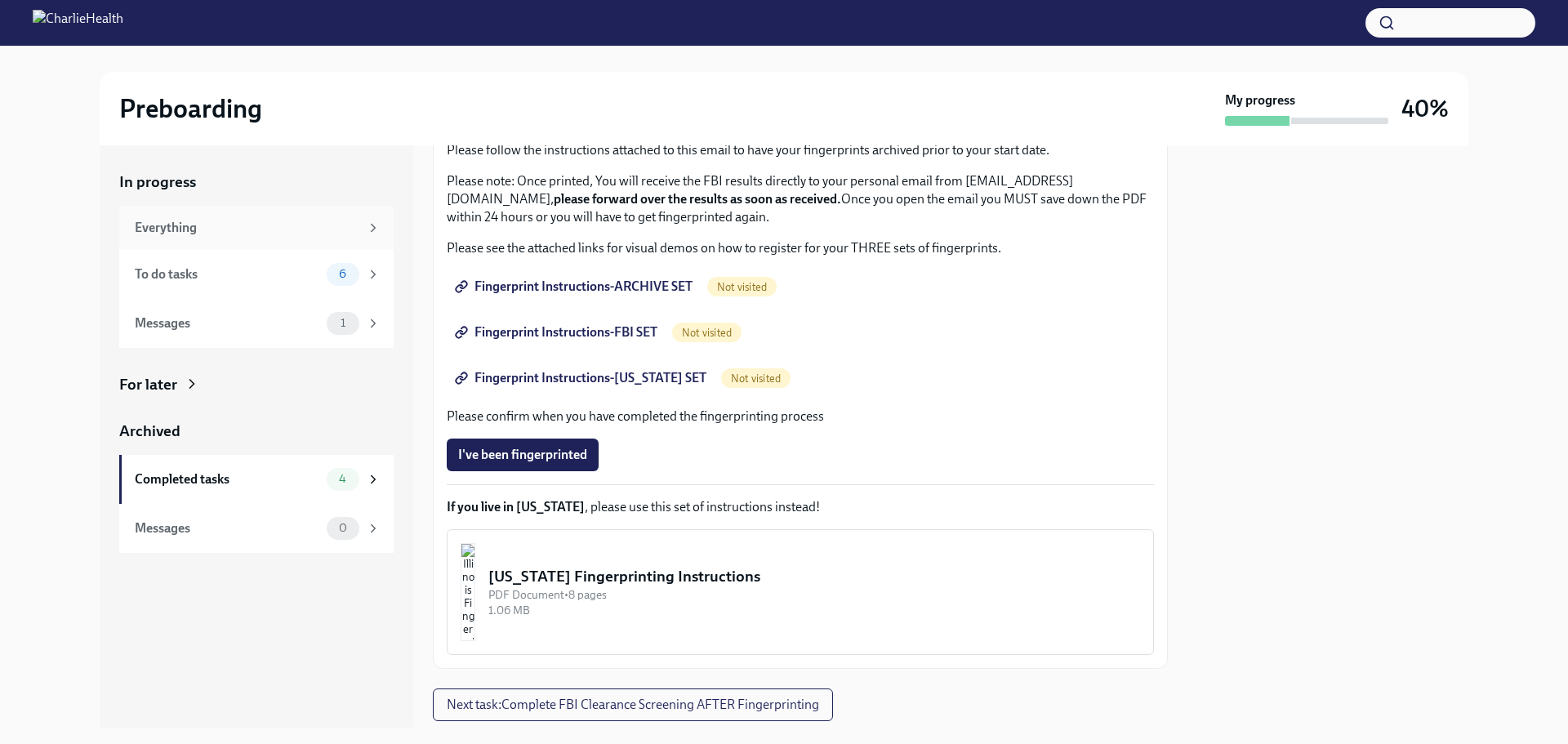
click at [176, 221] on div "Everything" at bounding box center [247, 228] width 225 height 18
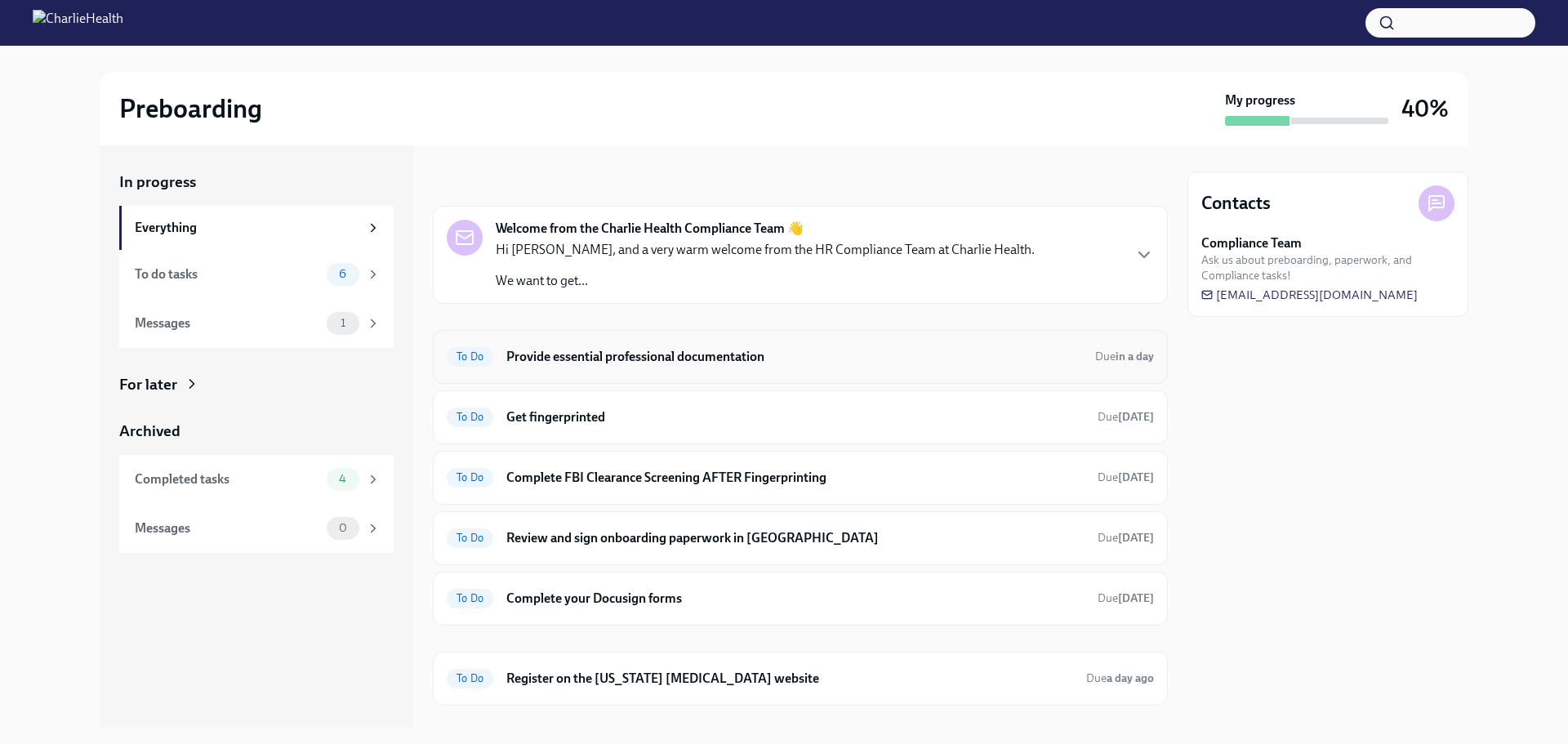
click at [724, 352] on h6 "Provide essential professional documentation" at bounding box center [795, 357] width 576 height 18
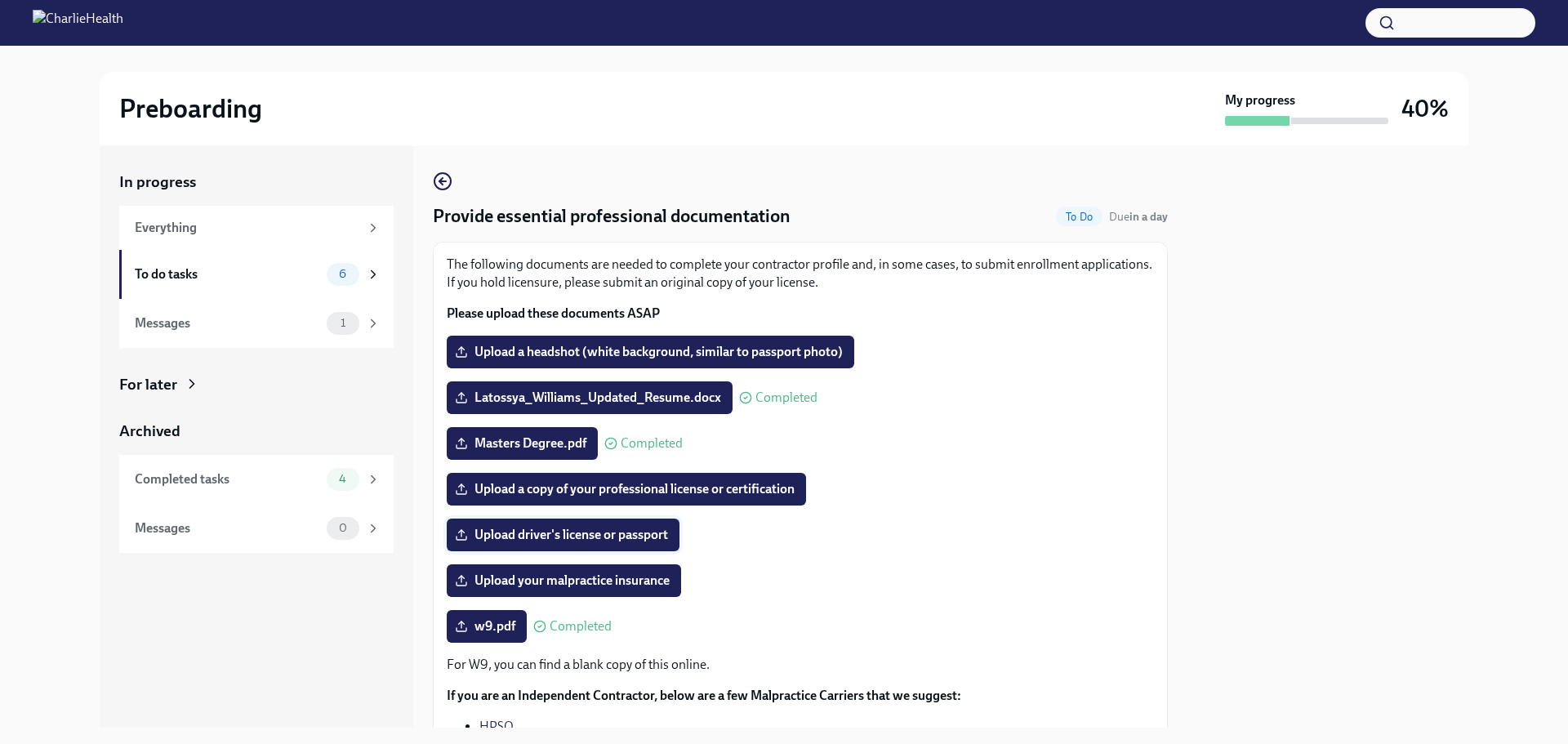
click at [516, 536] on span "Upload driver's license or passport" at bounding box center [563, 534] width 210 height 17
click at [0, 0] on input "Upload driver's license or passport" at bounding box center [0, 0] width 0 height 0
click at [567, 351] on span "Upload a headshot (white background, similar to passport photo)" at bounding box center [650, 351] width 385 height 17
click at [0, 0] on input "Upload a headshot (white background, similar to passport photo)" at bounding box center [0, 0] width 0 height 0
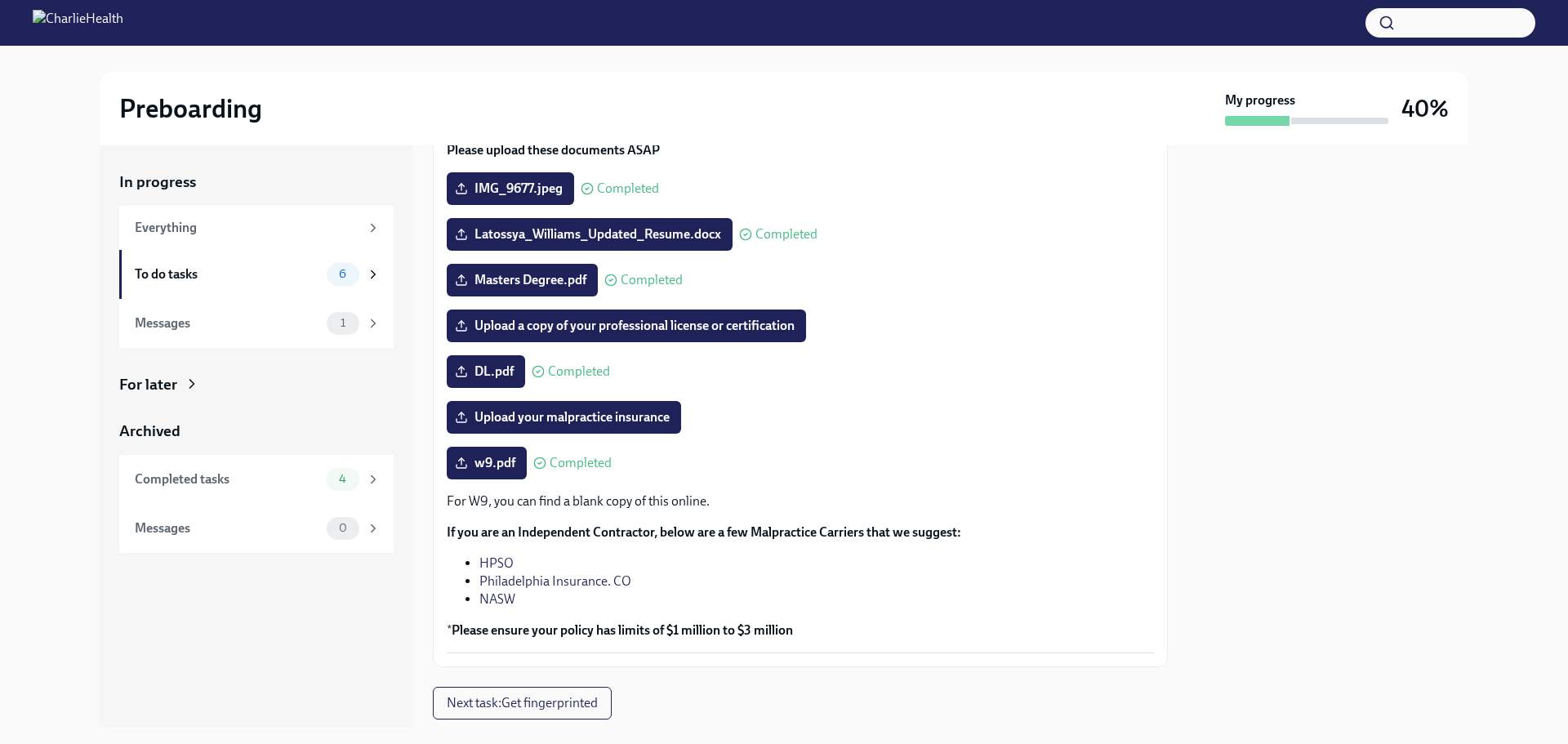
scroll to position [208, 0]
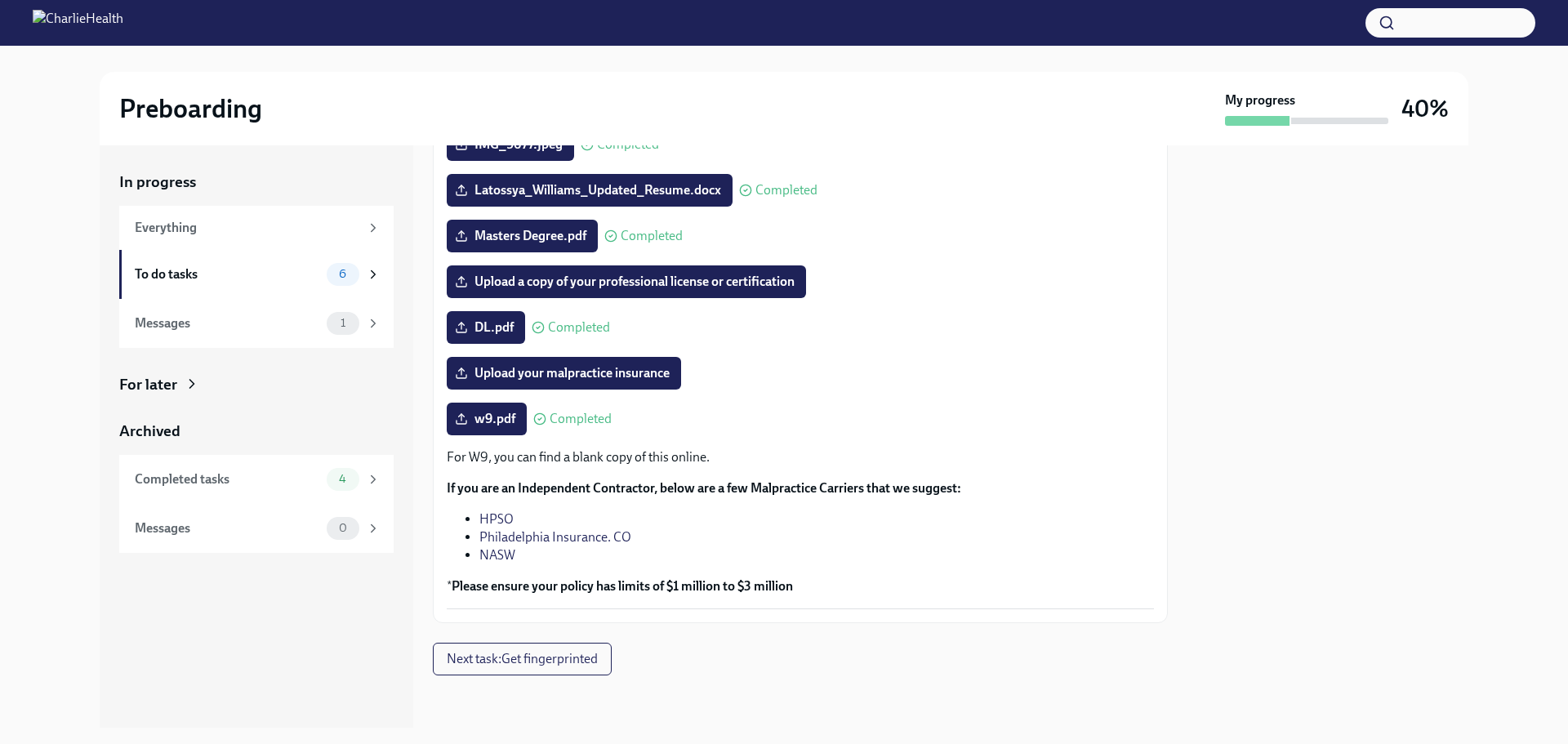
click at [491, 554] on link "NASW" at bounding box center [497, 555] width 36 height 16
click at [500, 537] on link "Philadelphia Insurance. CO" at bounding box center [555, 537] width 152 height 16
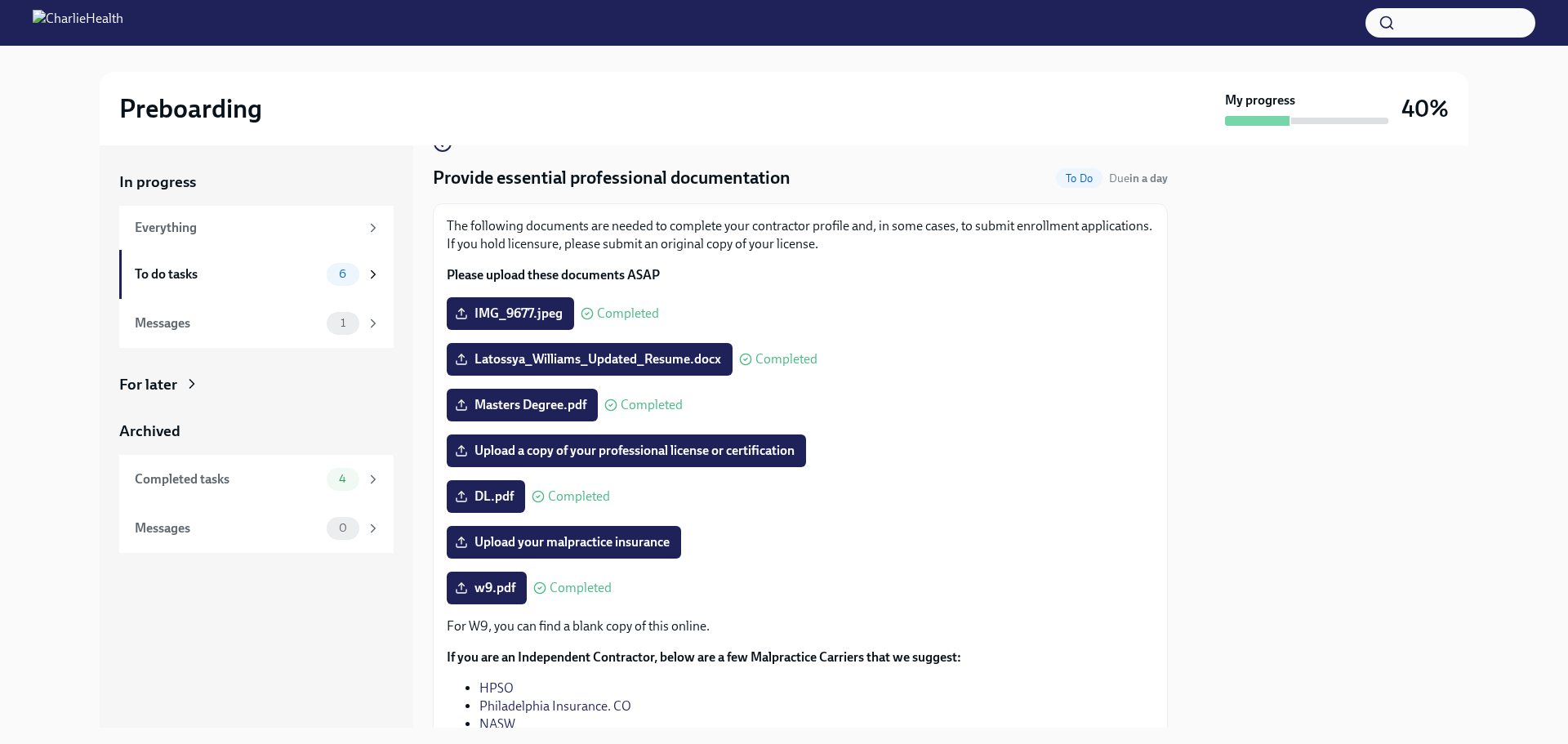
scroll to position [0, 0]
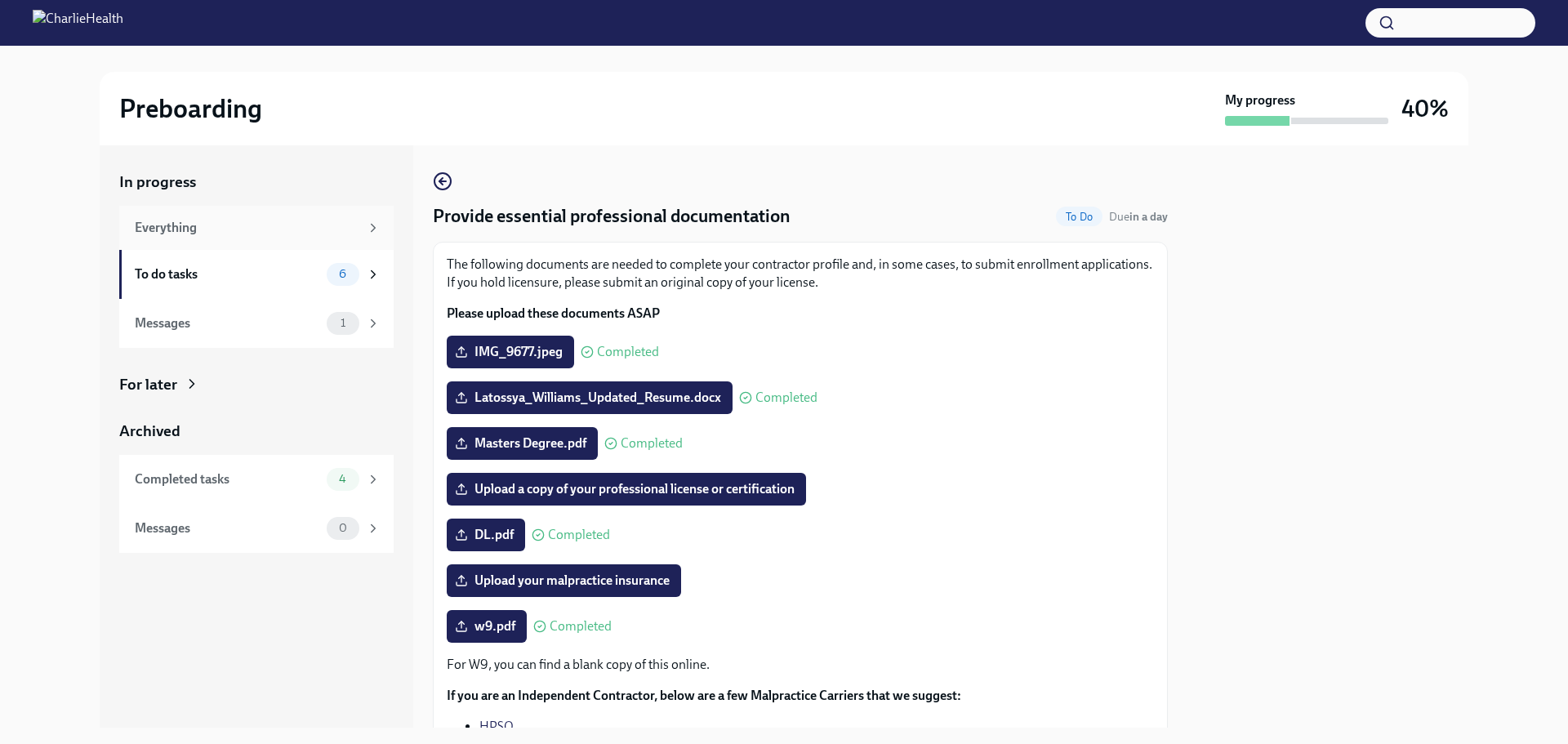
click at [378, 216] on div "Everything" at bounding box center [256, 228] width 275 height 44
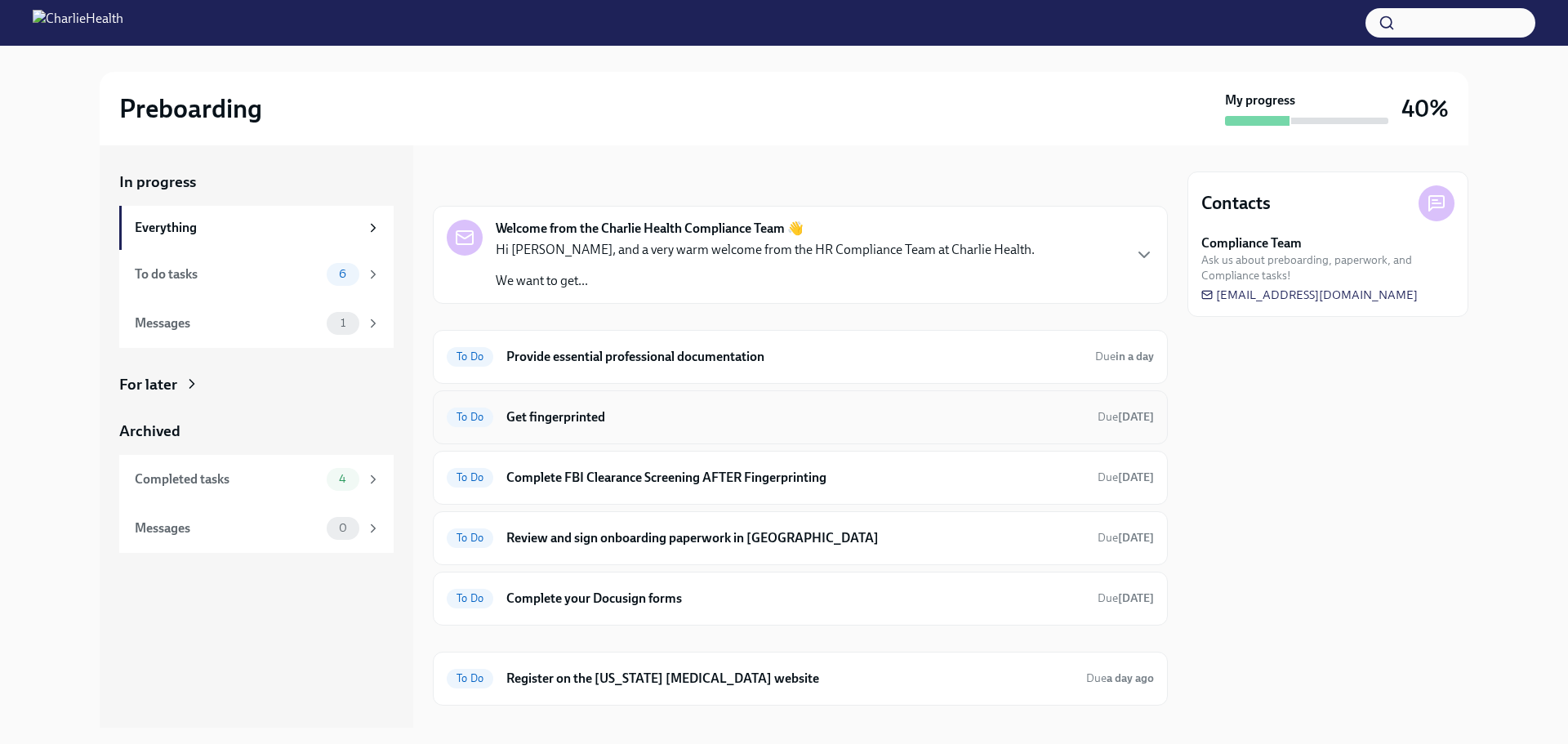
click at [544, 419] on h6 "Get fingerprinted" at bounding box center [795, 417] width 579 height 18
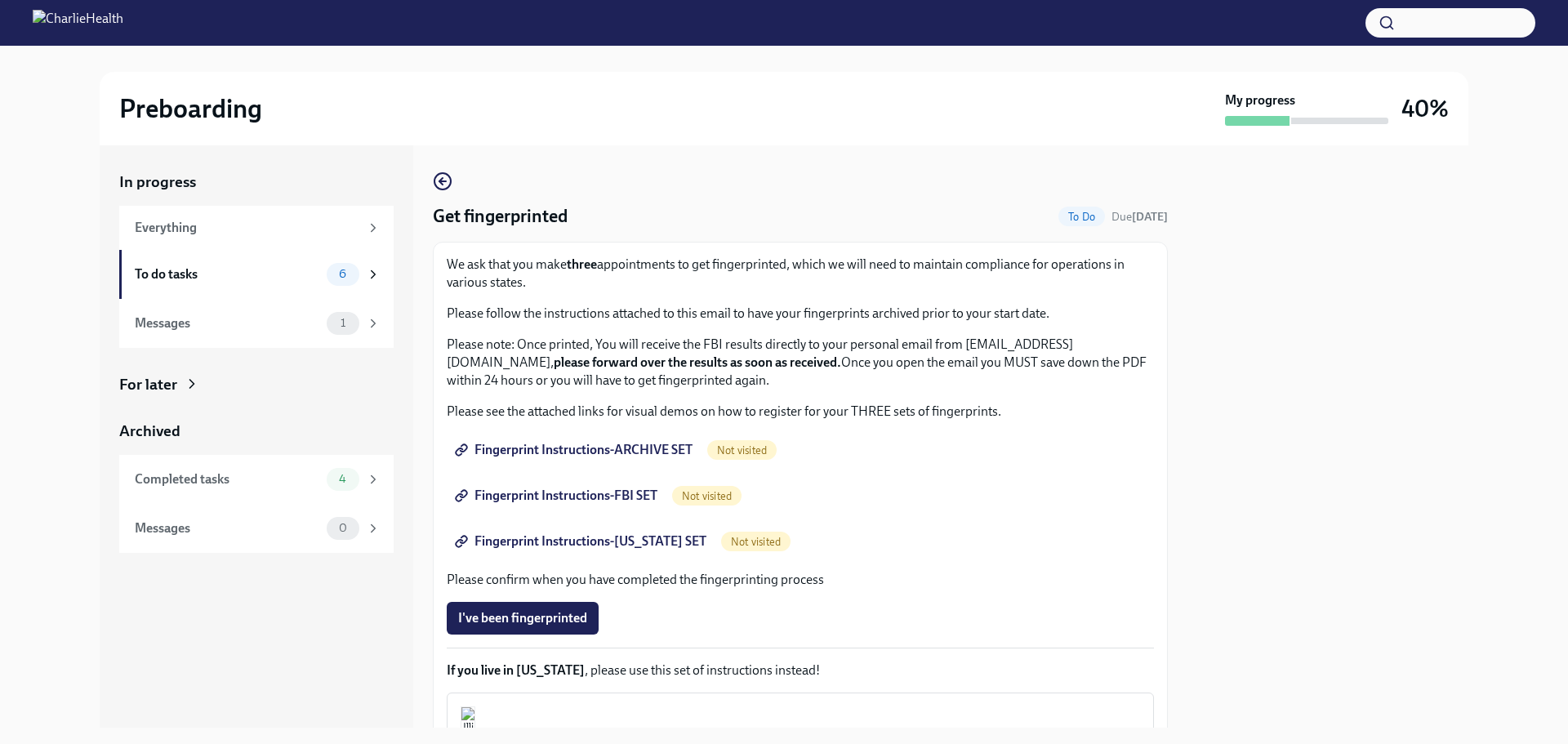
click at [743, 446] on span "Not visited" at bounding box center [742, 450] width 70 height 12
click at [640, 446] on span "Fingerprint Instructions-ARCHIVE SET" at bounding box center [575, 450] width 234 height 17
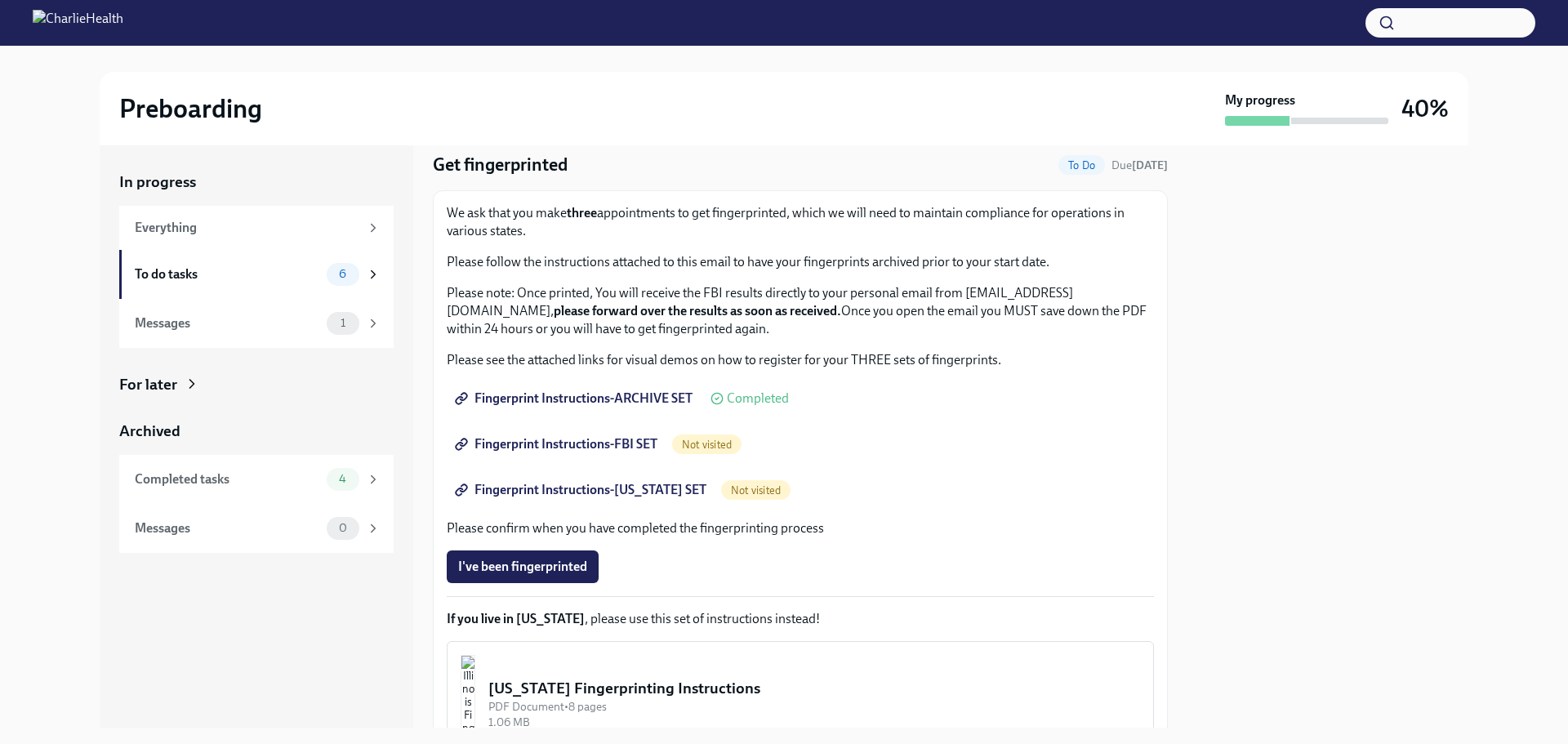
scroll to position [46, 0]
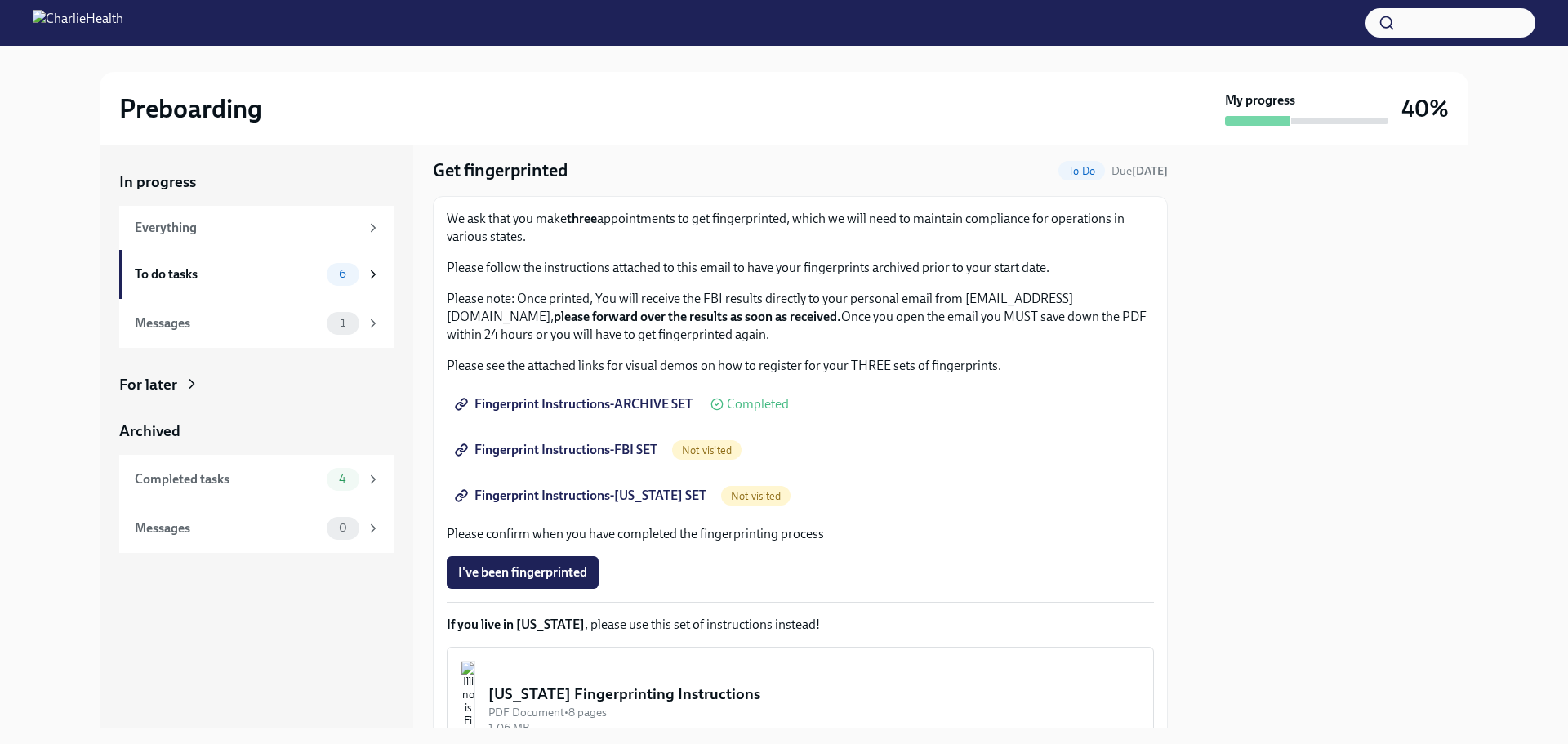
click at [605, 448] on span "Fingerprint Instructions-FBI SET" at bounding box center [558, 450] width 199 height 17
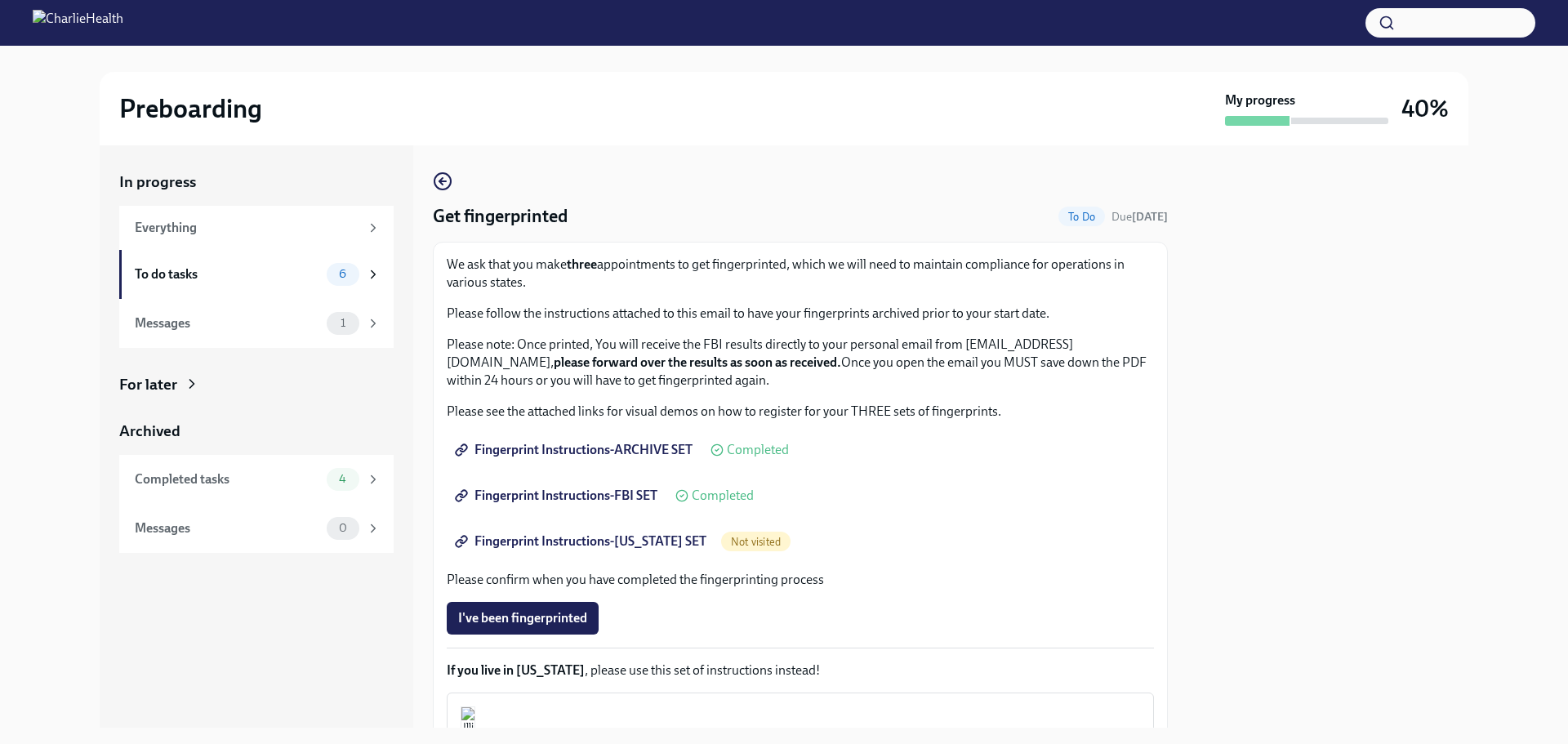
click at [654, 534] on span "Fingerprint Instructions-[US_STATE] SET" at bounding box center [582, 541] width 248 height 17
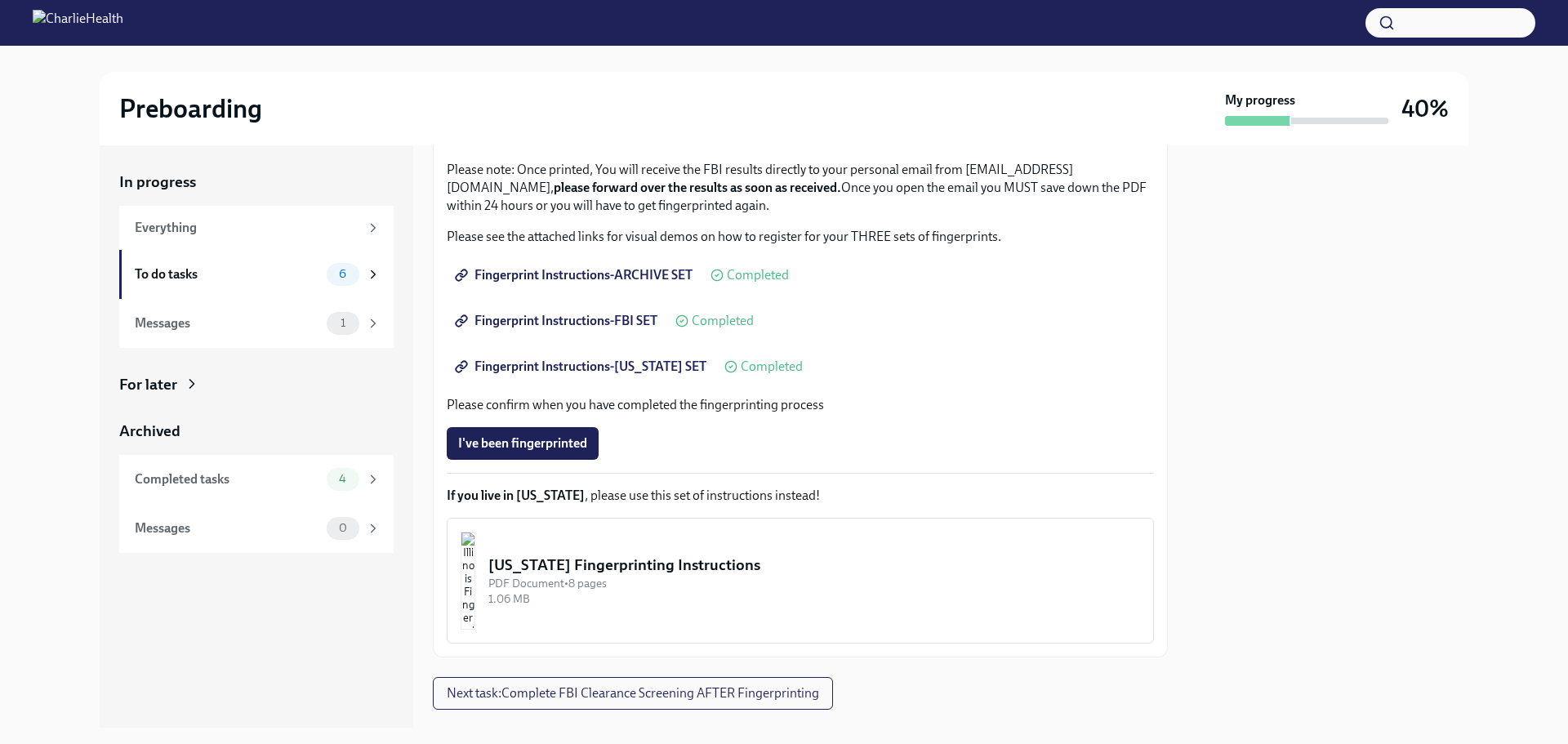
scroll to position [209, 0]
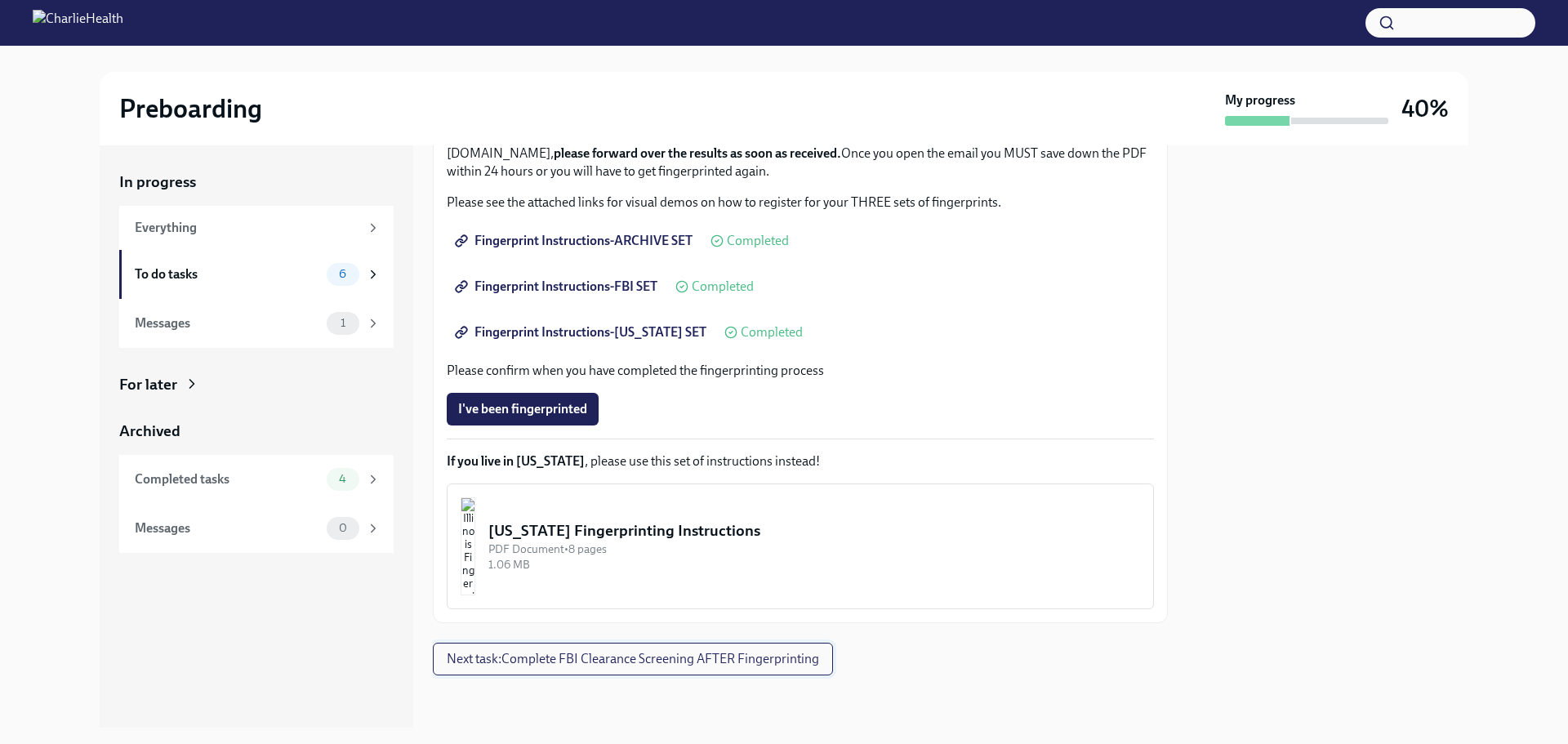
click at [671, 658] on span "Next task : Complete FBI Clearance Screening AFTER Fingerprinting" at bounding box center [632, 659] width 373 height 17
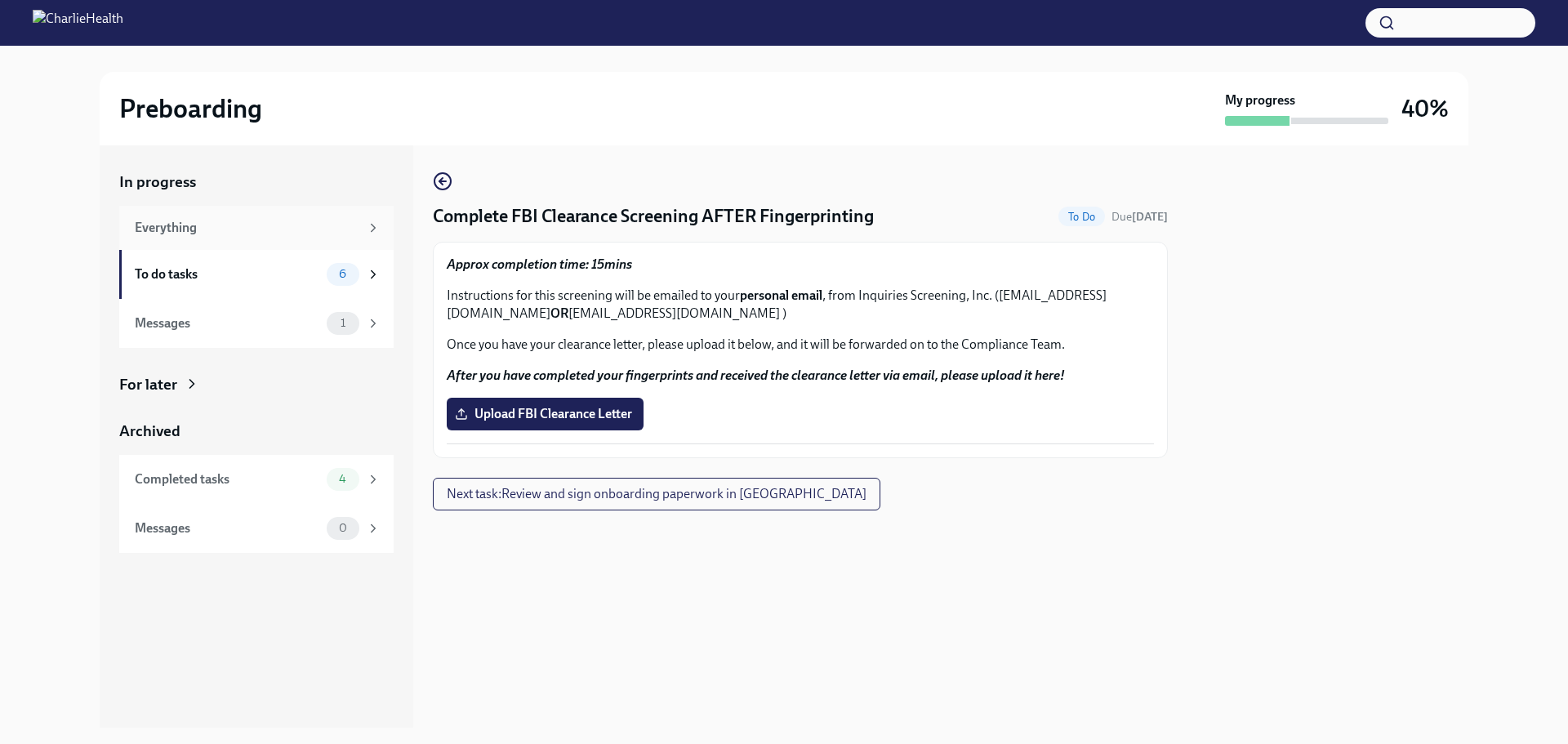
click at [270, 227] on div "Everything" at bounding box center [247, 228] width 225 height 18
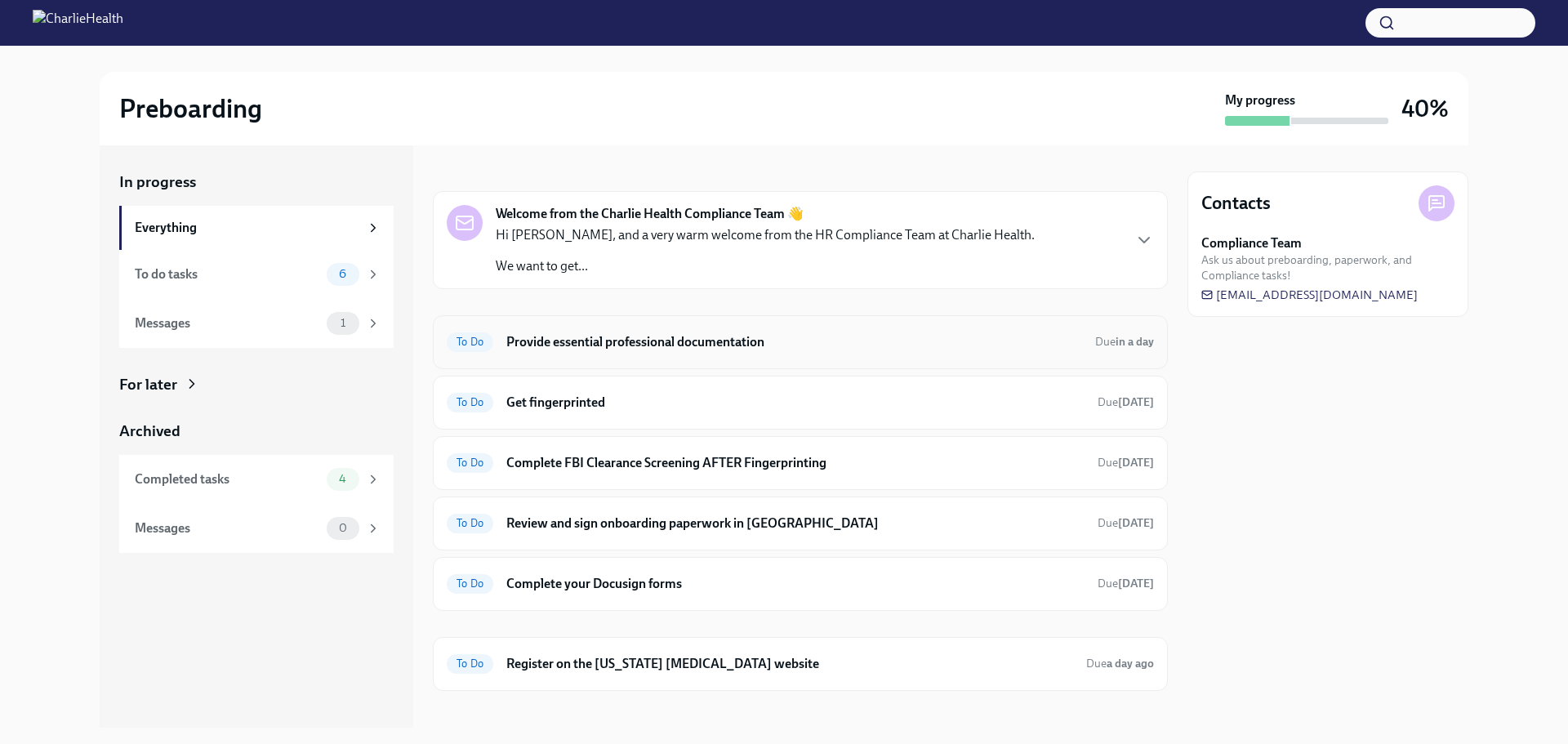
scroll to position [30, 0]
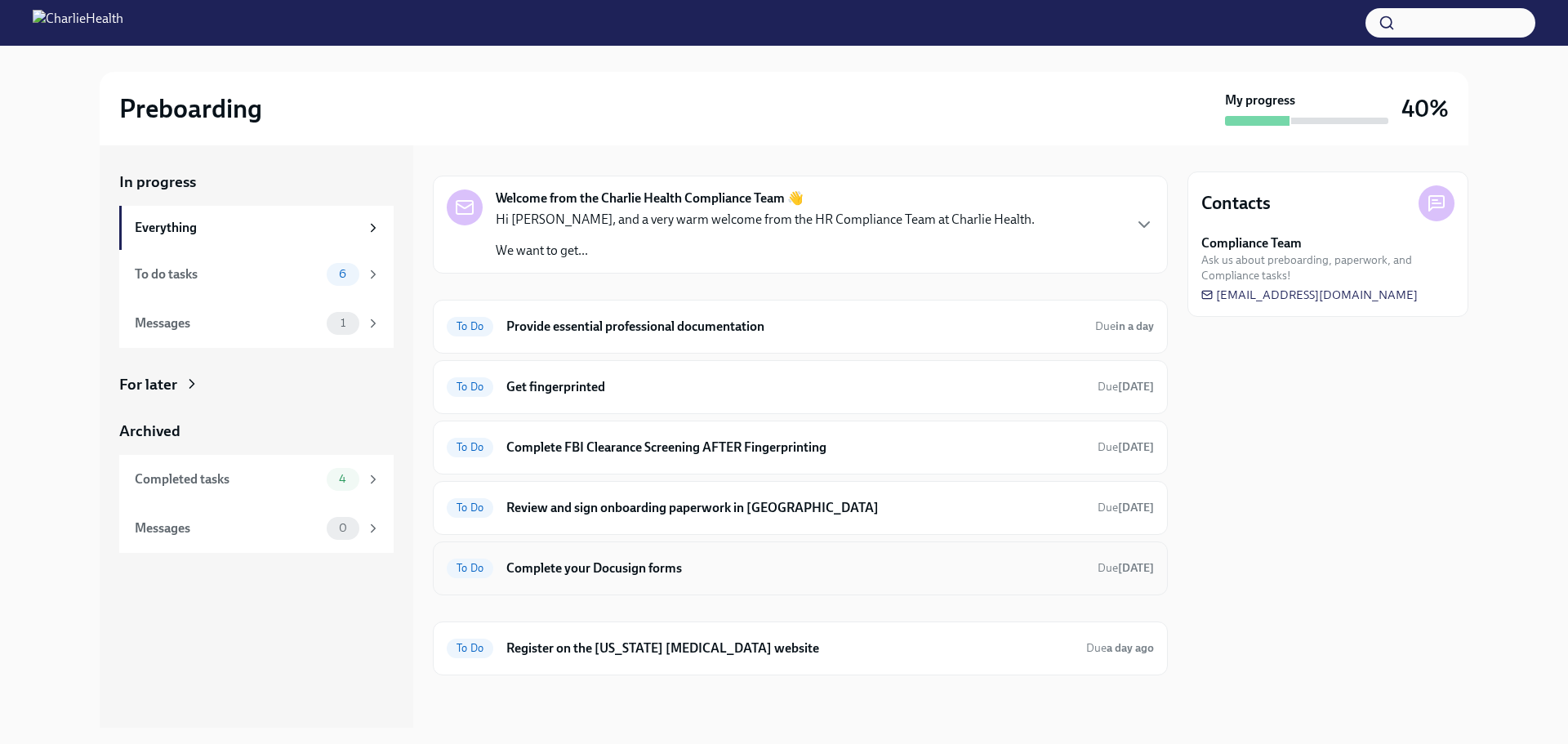
click at [647, 571] on h6 "Complete your Docusign forms" at bounding box center [795, 568] width 579 height 18
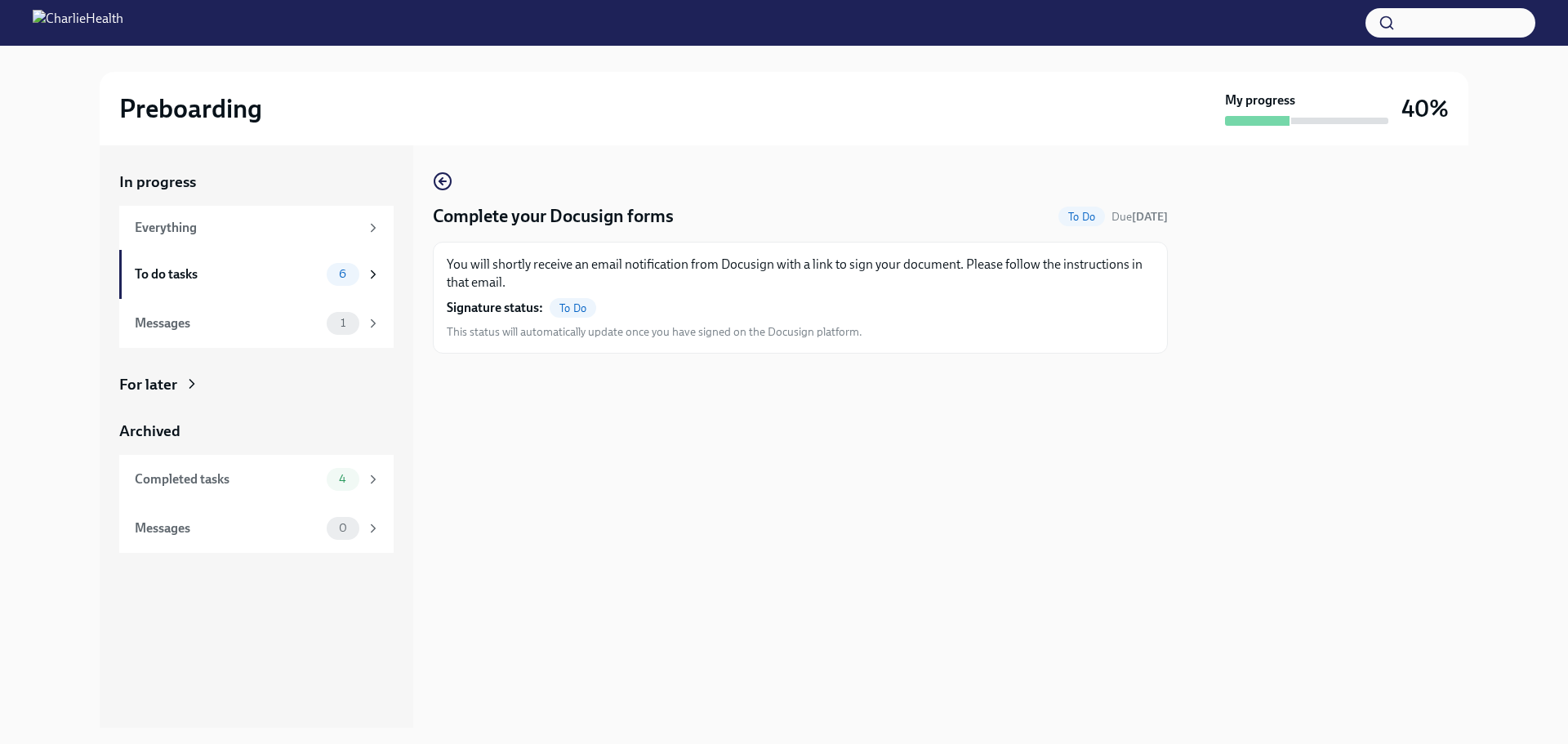
click at [564, 309] on span "To Do" at bounding box center [573, 308] width 47 height 12
click at [479, 311] on strong "Signature status:" at bounding box center [494, 307] width 96 height 18
click at [612, 313] on div "You will shortly receive an email notification from Docusign with a link to sig…" at bounding box center [800, 298] width 707 height 85
click at [579, 310] on span "To Do" at bounding box center [573, 308] width 47 height 12
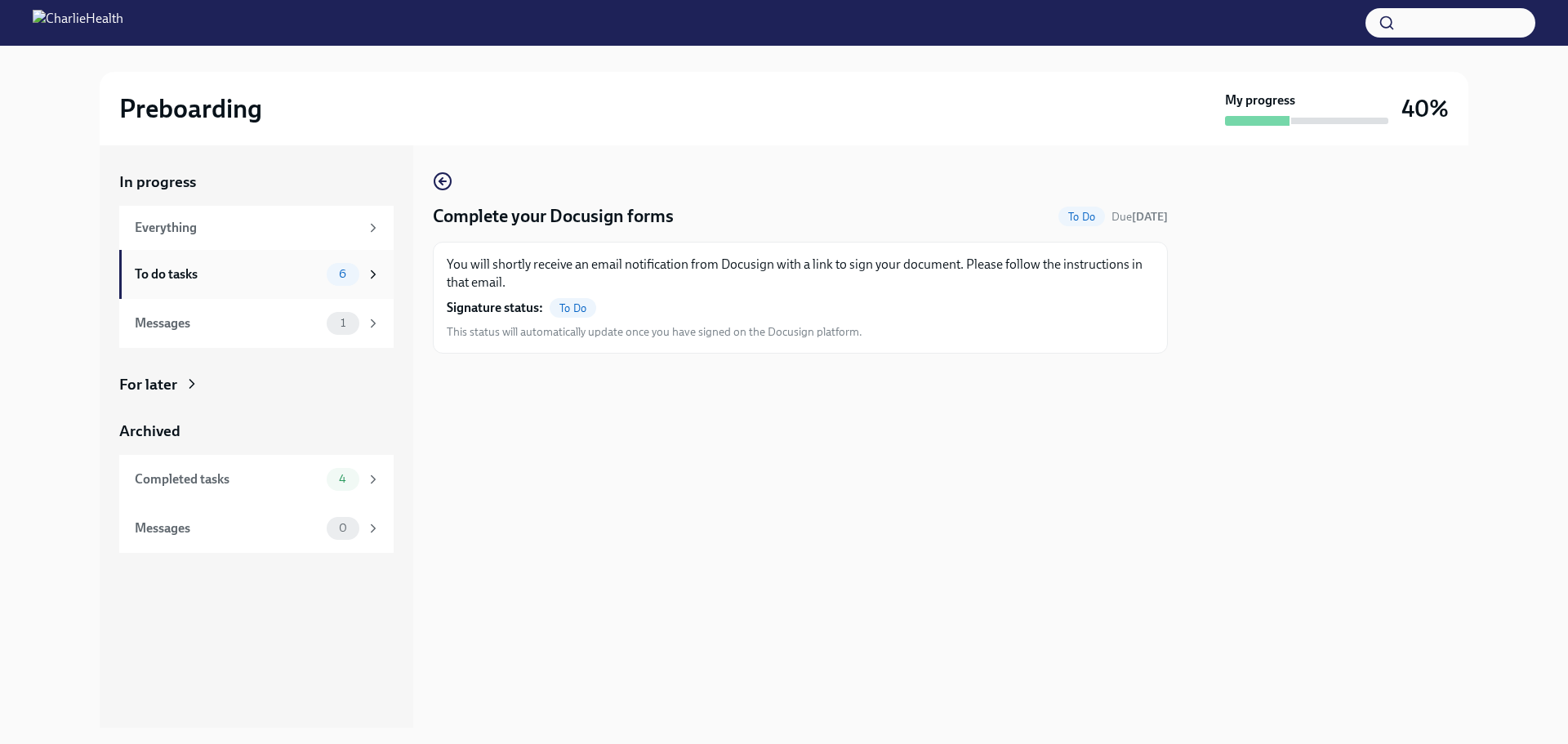
click at [363, 283] on div "6" at bounding box center [353, 275] width 54 height 23
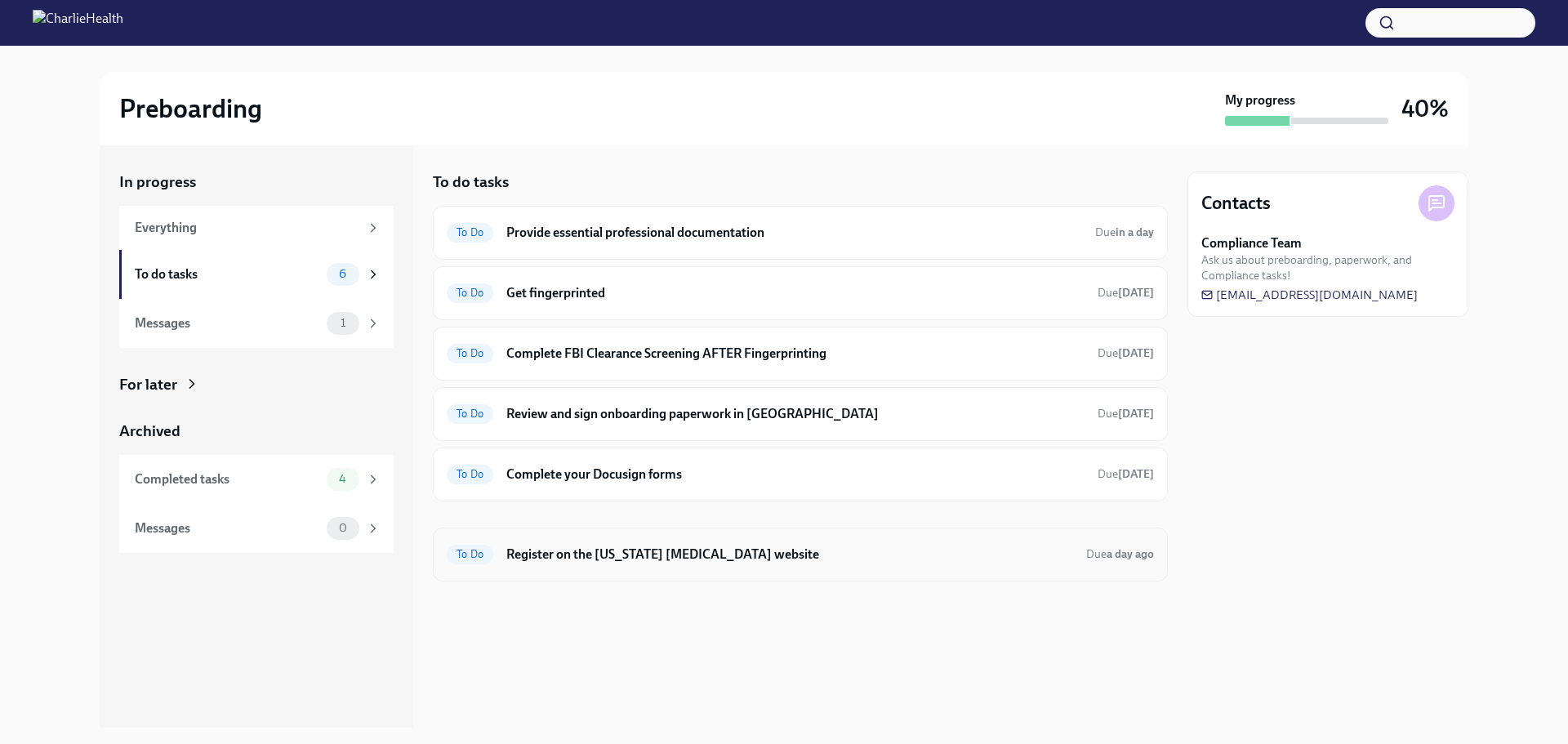
click at [770, 546] on h6 "Register on the [US_STATE] [MEDICAL_DATA] website" at bounding box center [790, 554] width 567 height 18
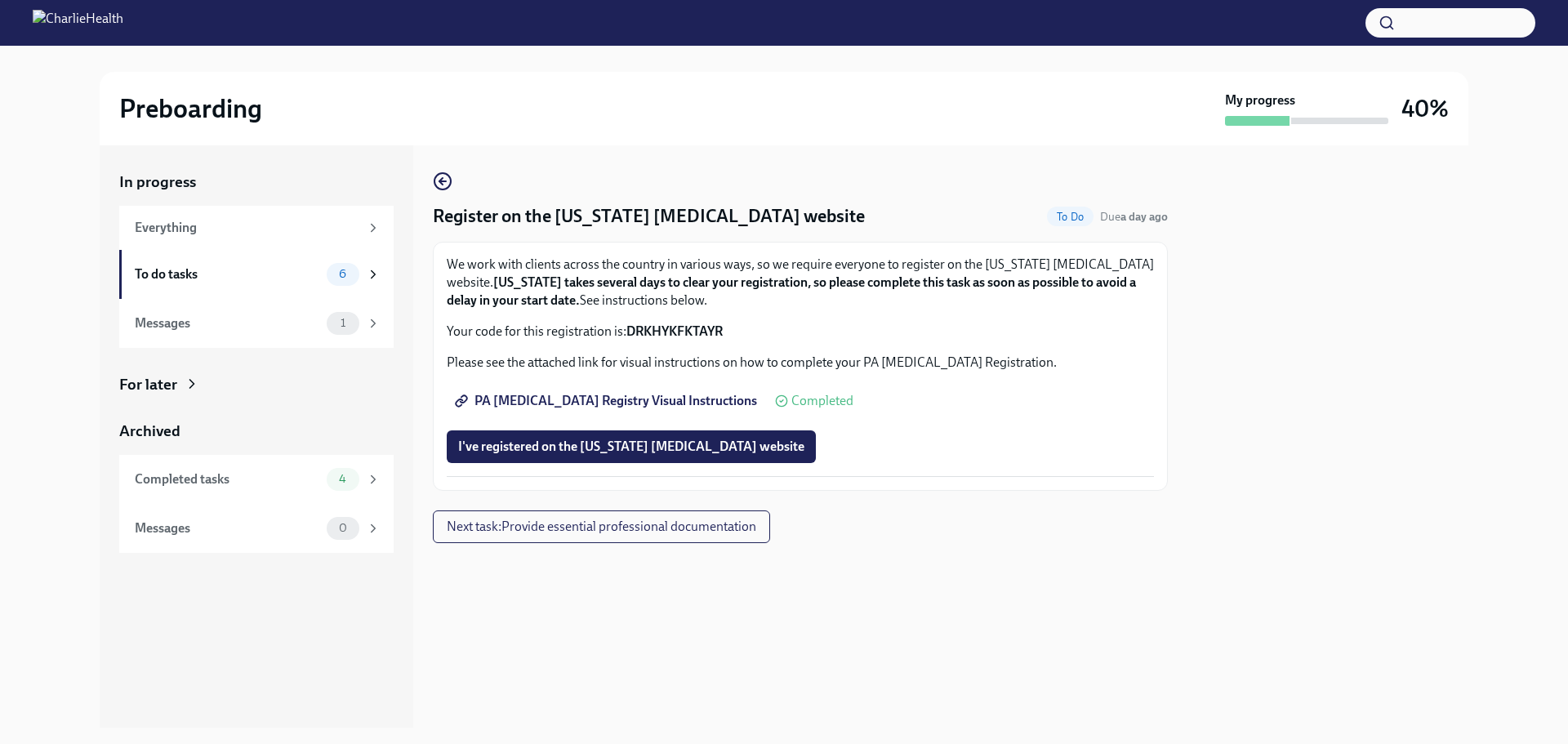
click at [664, 394] on span "PA [MEDICAL_DATA] Registry Visual Instructions" at bounding box center [607, 401] width 299 height 17
